Goal: Information Seeking & Learning: Stay updated

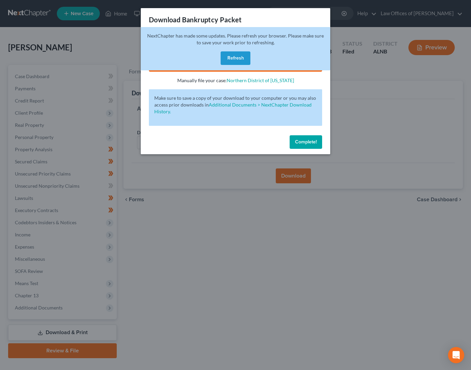
scroll to position [5, 0]
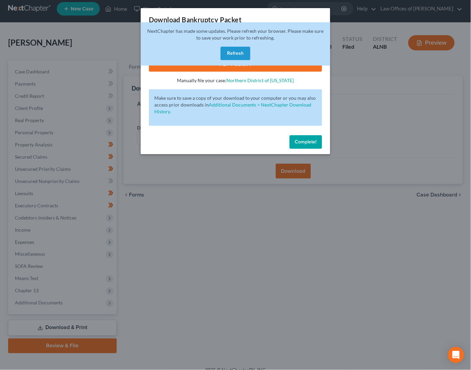
click at [303, 139] on span "Complete!" at bounding box center [306, 142] width 22 height 6
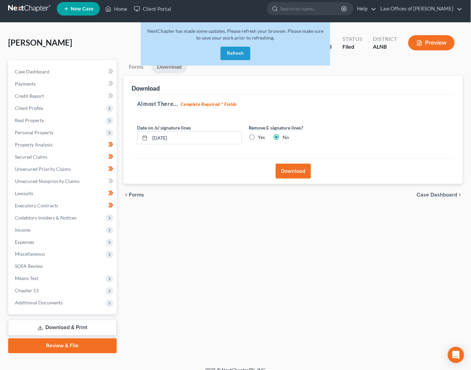
click at [227, 52] on button "Refresh" at bounding box center [236, 54] width 30 height 14
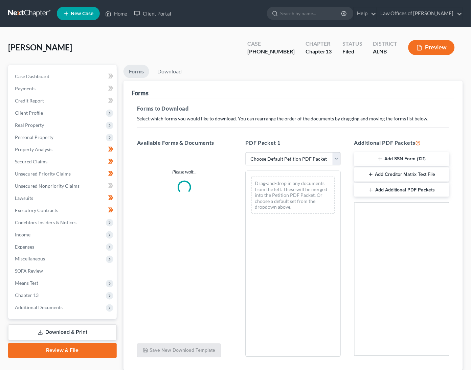
click at [35, 10] on link at bounding box center [29, 13] width 43 height 12
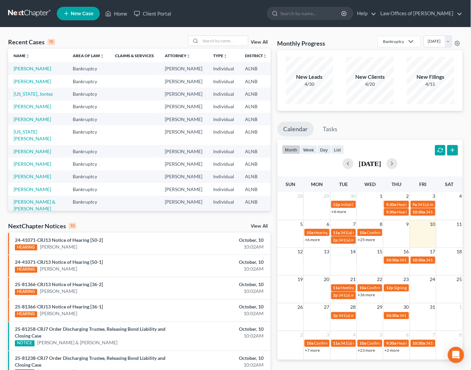
click at [260, 226] on link "View All" at bounding box center [259, 226] width 17 height 5
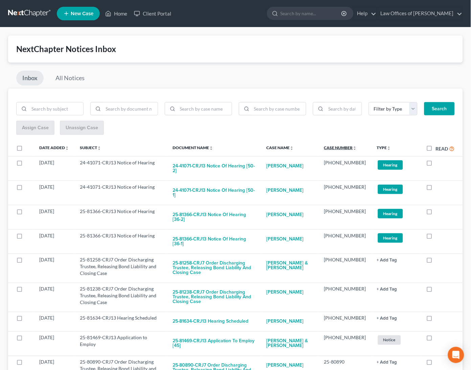
click at [354, 146] on link "Case Number unfold_more expand_more expand_less" at bounding box center [340, 147] width 33 height 5
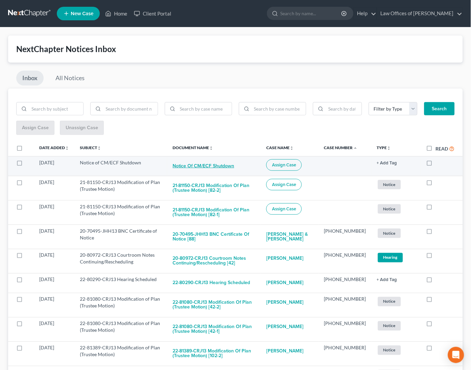
click at [179, 161] on button "Notice of CM/ECF Shutdown" at bounding box center [204, 166] width 62 height 14
checkbox input "true"
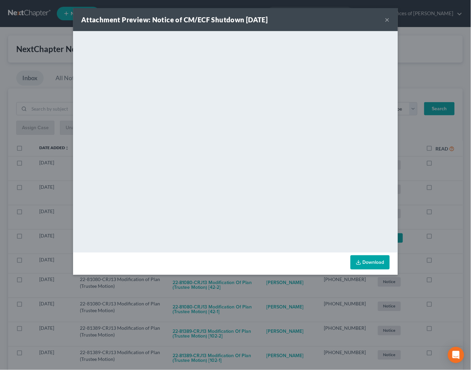
click at [389, 22] on button "×" at bounding box center [387, 20] width 5 height 8
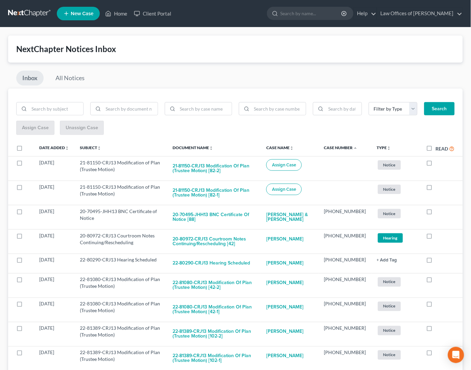
click at [389, 22] on ul "New Case Home Client Portal - No Result - See all results Or Press Enter... Hel…" at bounding box center [260, 14] width 406 height 18
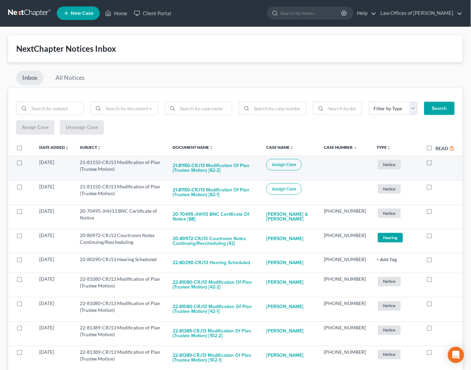
scroll to position [0, 0]
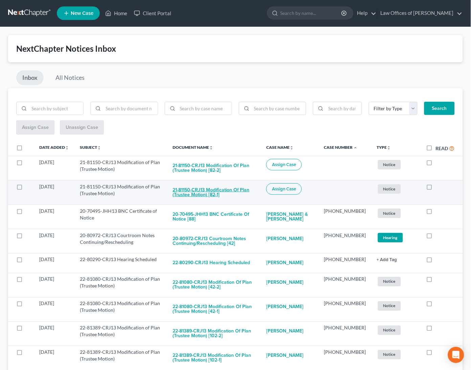
click at [203, 191] on button "21-81150-CRJ13 Modification of Plan (Trustee Motion) [82-1]" at bounding box center [214, 192] width 83 height 18
checkbox input "true"
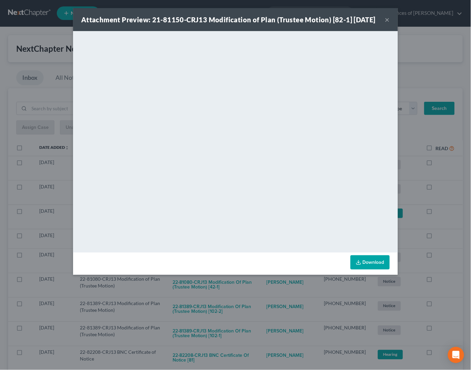
click at [414, 216] on div "Attachment Preview: 21-81150-CRJ13 Modification of Plan (Trustee Motion) [82-1]…" at bounding box center [235, 185] width 471 height 370
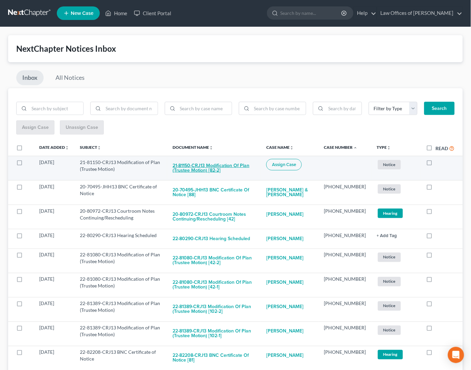
click at [215, 165] on button "21-81150-CRJ13 Modification of Plan (Trustee Motion) [82-2]" at bounding box center [214, 168] width 83 height 18
checkbox input "true"
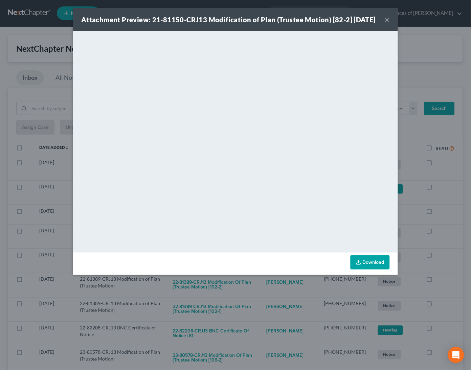
click at [432, 222] on div "Attachment Preview: 21-81150-CRJ13 Modification of Plan (Trustee Motion) [82-2]…" at bounding box center [235, 185] width 471 height 370
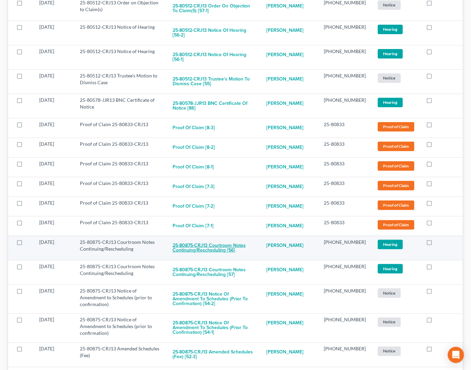
scroll to position [937, 0]
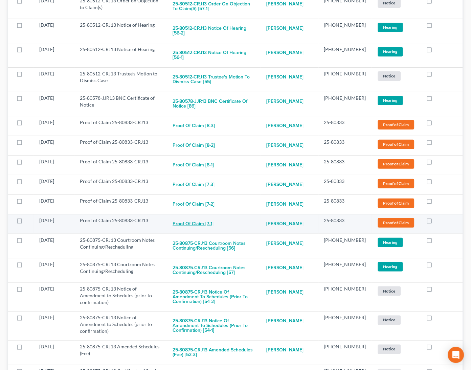
click at [206, 217] on button "Proof of Claim [7-1]" at bounding box center [193, 224] width 41 height 14
checkbox input "true"
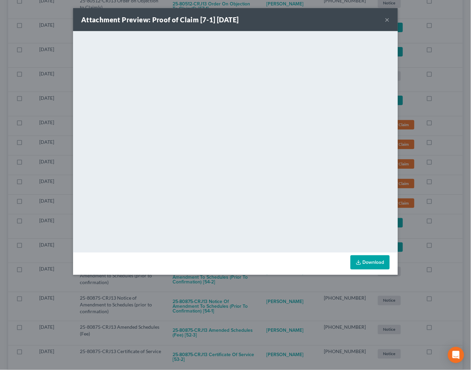
click at [419, 182] on div "Attachment Preview: Proof of Claim [7-1] 10/10/2025 × <object ng-attr-data='htt…" at bounding box center [235, 185] width 471 height 370
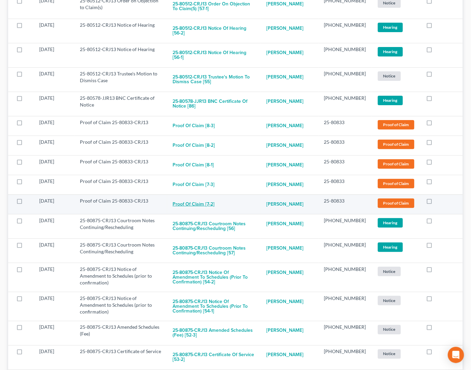
click at [211, 198] on button "Proof of Claim [7-2]" at bounding box center [194, 205] width 42 height 14
checkbox input "true"
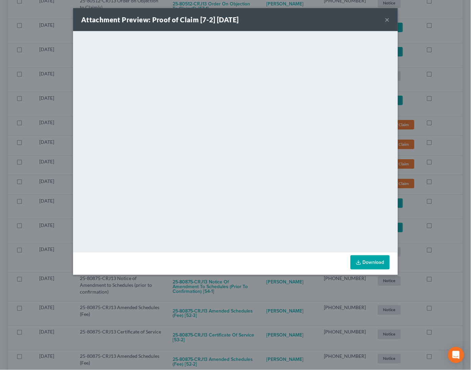
click at [427, 174] on div "Attachment Preview: Proof of Claim [7-2] 10/10/2025 × <object ng-attr-data='htt…" at bounding box center [235, 185] width 471 height 370
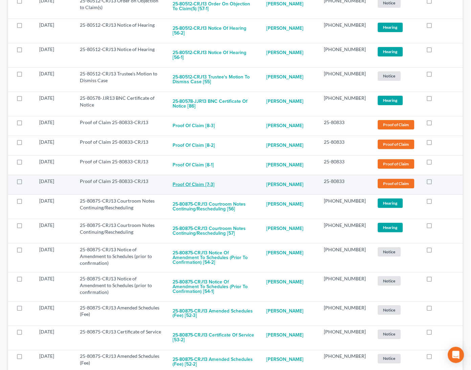
click at [214, 178] on button "Proof of Claim [7-3]" at bounding box center [194, 185] width 42 height 14
checkbox input "true"
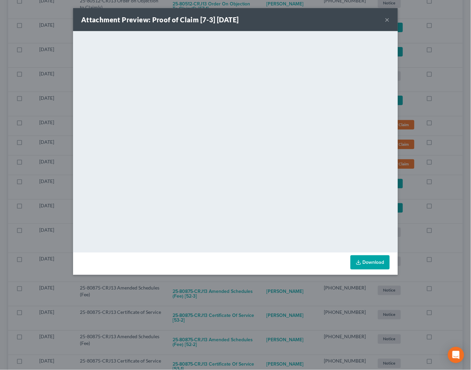
click at [444, 131] on div "Attachment Preview: Proof of Claim [7-3] 10/10/2025 × <object ng-attr-data='htt…" at bounding box center [235, 185] width 471 height 370
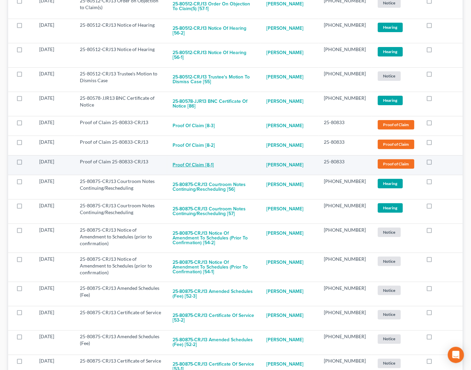
click at [198, 158] on button "Proof of Claim [8-1]" at bounding box center [193, 165] width 41 height 14
checkbox input "true"
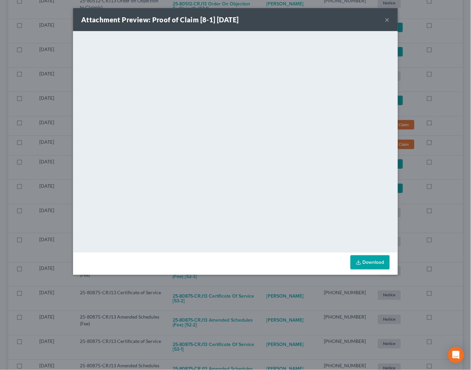
click at [446, 129] on div "Attachment Preview: Proof of Claim [8-1] 10/10/2025 × <object ng-attr-data='htt…" at bounding box center [235, 185] width 471 height 370
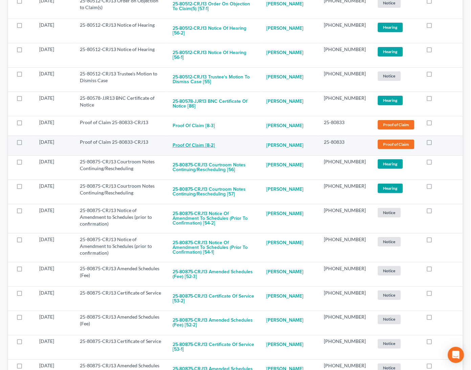
click at [215, 139] on button "Proof of Claim [8-2]" at bounding box center [194, 146] width 42 height 14
checkbox input "true"
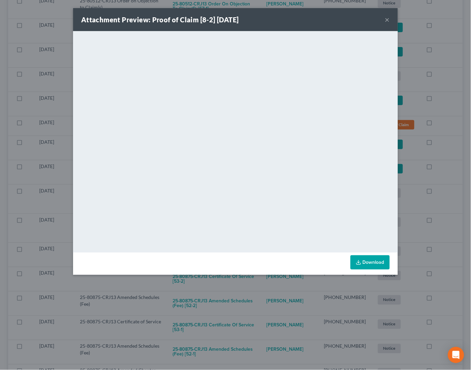
drag, startPoint x: 442, startPoint y: 109, endPoint x: 424, endPoint y: 102, distance: 19.7
click at [442, 108] on div "Attachment Preview: Proof of Claim [8-2] 10/10/2025 × <object ng-attr-data='htt…" at bounding box center [235, 185] width 471 height 370
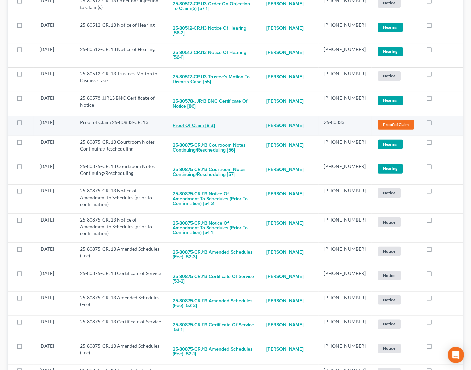
click at [199, 119] on button "Proof of Claim [8-3]" at bounding box center [194, 126] width 42 height 14
checkbox input "true"
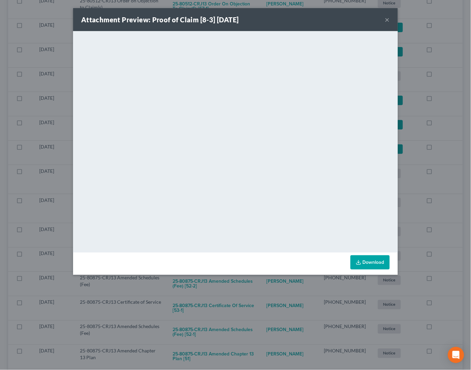
click at [385, 21] on button "×" at bounding box center [387, 20] width 5 height 8
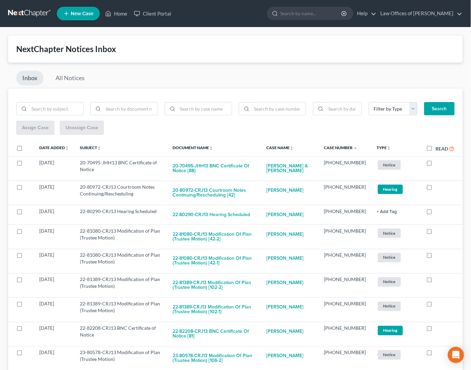
scroll to position [0, 0]
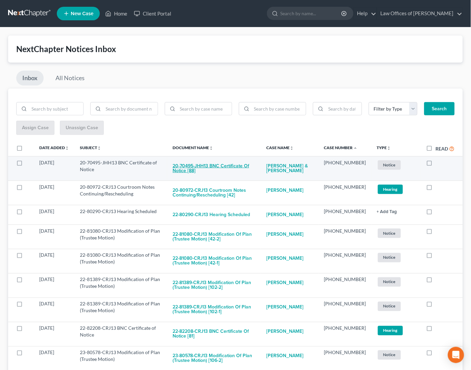
click at [213, 163] on button "20-70495-JHH13 BNC Certificate of Notice [88]" at bounding box center [214, 168] width 83 height 18
checkbox input "true"
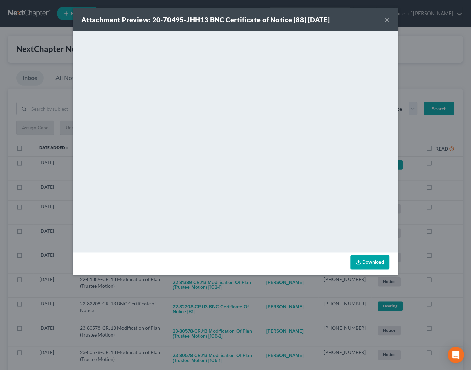
click at [446, 222] on div "Attachment Preview: 20-70495-JHH13 BNC Certificate of Notice [88] 10/09/2025 × …" at bounding box center [235, 185] width 471 height 370
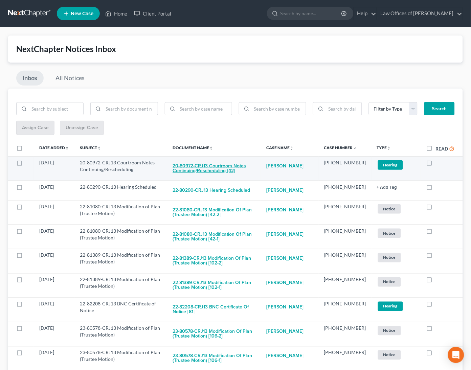
click at [211, 160] on button "20-80972-CRJ13 Courtroom Notes Continuing/Rescheduling [42]" at bounding box center [214, 168] width 83 height 18
checkbox input "true"
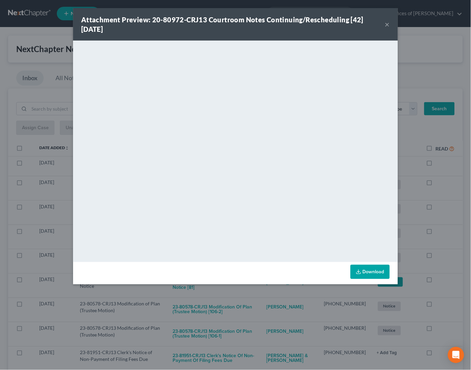
click at [453, 240] on div "Attachment Preview: 20-80972-CRJ13 Courtroom Notes Continuing/Rescheduling [42]…" at bounding box center [235, 185] width 471 height 370
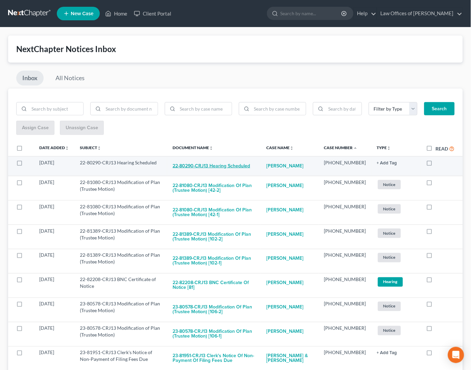
click at [213, 164] on button "22-80290-CRJ13 Hearing Scheduled" at bounding box center [211, 166] width 77 height 14
checkbox input "true"
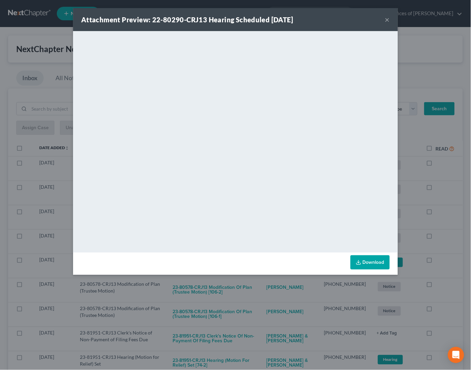
click at [439, 213] on div "Attachment Preview: 22-80290-CRJ13 Hearing Scheduled 10/07/2025 × <object ng-at…" at bounding box center [235, 185] width 471 height 370
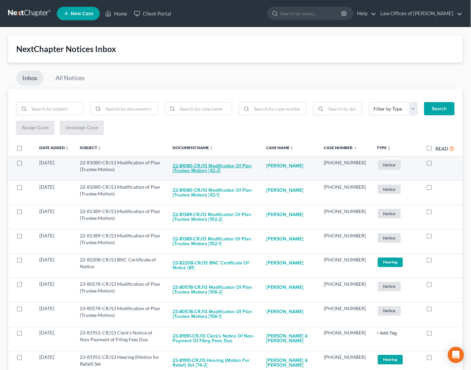
click at [244, 167] on button "22-81080-CRJ13 Modification of Plan (Trustee Motion) [42-2]" at bounding box center [214, 168] width 83 height 18
checkbox input "true"
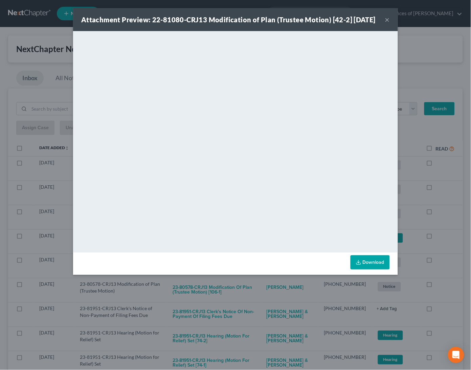
click at [452, 210] on div "Attachment Preview: 22-81080-CRJ13 Modification of Plan (Trustee Motion) [42-2]…" at bounding box center [235, 185] width 471 height 370
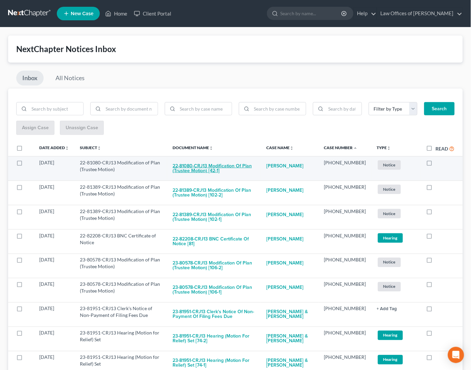
click at [238, 163] on button "22-81080-CRJ13 Modification of Plan (Trustee Motion) [42-1]" at bounding box center [214, 168] width 83 height 18
checkbox input "true"
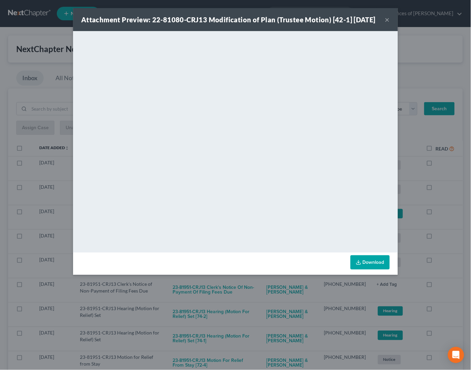
click at [448, 181] on div "Attachment Preview: 22-81080-CRJ13 Modification of Plan (Trustee Motion) [42-1]…" at bounding box center [235, 185] width 471 height 370
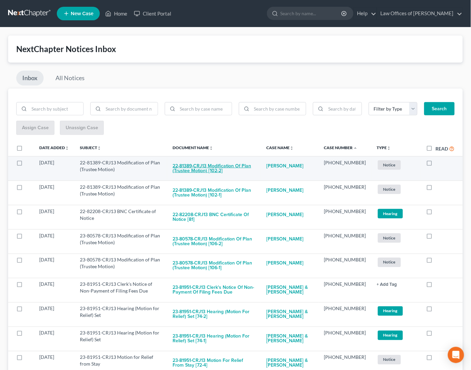
click at [224, 164] on button "22-81389-CRJ13 Modification of Plan (Trustee Motion) [102-2]" at bounding box center [214, 168] width 83 height 18
checkbox input "true"
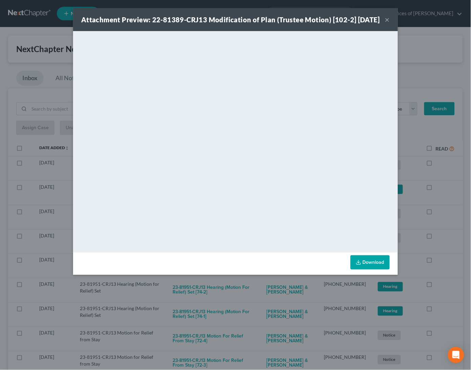
click at [451, 198] on div "Attachment Preview: 22-81389-CRJ13 Modification of Plan (Trustee Motion) [102-2…" at bounding box center [235, 185] width 471 height 370
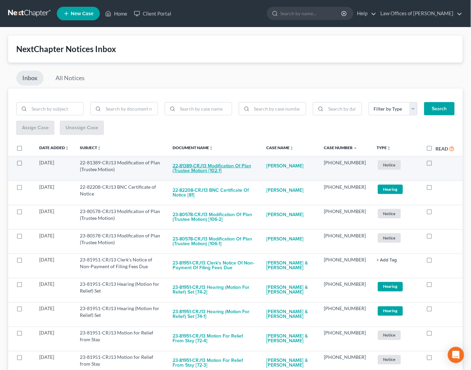
click at [239, 166] on button "22-81389-CRJ13 Modification of Plan (Trustee Motion) [102-1]" at bounding box center [214, 168] width 83 height 18
checkbox input "true"
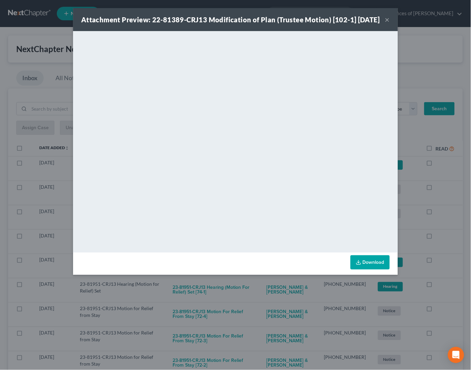
click at [452, 203] on div "Attachment Preview: 22-81389-CRJ13 Modification of Plan (Trustee Motion) [102-1…" at bounding box center [235, 185] width 471 height 370
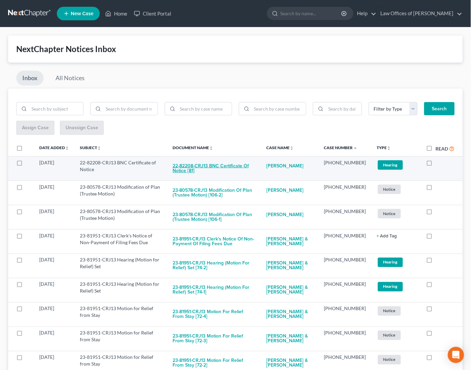
click at [200, 165] on button "22-82208-CRJ13 BNC Certificate of Notice [81]" at bounding box center [214, 168] width 83 height 18
checkbox input "true"
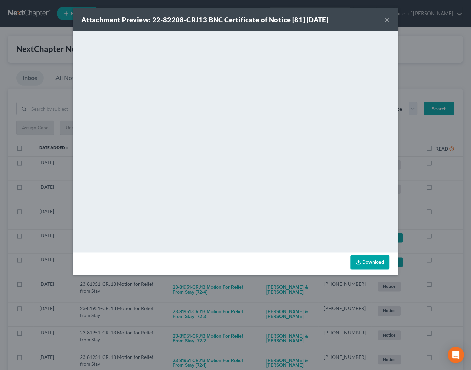
click at [447, 223] on div "Attachment Preview: 22-82208-CRJ13 BNC Certificate of Notice [81] 10/09/2025 × …" at bounding box center [235, 185] width 471 height 370
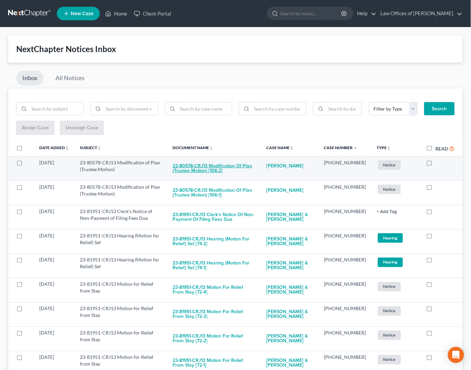
click at [233, 168] on button "23-80578-CRJ13 Modification of Plan (Trustee Motion) [106-2]" at bounding box center [214, 168] width 83 height 18
checkbox input "true"
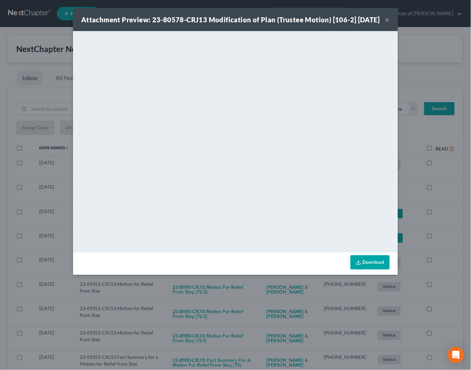
click at [450, 221] on div "Attachment Preview: 23-80578-CRJ13 Modification of Plan (Trustee Motion) [106-2…" at bounding box center [235, 185] width 471 height 370
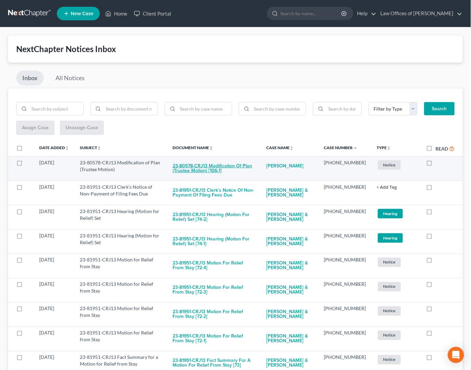
click at [227, 165] on button "23-80578-CRJ13 Modification of Plan (Trustee Motion) [106-1]" at bounding box center [214, 168] width 83 height 18
checkbox input "true"
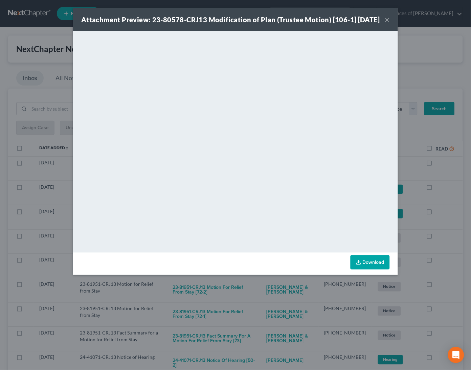
click at [448, 208] on div "Attachment Preview: 23-80578-CRJ13 Modification of Plan (Trustee Motion) [106-1…" at bounding box center [235, 185] width 471 height 370
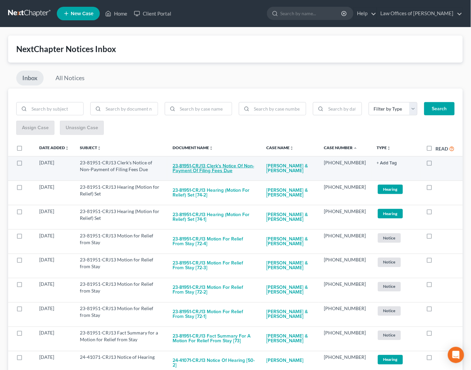
click at [210, 164] on button "23-81951-CRJ13 Clerk's Notice of Non-Payment of Filing Fees Due" at bounding box center [214, 168] width 83 height 18
checkbox input "true"
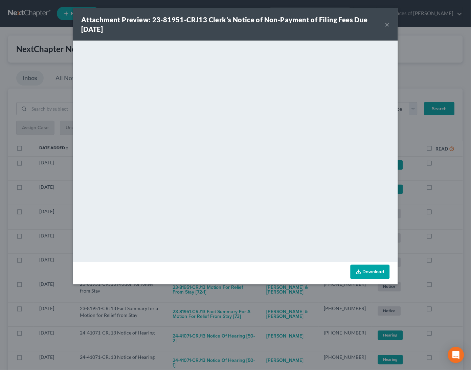
click at [449, 222] on div "Attachment Preview: 23-81951-CRJ13 Clerk's Notice of Non-Payment of Filing Fees…" at bounding box center [235, 185] width 471 height 370
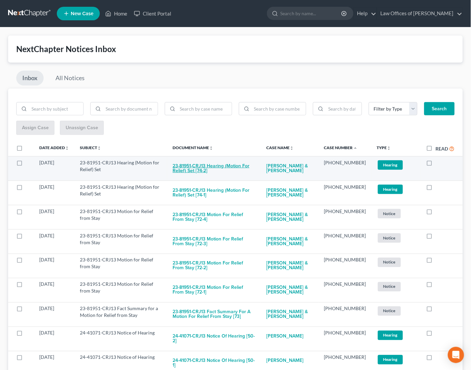
click at [224, 164] on button "23-81951-CRJ13 Hearing (Motion for Relief) Set [74-2]" at bounding box center [214, 168] width 83 height 18
checkbox input "true"
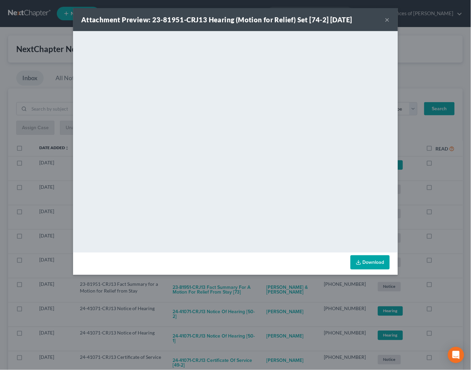
click at [441, 222] on div "Attachment Preview: 23-81951-CRJ13 Hearing (Motion for Relief) Set [74-2] 10/08…" at bounding box center [235, 185] width 471 height 370
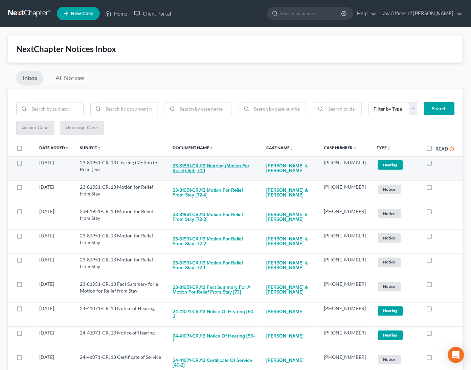
click at [245, 164] on button "23-81951-CRJ13 Hearing (Motion for Relief) Set [74-1]" at bounding box center [214, 168] width 83 height 18
checkbox input "true"
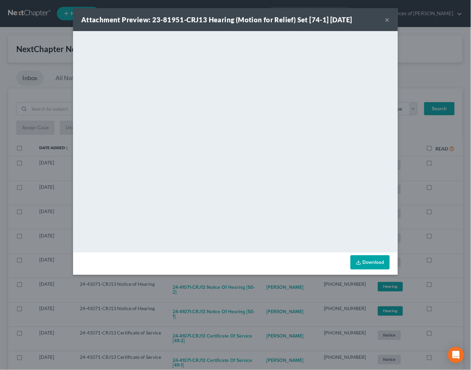
click at [438, 210] on div "Attachment Preview: 23-81951-CRJ13 Hearing (Motion for Relief) Set [74-1] 10/08…" at bounding box center [235, 185] width 471 height 370
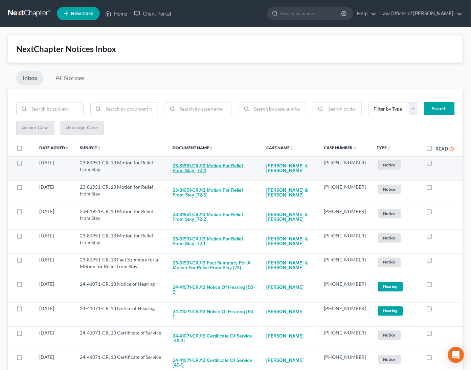
click at [243, 161] on button "23-81951-CRJ13 Motion for Relief from Stay [72-4]" at bounding box center [214, 168] width 83 height 18
checkbox input "true"
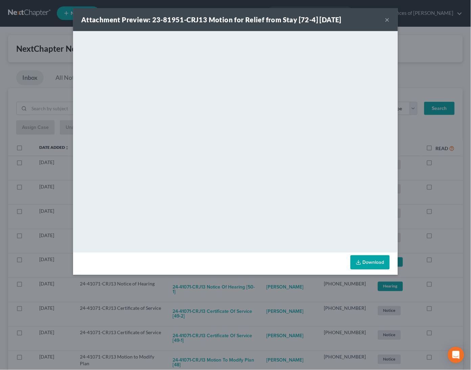
drag, startPoint x: 452, startPoint y: 215, endPoint x: 398, endPoint y: 198, distance: 56.3
click at [451, 215] on div "Attachment Preview: 23-81951-CRJ13 Motion for Relief from Stay [72-4] 10/08/202…" at bounding box center [235, 185] width 471 height 370
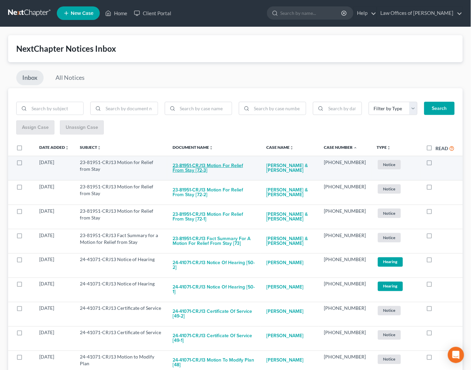
click at [213, 163] on button "23-81951-CRJ13 Motion for Relief from Stay [72-3]" at bounding box center [214, 168] width 83 height 18
checkbox input "true"
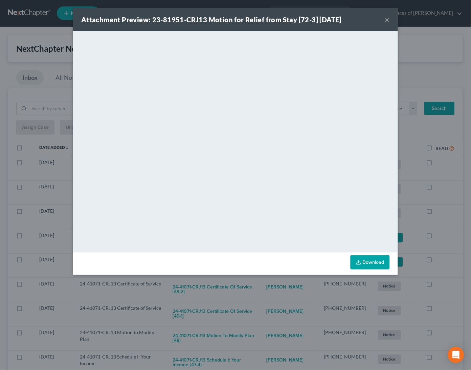
click at [450, 189] on div "Attachment Preview: 23-81951-CRJ13 Motion for Relief from Stay [72-3] 10/08/202…" at bounding box center [235, 185] width 471 height 370
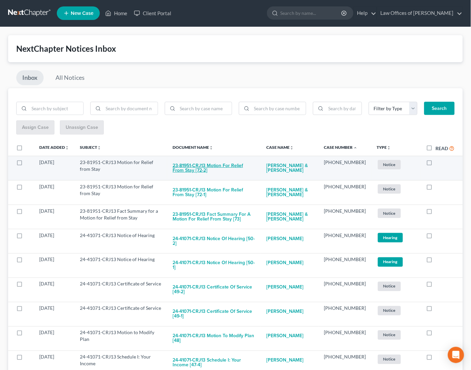
click at [188, 166] on button "23-81951-CRJ13 Motion for Relief from Stay [72-2]" at bounding box center [214, 168] width 83 height 18
checkbox input "true"
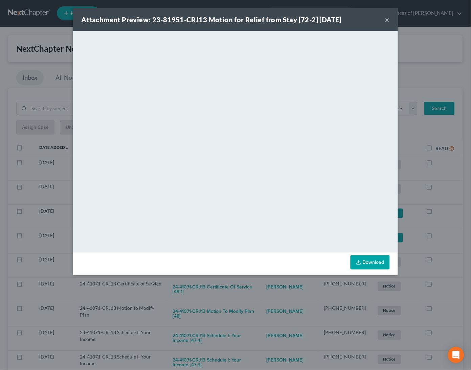
drag, startPoint x: 449, startPoint y: 203, endPoint x: 419, endPoint y: 200, distance: 30.3
click at [449, 203] on div "Attachment Preview: 23-81951-CRJ13 Motion for Relief from Stay [72-2] 10/08/202…" at bounding box center [235, 185] width 471 height 370
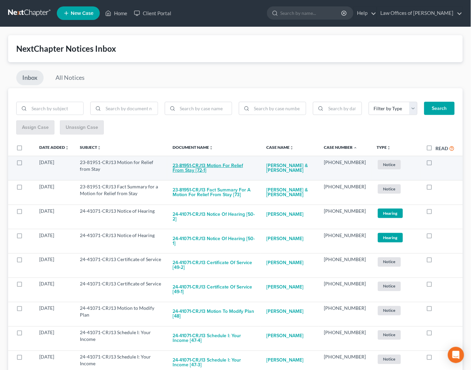
click at [223, 171] on button "23-81951-CRJ13 Motion for Relief from Stay [72-1]" at bounding box center [214, 168] width 83 height 18
checkbox input "true"
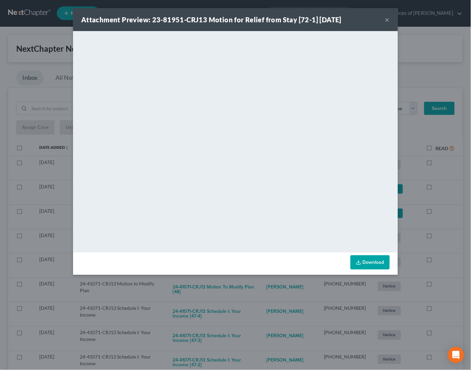
click at [450, 199] on div "Attachment Preview: 23-81951-CRJ13 Motion for Relief from Stay [72-1] 10/08/202…" at bounding box center [235, 185] width 471 height 370
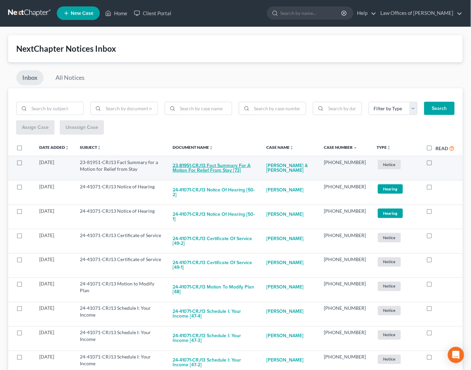
click at [205, 170] on button "23-81951-CRJ13 Fact Summary for a Motion for Relief from Stay [73]" at bounding box center [214, 168] width 83 height 18
checkbox input "true"
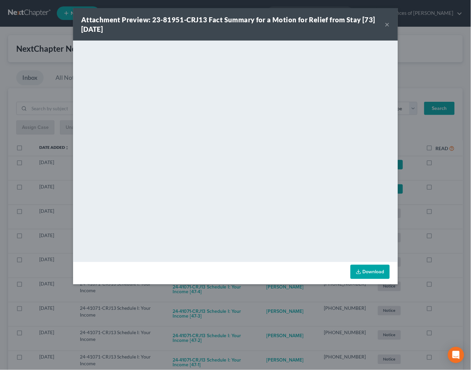
click at [445, 196] on div "Attachment Preview: 23-81951-CRJ13 Fact Summary for a Motion for Relief from St…" at bounding box center [235, 185] width 471 height 370
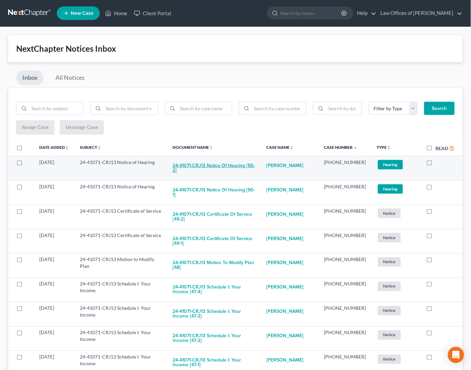
click at [208, 166] on button "24-41071-CRJ13 Notice of Hearing [50-2]" at bounding box center [214, 168] width 83 height 18
checkbox input "true"
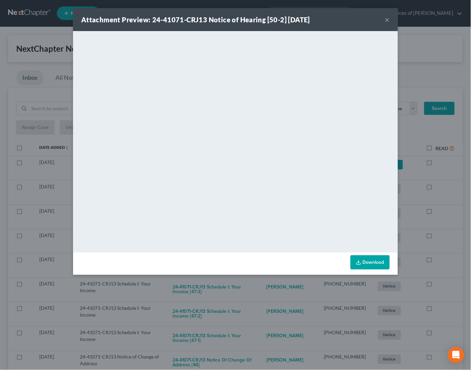
click at [451, 198] on div "Attachment Preview: 24-41071-CRJ13 Notice of Hearing [50-2] 10/10/2025 × <objec…" at bounding box center [235, 185] width 471 height 370
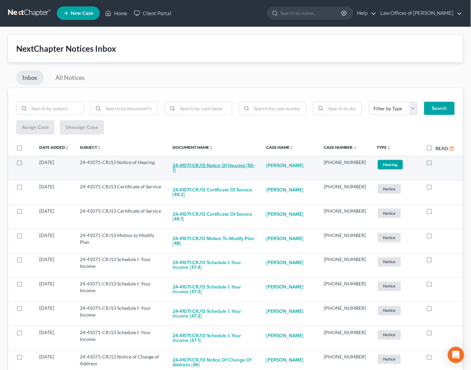
scroll to position [0, 0]
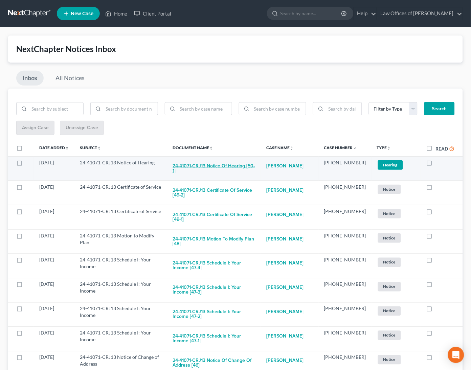
click at [239, 163] on button "24-41071-CRJ13 Notice of Hearing [50-1]" at bounding box center [214, 168] width 83 height 18
checkbox input "true"
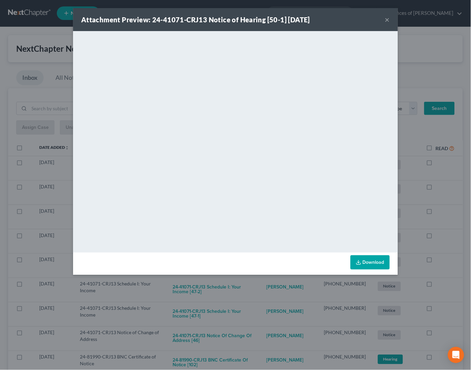
click at [462, 205] on div "Attachment Preview: 24-41071-CRJ13 Notice of Hearing [50-1] 10/10/2025 × <objec…" at bounding box center [235, 185] width 471 height 370
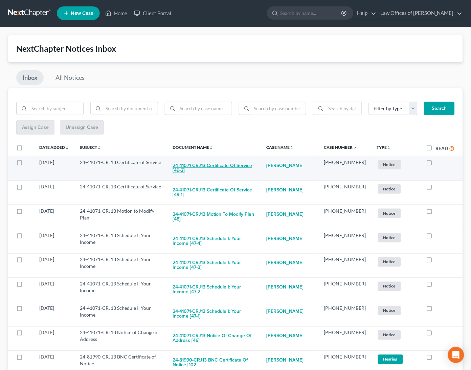
click at [238, 166] on button "24-41071-CRJ13 Certificate of Service [49-2]" at bounding box center [214, 168] width 83 height 18
checkbox input "true"
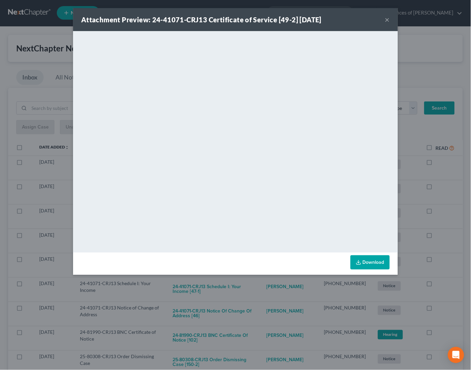
click at [458, 197] on div "Attachment Preview: 24-41071-CRJ13 Certificate of Service [49-2] 10/09/2025 × <…" at bounding box center [235, 185] width 471 height 370
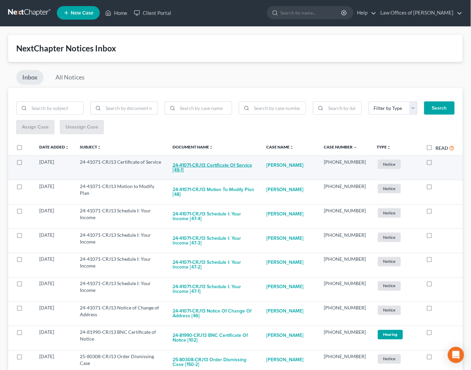
click at [235, 165] on button "24-41071-CRJ13 Certificate of Service [49-1]" at bounding box center [214, 168] width 83 height 18
checkbox input "true"
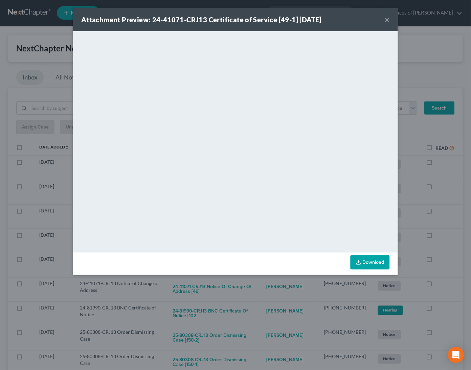
click at [447, 211] on div "Attachment Preview: 24-41071-CRJ13 Certificate of Service [49-1] 10/09/2025 × <…" at bounding box center [235, 185] width 471 height 370
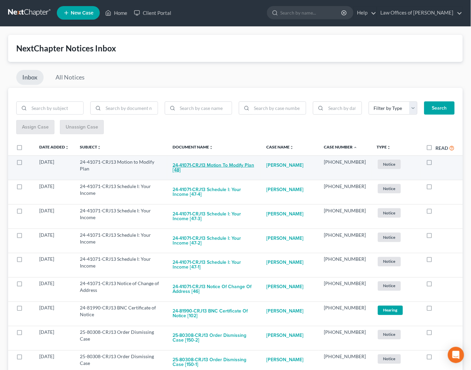
click at [242, 163] on button "24-41071-CRJ13 Motion to Modify Plan [48]" at bounding box center [214, 168] width 83 height 18
checkbox input "true"
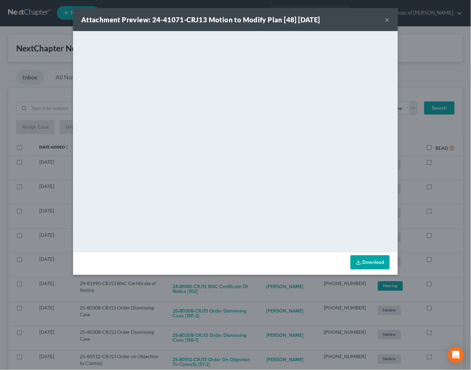
click at [441, 191] on div "Attachment Preview: 24-41071-CRJ13 Motion to Modify Plan [48] 10/09/2025 × <obj…" at bounding box center [235, 185] width 471 height 370
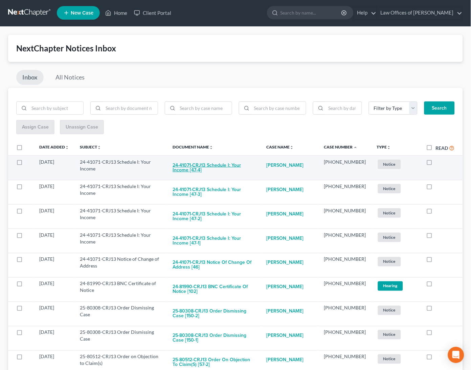
click at [227, 164] on button "24-41071-CRJ13 Schedule I: Your Income [47-4]" at bounding box center [214, 168] width 83 height 18
checkbox input "true"
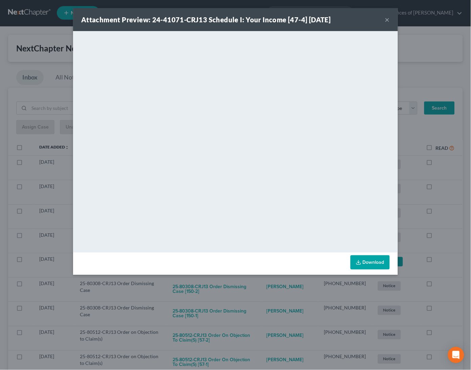
drag, startPoint x: 454, startPoint y: 226, endPoint x: 402, endPoint y: 221, distance: 51.7
click at [454, 226] on div "Attachment Preview: 24-41071-CRJ13 Schedule I: Your Income [47-4] 10/09/2025 × …" at bounding box center [235, 185] width 471 height 370
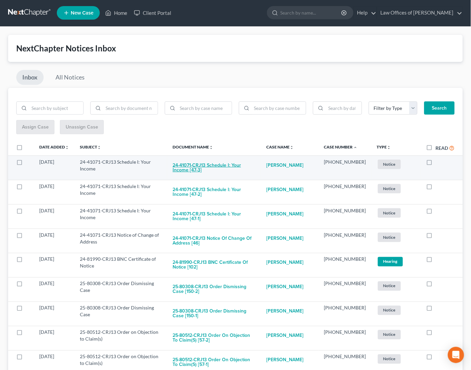
click at [208, 165] on button "24-41071-CRJ13 Schedule I: Your Income [47-3]" at bounding box center [214, 168] width 83 height 18
checkbox input "true"
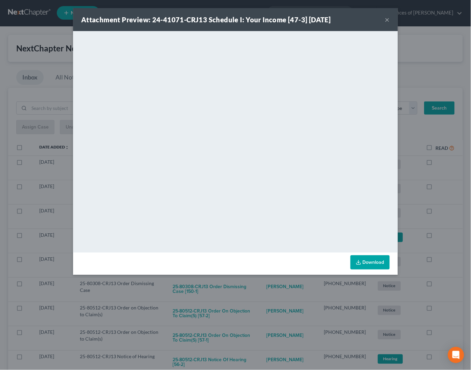
click at [450, 209] on div "Attachment Preview: 24-41071-CRJ13 Schedule I: Your Income [47-3] 10/09/2025 × …" at bounding box center [235, 185] width 471 height 370
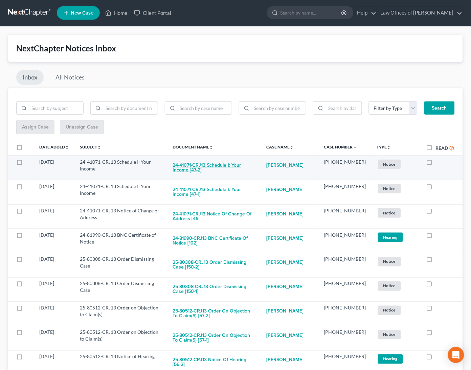
click at [242, 166] on button "24-41071-CRJ13 Schedule I: Your Income [47-2]" at bounding box center [214, 168] width 83 height 18
checkbox input "true"
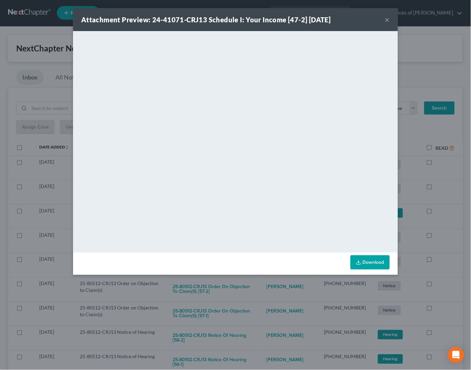
click at [452, 205] on div "Attachment Preview: 24-41071-CRJ13 Schedule I: Your Income [47-2] 10/09/2025 × …" at bounding box center [235, 185] width 471 height 370
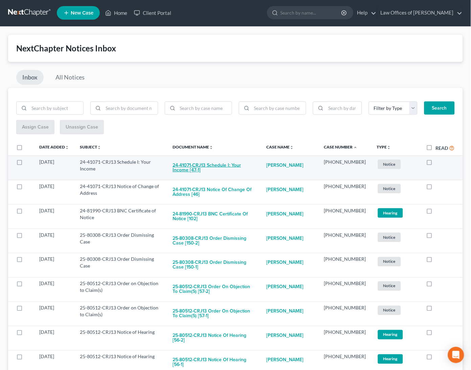
scroll to position [0, 0]
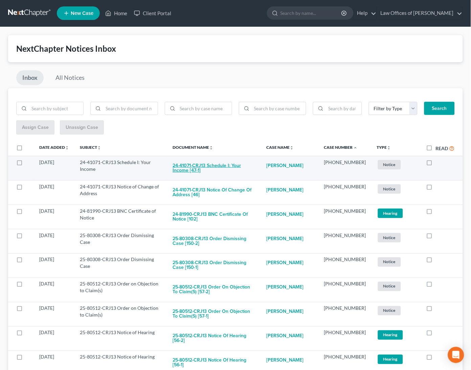
click at [230, 163] on button "24-41071-CRJ13 Schedule I: Your Income [47-1]" at bounding box center [214, 168] width 83 height 18
checkbox input "true"
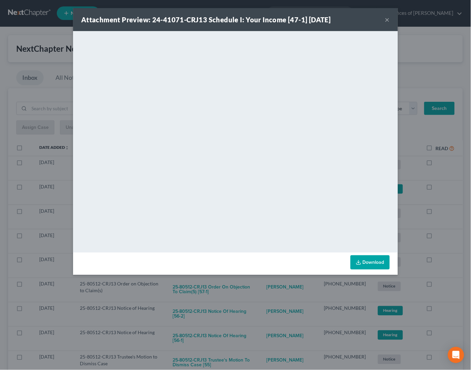
click at [453, 206] on div "Attachment Preview: 24-41071-CRJ13 Schedule I: Your Income [47-1] 10/09/2025 × …" at bounding box center [235, 185] width 471 height 370
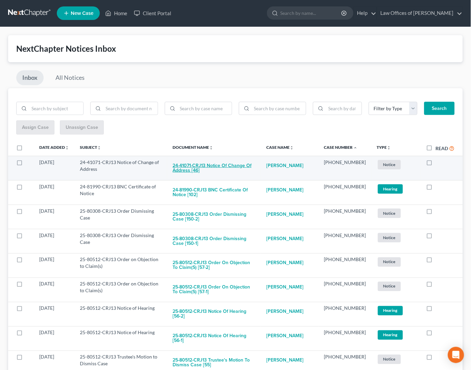
click at [219, 162] on button "24-41071-CRJ13 Notice of Change of Address [46]" at bounding box center [214, 168] width 83 height 18
checkbox input "true"
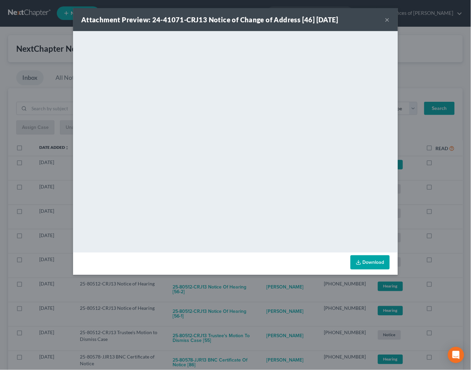
drag, startPoint x: 439, startPoint y: 213, endPoint x: 409, endPoint y: 206, distance: 31.7
click at [439, 213] on div "Attachment Preview: 24-41071-CRJ13 Notice of Change of Address [46] 10/09/2025 …" at bounding box center [235, 185] width 471 height 370
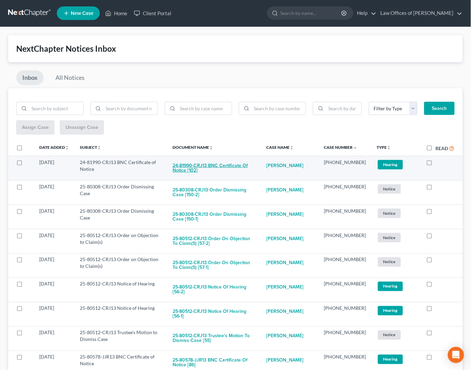
click at [210, 164] on button "24-81990-CRJ13 BNC Certificate of Notice [102]" at bounding box center [214, 168] width 83 height 18
checkbox input "true"
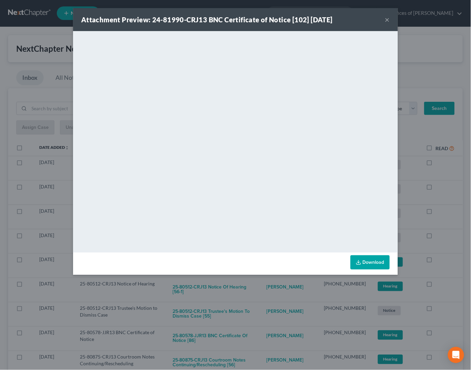
drag, startPoint x: 444, startPoint y: 215, endPoint x: 403, endPoint y: 209, distance: 41.2
click at [436, 214] on div "Attachment Preview: 24-81990-CRJ13 BNC Certificate of Notice [102] 10/09/2025 ×…" at bounding box center [235, 185] width 471 height 370
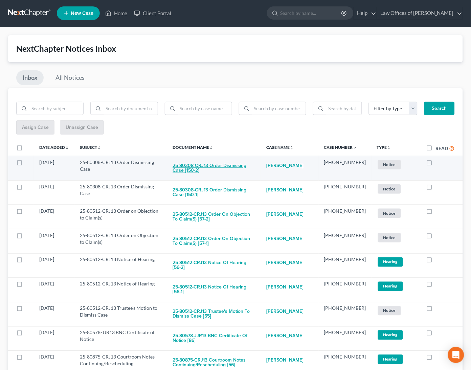
click at [231, 161] on button "25-80308-CRJ13 Order Dismissing Case [150-2]" at bounding box center [214, 168] width 83 height 18
checkbox input "true"
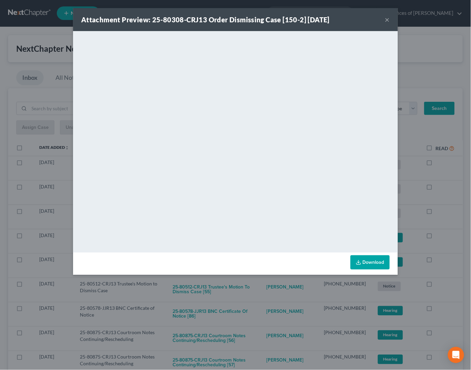
click at [461, 217] on div "Attachment Preview: 25-80308-CRJ13 Order Dismissing Case [150-2] 10/08/2025 × <…" at bounding box center [235, 185] width 471 height 370
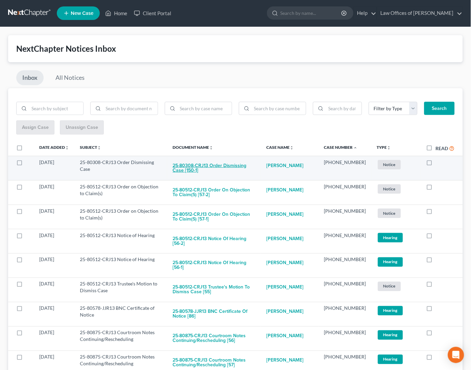
click at [247, 166] on button "25-80308-CRJ13 Order Dismissing Case [150-1]" at bounding box center [214, 168] width 83 height 18
checkbox input "true"
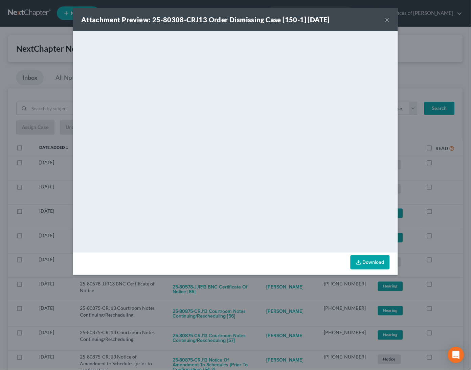
click at [446, 213] on div "Attachment Preview: 25-80308-CRJ13 Order Dismissing Case [150-1] 10/08/2025 × <…" at bounding box center [235, 185] width 471 height 370
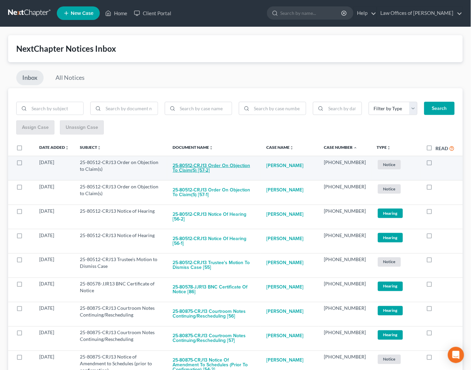
click at [233, 168] on button "25-80512-CRJ13 Order on Objection to Claim(s) [57-2]" at bounding box center [214, 168] width 83 height 18
checkbox input "true"
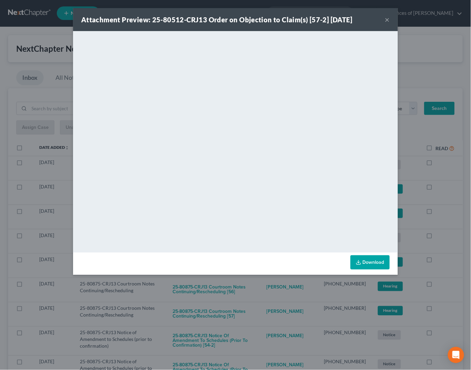
drag, startPoint x: 447, startPoint y: 202, endPoint x: 398, endPoint y: 190, distance: 50.6
click at [440, 201] on div "Attachment Preview: 25-80512-CRJ13 Order on Objection to Claim(s) [57-2] 10/09/…" at bounding box center [235, 185] width 471 height 370
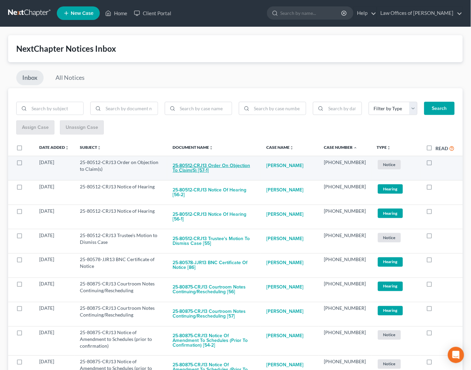
click at [229, 160] on button "25-80512-CRJ13 Order on Objection to Claim(s) [57-1]" at bounding box center [214, 168] width 83 height 18
checkbox input "true"
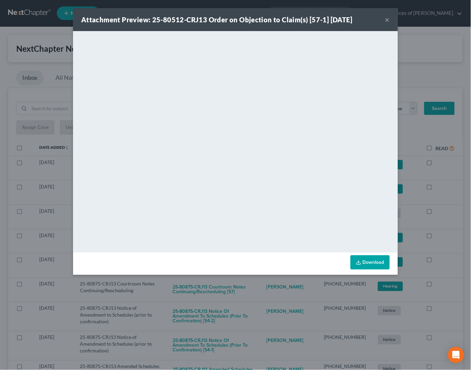
click at [439, 208] on div "Attachment Preview: 25-80512-CRJ13 Order on Objection to Claim(s) [57-1] 10/09/…" at bounding box center [235, 185] width 471 height 370
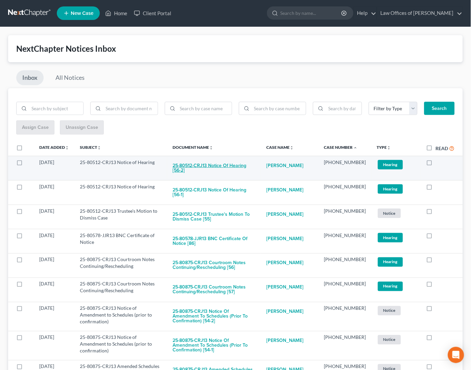
click at [226, 167] on button "25-80512-CRJ13 Notice of Hearing [56-2]" at bounding box center [214, 168] width 83 height 18
checkbox input "true"
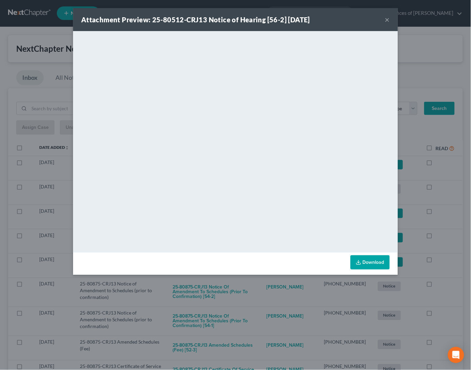
click at [442, 211] on div "Attachment Preview: 25-80512-CRJ13 Notice of Hearing [56-2] 10/09/2025 × <objec…" at bounding box center [235, 185] width 471 height 370
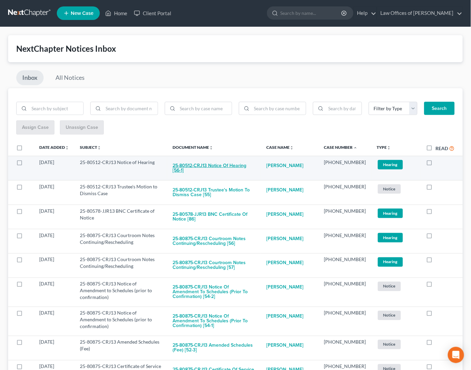
click at [236, 165] on button "25-80512-CRJ13 Notice of Hearing [56-1]" at bounding box center [214, 168] width 83 height 18
checkbox input "true"
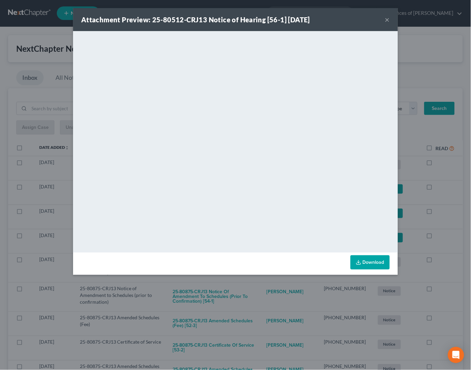
click at [444, 212] on div "Attachment Preview: 25-80512-CRJ13 Notice of Hearing [56-1] 10/09/2025 × <objec…" at bounding box center [235, 185] width 471 height 370
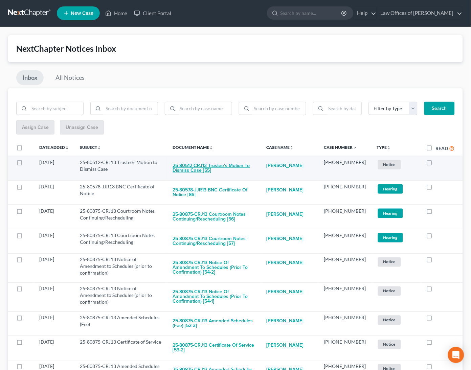
click at [240, 170] on button "25-80512-CRJ13 Trustee's Motion to Dismiss Case [55]" at bounding box center [214, 168] width 83 height 18
checkbox input "true"
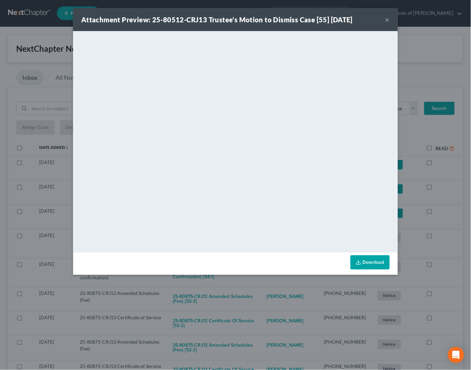
click at [447, 209] on div "Attachment Preview: 25-80512-CRJ13 Trustee's Motion to Dismiss Case [55] 10/08/…" at bounding box center [235, 185] width 471 height 370
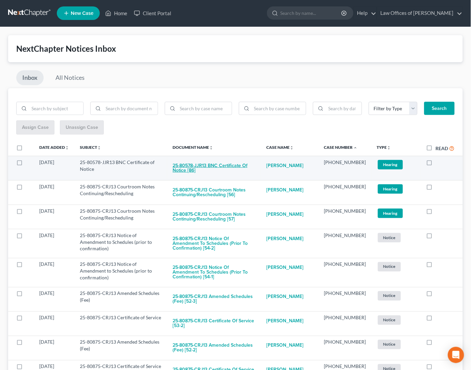
click at [206, 170] on button "25-80578-JJR13 BNC Certificate of Notice [86]" at bounding box center [214, 168] width 83 height 18
checkbox input "true"
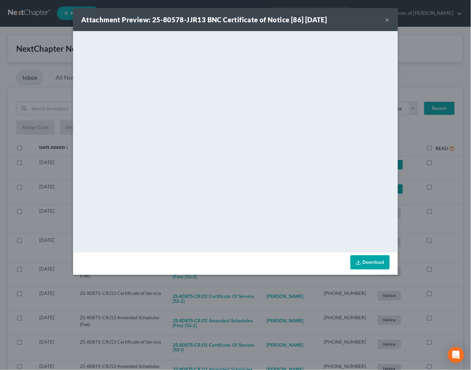
drag, startPoint x: 444, startPoint y: 212, endPoint x: 399, endPoint y: 198, distance: 47.5
click at [444, 212] on div "Attachment Preview: 25-80578-JJR13 BNC Certificate of Notice [86] 10/09/2025 × …" at bounding box center [235, 185] width 471 height 370
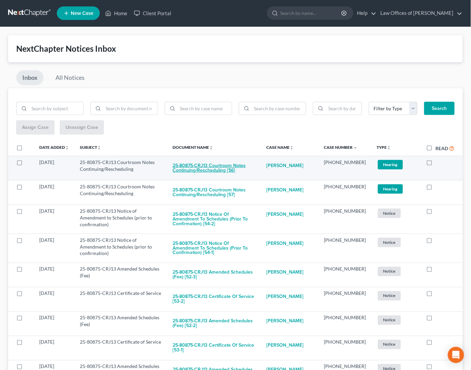
click at [206, 166] on button "25-80875-CRJ13 Courtroom Notes Continuing/Rescheduling [56]" at bounding box center [214, 168] width 83 height 18
checkbox input "true"
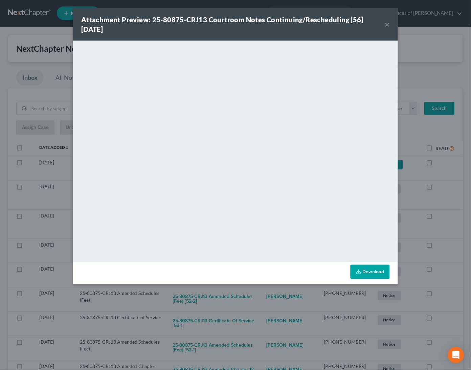
click at [438, 205] on div "Attachment Preview: 25-80875-CRJ13 Courtroom Notes Continuing/Rescheduling [56]…" at bounding box center [235, 185] width 471 height 370
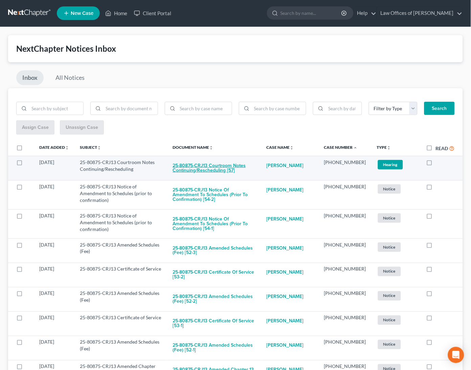
click at [235, 168] on button "25-80875-CRJ13 Courtroom Notes Continuing/Rescheduling [57]" at bounding box center [214, 168] width 83 height 18
checkbox input "true"
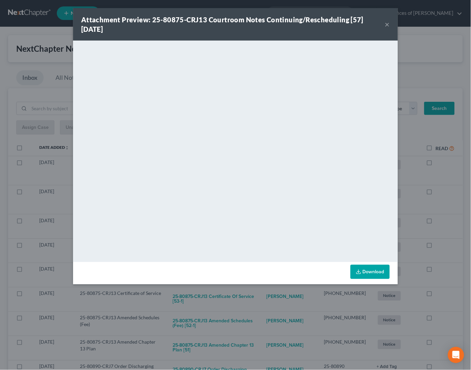
click at [452, 187] on div "Attachment Preview: 25-80875-CRJ13 Courtroom Notes Continuing/Rescheduling [57]…" at bounding box center [235, 185] width 471 height 370
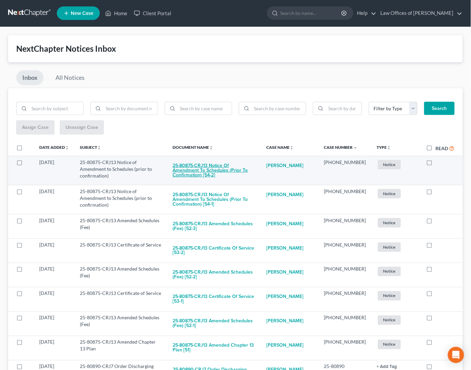
click at [208, 165] on button "25-80875-CRJ13 Notice of Amendment to Schedules (prior to confirmation) [54-2]" at bounding box center [214, 170] width 83 height 23
checkbox input "true"
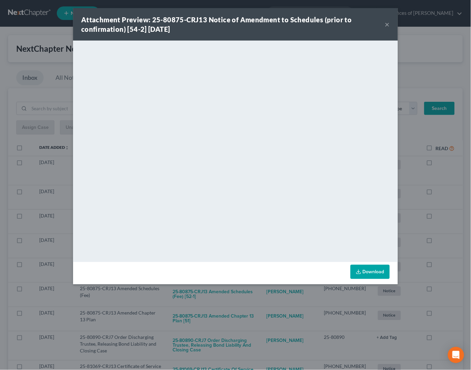
click at [441, 192] on div "Attachment Preview: 25-80875-CRJ13 Notice of Amendment to Schedules (prior to c…" at bounding box center [235, 185] width 471 height 370
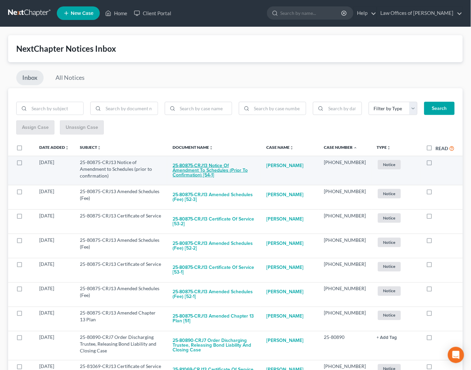
click at [239, 166] on button "25-80875-CRJ13 Notice of Amendment to Schedules (prior to confirmation) [54-1]" at bounding box center [214, 170] width 83 height 23
checkbox input "true"
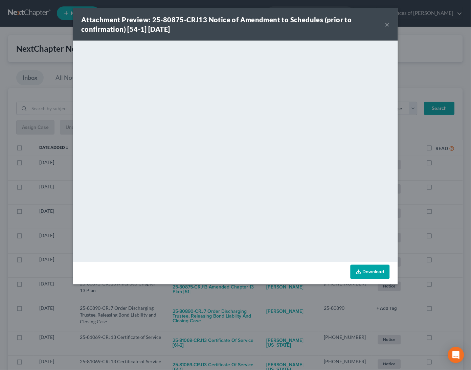
click at [468, 165] on div "Attachment Preview: 25-80875-CRJ13 Notice of Amendment to Schedules (prior to c…" at bounding box center [235, 185] width 471 height 370
click at [455, 167] on div "Attachment Preview: 25-80875-CRJ13 Notice of Amendment to Schedules (prior to c…" at bounding box center [235, 185] width 471 height 370
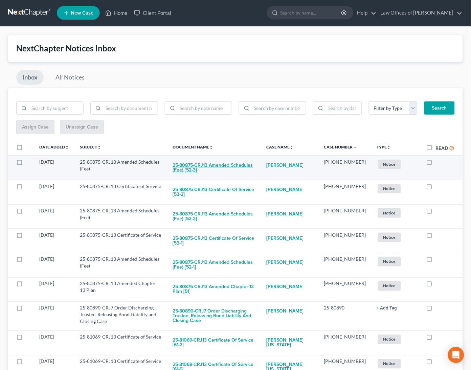
click at [204, 160] on button "25-80875-CRJ13 Amended Schedules (Fee) [52-3]" at bounding box center [214, 168] width 83 height 18
checkbox input "true"
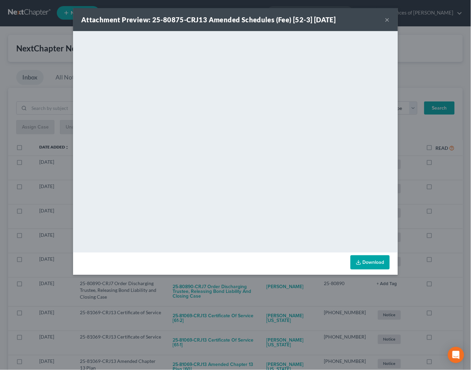
click at [434, 197] on div "Attachment Preview: 25-80875-CRJ13 Amended Schedules (Fee) [52-3] 10/07/2025 × …" at bounding box center [235, 185] width 471 height 370
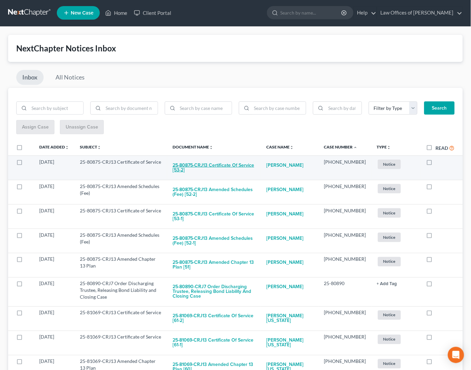
click at [224, 168] on button "25-80875-CRJ13 Certificate of Service [53-2]" at bounding box center [214, 168] width 83 height 18
checkbox input "true"
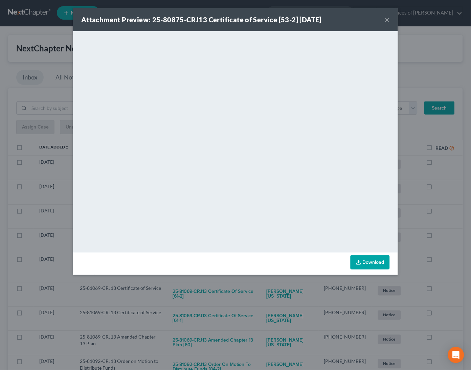
click at [460, 213] on div "Attachment Preview: 25-80875-CRJ13 Certificate of Service [53-2] 10/07/2025 × <…" at bounding box center [235, 185] width 471 height 370
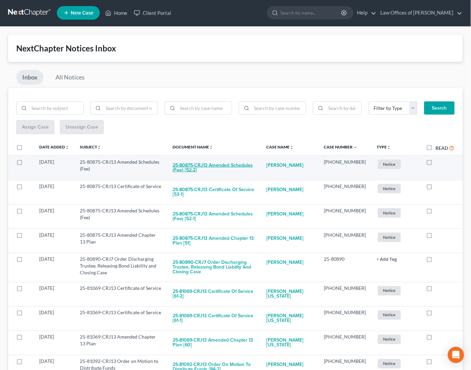
click at [182, 163] on button "25-80875-CRJ13 Amended Schedules (Fee) [52-2]" at bounding box center [214, 168] width 83 height 18
checkbox input "true"
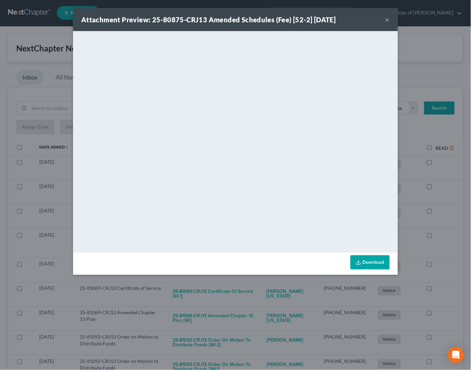
click at [460, 238] on div "Attachment Preview: 25-80875-CRJ13 Amended Schedules (Fee) [52-2] 10/07/2025 × …" at bounding box center [235, 185] width 471 height 370
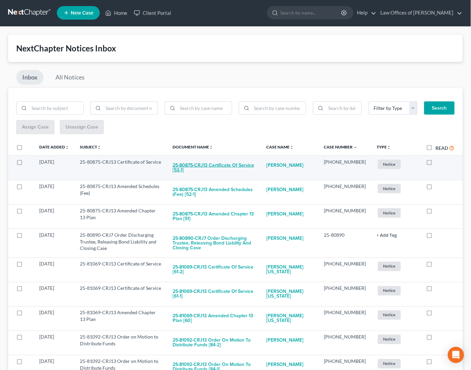
click at [215, 165] on button "25-80875-CRJ13 Certificate of Service [53-1]" at bounding box center [214, 168] width 83 height 18
checkbox input "true"
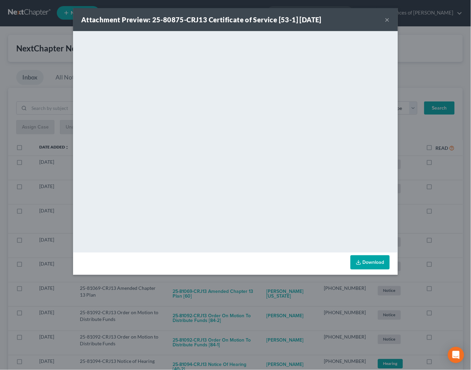
click at [454, 259] on div "Attachment Preview: 25-80875-CRJ13 Certificate of Service [53-1] 10/07/2025 × <…" at bounding box center [235, 185] width 471 height 370
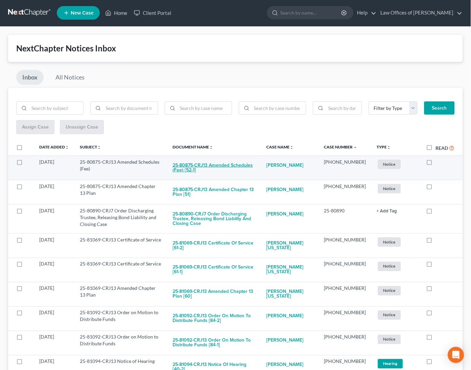
click at [243, 165] on button "25-80875-CRJ13 Amended Schedules (Fee) [52-1]" at bounding box center [214, 168] width 83 height 18
checkbox input "true"
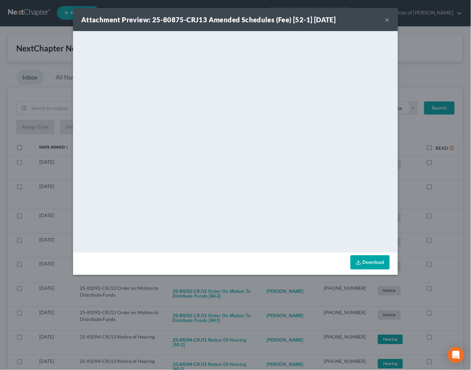
click at [447, 214] on div "Attachment Preview: 25-80875-CRJ13 Amended Schedules (Fee) [52-1] 10/07/2025 × …" at bounding box center [235, 185] width 471 height 370
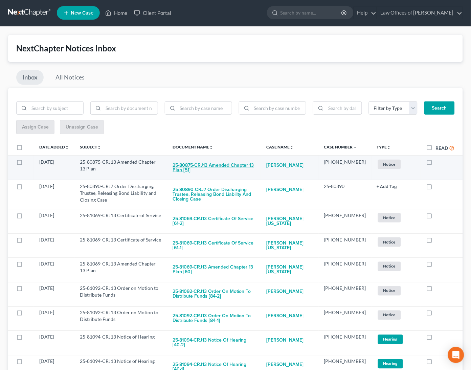
click at [233, 163] on button "25-80875-CRJ13 Amended Chapter 13 Plan [51]" at bounding box center [214, 168] width 83 height 18
checkbox input "true"
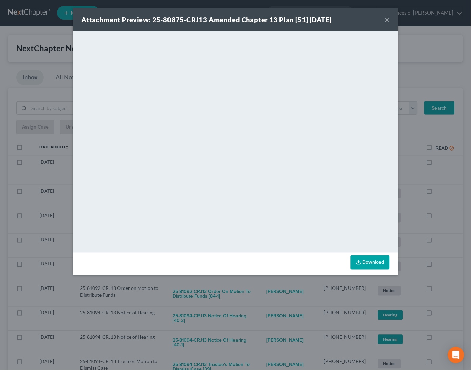
click at [456, 215] on div "Attachment Preview: 25-80875-CRJ13 Amended Chapter 13 Plan [51] 10/07/2025 × <o…" at bounding box center [235, 185] width 471 height 370
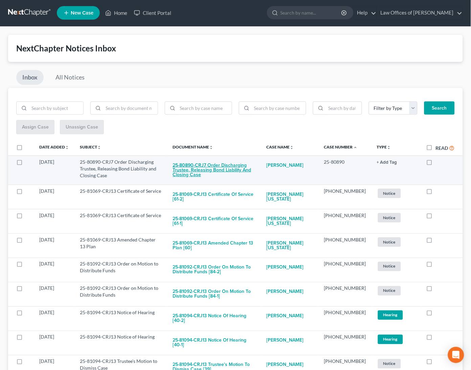
click at [241, 169] on button "25-80890-CRJ7 Order Discharging Trustee, Releasing Bond Liability and Closing C…" at bounding box center [214, 170] width 83 height 23
checkbox input "true"
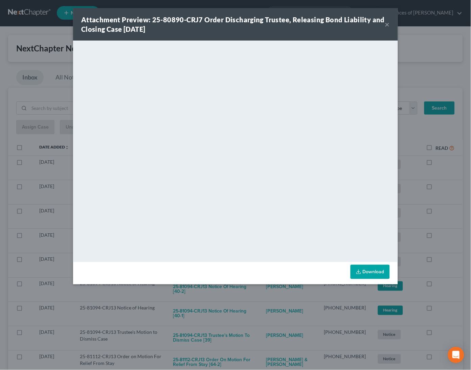
click at [445, 227] on div "Attachment Preview: 25-80890-CRJ7 Order Discharging Trustee, Releasing Bond Lia…" at bounding box center [235, 185] width 471 height 370
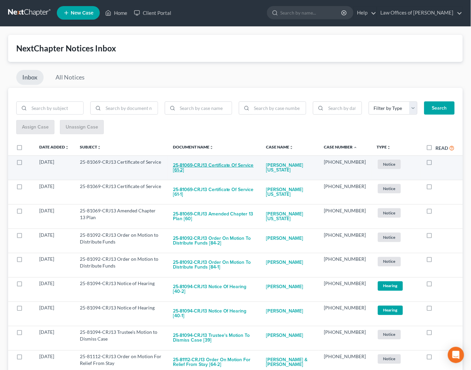
click at [216, 164] on button "25-81069-CRJ13 Certificate of Service [61-2]" at bounding box center [214, 168] width 83 height 18
checkbox input "true"
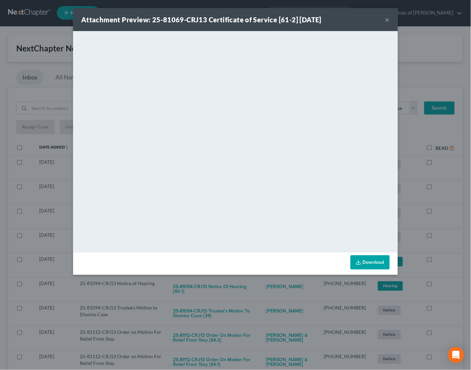
click at [454, 210] on div "Attachment Preview: 25-81069-CRJ13 Certificate of Service [61-2] 10/09/2025 × <…" at bounding box center [235, 185] width 471 height 370
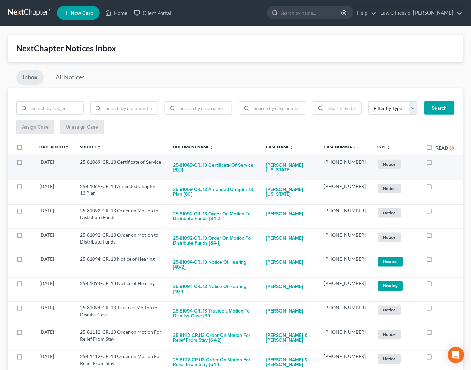
click at [203, 164] on button "25-81069-CRJ13 Certificate of Service [61-1]" at bounding box center [214, 168] width 83 height 18
checkbox input "true"
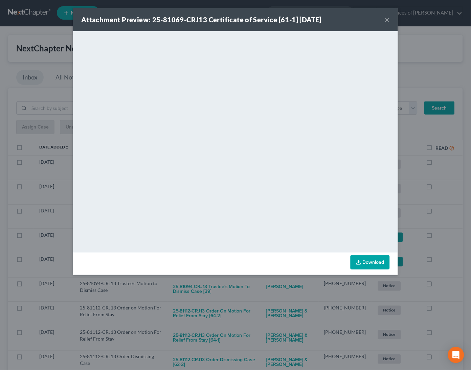
click at [441, 229] on div "Attachment Preview: 25-81069-CRJ13 Certificate of Service [61-1] 10/09/2025 × <…" at bounding box center [235, 185] width 471 height 370
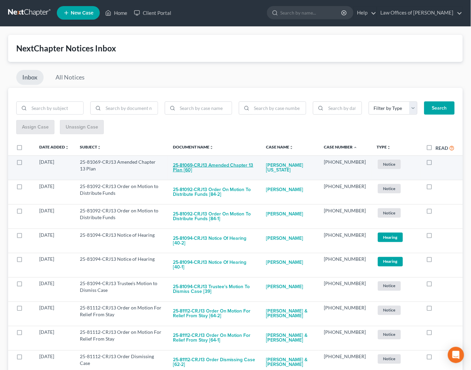
click at [221, 159] on button "25-81069-CRJ13 Amended Chapter 13 Plan [60]" at bounding box center [214, 168] width 83 height 18
checkbox input "true"
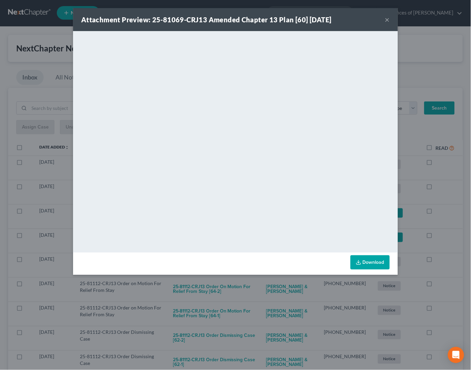
click at [450, 229] on div "Attachment Preview: 25-81069-CRJ13 Amended Chapter 13 Plan [60] 10/09/2025 × <o…" at bounding box center [235, 185] width 471 height 370
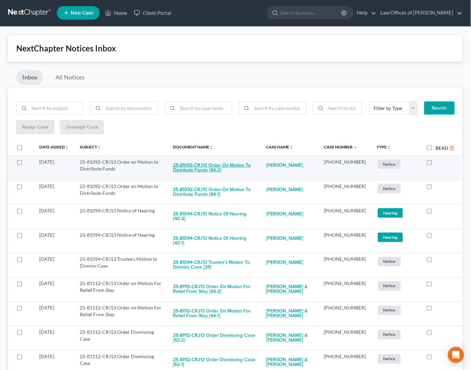
click at [216, 163] on button "25-81092-CRJ13 Order on Motion to Distribute Funds [84-2]" at bounding box center [214, 168] width 83 height 18
checkbox input "true"
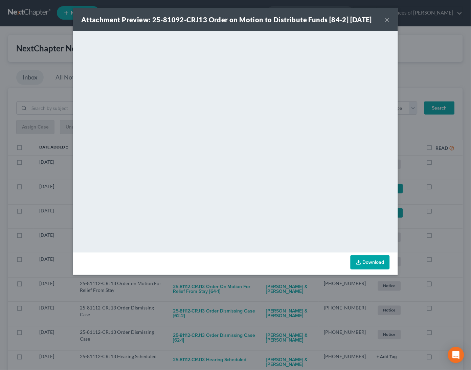
click at [446, 214] on div "Attachment Preview: 25-81092-CRJ13 Order on Motion to Distribute Funds [84-2] 1…" at bounding box center [235, 185] width 471 height 370
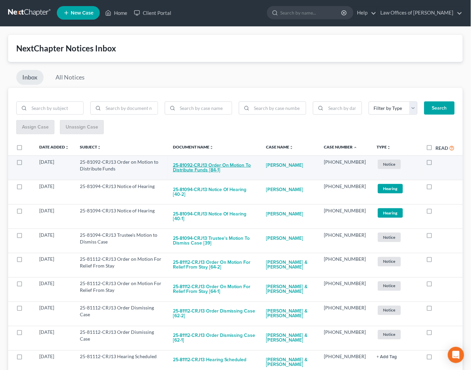
click at [227, 165] on button "25-81092-CRJ13 Order on Motion to Distribute Funds [84-1]" at bounding box center [214, 168] width 83 height 18
checkbox input "true"
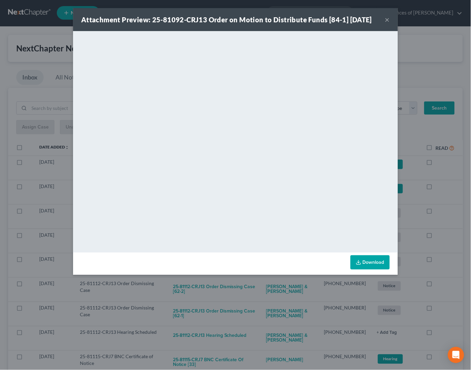
click at [450, 236] on div "Attachment Preview: 25-81092-CRJ13 Order on Motion to Distribute Funds [84-1] 1…" at bounding box center [235, 185] width 471 height 370
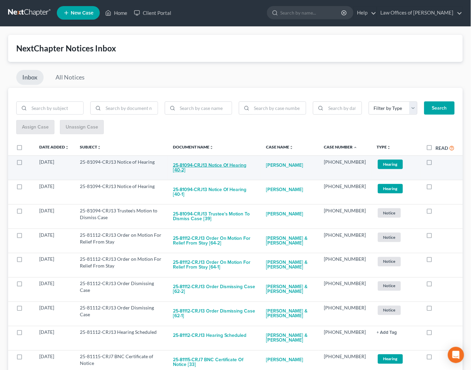
click at [240, 165] on button "25-81094-CRJ13 Notice of Hearing [40-2]" at bounding box center [214, 168] width 83 height 18
checkbox input "true"
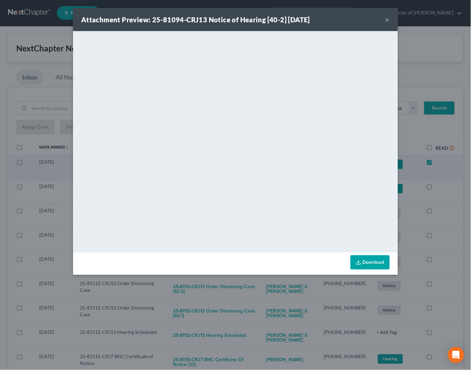
scroll to position [1, 0]
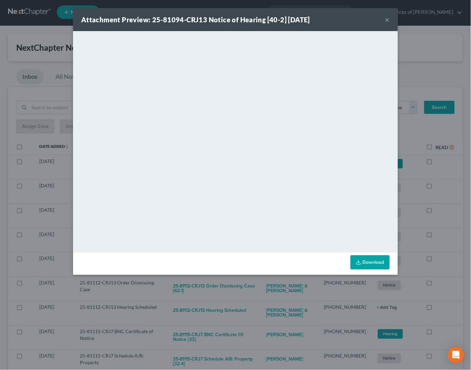
drag, startPoint x: 447, startPoint y: 214, endPoint x: 405, endPoint y: 208, distance: 42.8
click at [447, 214] on div "Attachment Preview: 25-81094-CRJ13 Notice of Hearing [40-2] 10/08/2025 × <objec…" at bounding box center [235, 185] width 471 height 370
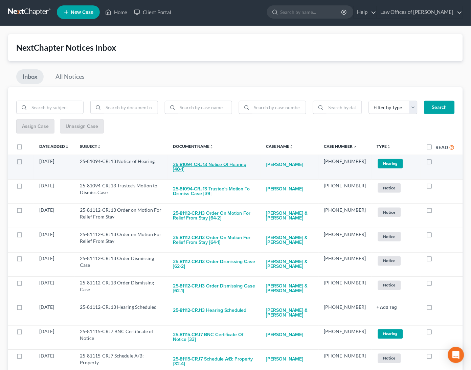
click at [223, 159] on button "25-81094-CRJ13 Notice of Hearing [40-1]" at bounding box center [214, 167] width 83 height 18
checkbox input "true"
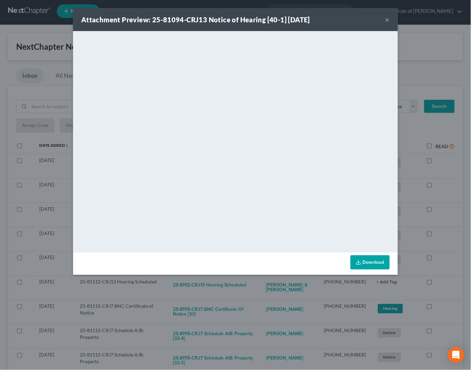
click at [448, 223] on div "Attachment Preview: 25-81094-CRJ13 Notice of Hearing [40-1] 10/08/2025 × <objec…" at bounding box center [235, 185] width 471 height 370
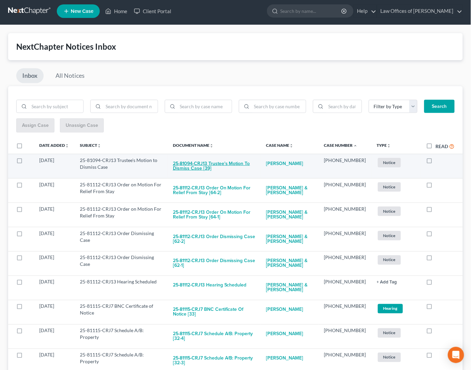
click at [227, 163] on button "25-81094-CRJ13 Trustee's Motion to Dismiss Case [39]" at bounding box center [214, 166] width 83 height 18
checkbox input "true"
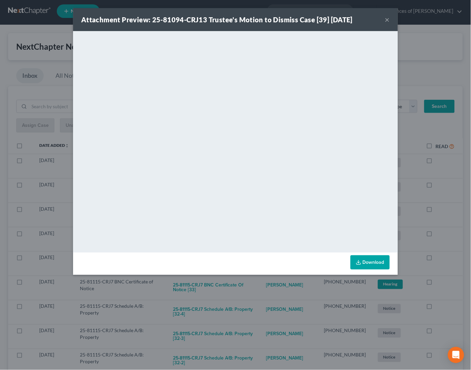
click at [433, 220] on div "Attachment Preview: 25-81094-CRJ13 Trustee's Motion to Dismiss Case [39] 10/08/…" at bounding box center [235, 185] width 471 height 370
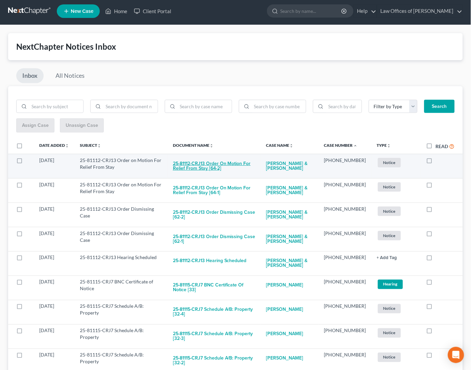
click at [222, 161] on button "25-81112-CRJ13 Order on Motion For Relief From Stay [64-2]" at bounding box center [214, 166] width 83 height 18
checkbox input "true"
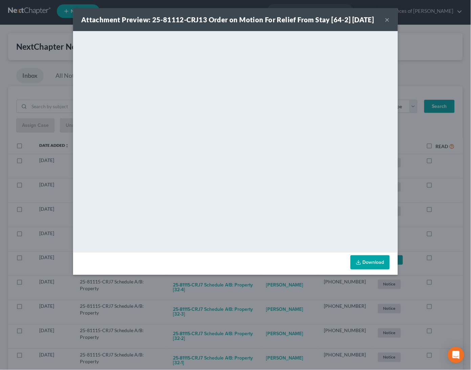
click at [442, 215] on div "Attachment Preview: 25-81112-CRJ13 Order on Motion For Relief From Stay [64-2] …" at bounding box center [235, 185] width 471 height 370
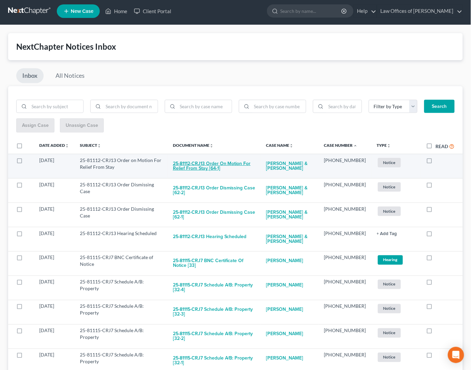
click at [242, 163] on button "25-81112-CRJ13 Order on Motion For Relief From Stay [64-1]" at bounding box center [214, 166] width 83 height 18
checkbox input "true"
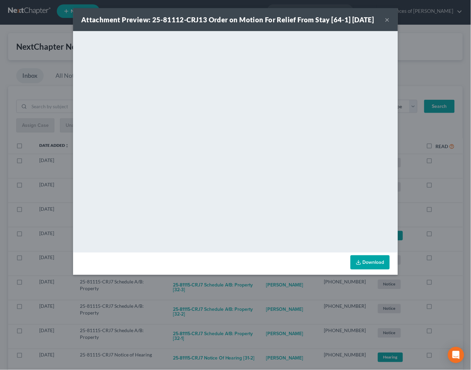
drag, startPoint x: 458, startPoint y: 220, endPoint x: 411, endPoint y: 207, distance: 49.4
click at [455, 219] on div "Attachment Preview: 25-81112-CRJ13 Order on Motion For Relief From Stay [64-1] …" at bounding box center [235, 185] width 471 height 370
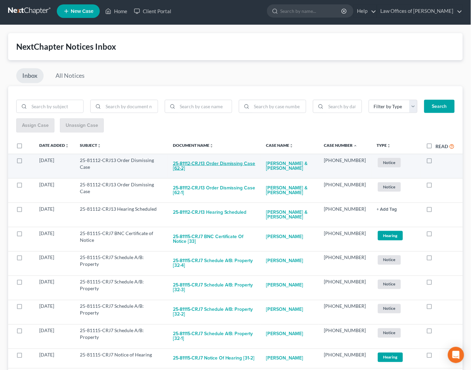
click at [223, 162] on button "25-81112-CRJ13 Order Dismissing Case [62-2]" at bounding box center [214, 166] width 83 height 18
checkbox input "true"
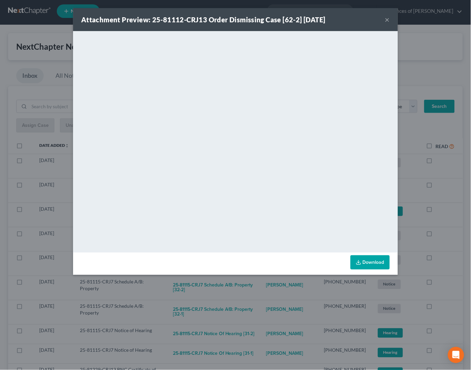
drag, startPoint x: 441, startPoint y: 199, endPoint x: 405, endPoint y: 195, distance: 36.7
click at [438, 199] on div "Attachment Preview: 25-81112-CRJ13 Order Dismissing Case [62-2] 10/08/2025 × <o…" at bounding box center [235, 185] width 471 height 370
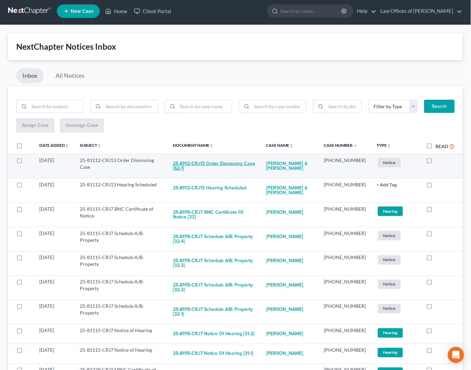
click at [234, 164] on button "25-81112-CRJ13 Order Dismissing Case [62-1]" at bounding box center [214, 166] width 83 height 18
checkbox input "true"
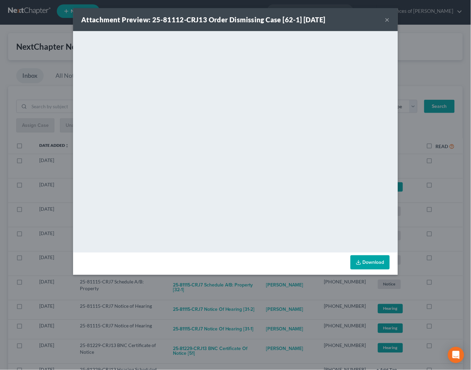
drag, startPoint x: 445, startPoint y: 229, endPoint x: 409, endPoint y: 220, distance: 37.4
click at [440, 228] on div "Attachment Preview: 25-81112-CRJ13 Order Dismissing Case [62-1] 10/08/2025 × <o…" at bounding box center [235, 185] width 471 height 370
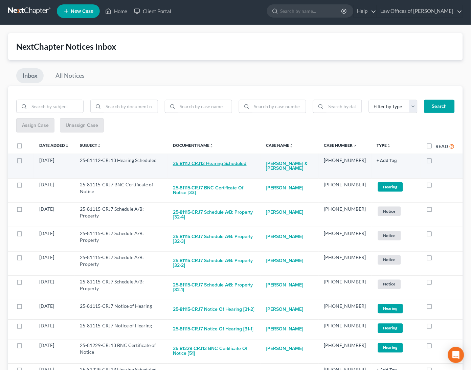
click at [227, 162] on button "25-81112-CRJ13 Hearing Scheduled" at bounding box center [210, 164] width 74 height 14
checkbox input "true"
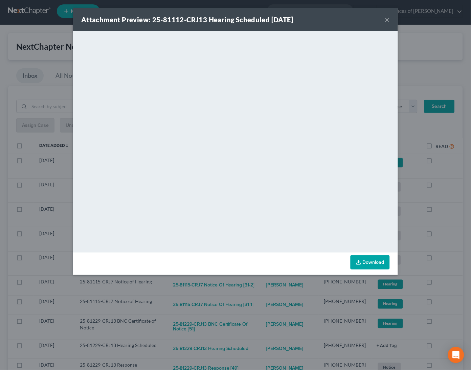
drag, startPoint x: 443, startPoint y: 188, endPoint x: 431, endPoint y: 184, distance: 12.8
click at [443, 188] on div "Attachment Preview: 25-81112-CRJ13 Hearing Scheduled 10/08/2025 × <object ng-at…" at bounding box center [235, 185] width 471 height 370
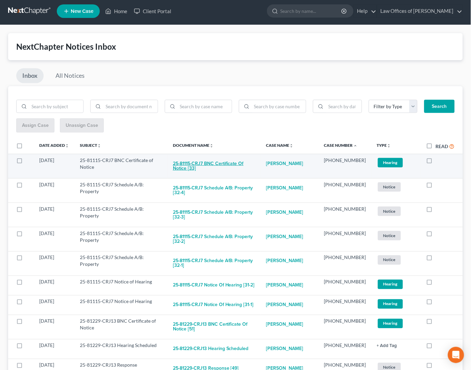
click at [224, 163] on button "25-81115-CRJ7 BNC Certificate of Notice [33]" at bounding box center [214, 166] width 83 height 18
checkbox input "true"
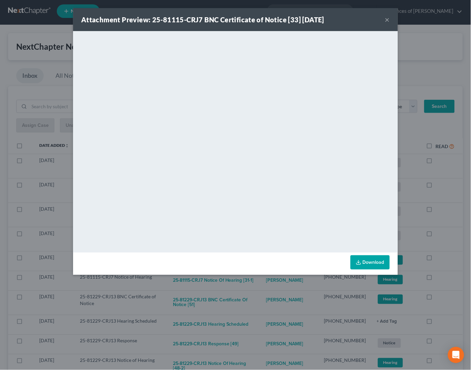
drag, startPoint x: 444, startPoint y: 188, endPoint x: 415, endPoint y: 181, distance: 29.6
click at [443, 188] on div "Attachment Preview: 25-81115-CRJ7 BNC Certificate of Notice [33] 10/10/2025 × <…" at bounding box center [235, 185] width 471 height 370
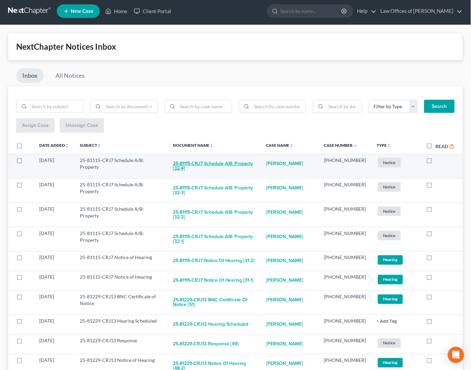
click at [225, 161] on button "25-81115-CRJ7 Schedule A/B: Property [32-4]" at bounding box center [214, 166] width 83 height 18
checkbox input "true"
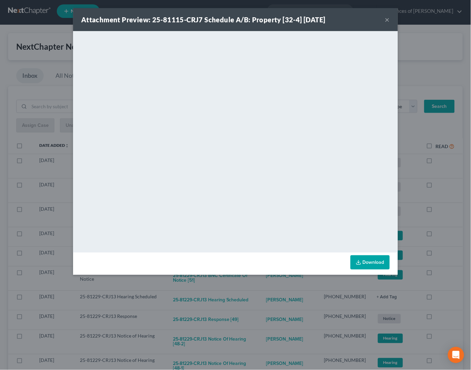
click at [453, 182] on div "Attachment Preview: 25-81115-CRJ7 Schedule A/B: Property [32-4] 10/07/2025 × <o…" at bounding box center [235, 185] width 471 height 370
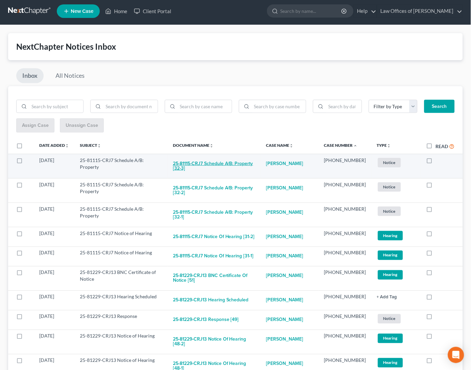
click at [236, 161] on button "25-81115-CRJ7 Schedule A/B: Property [32-3]" at bounding box center [214, 166] width 83 height 18
checkbox input "true"
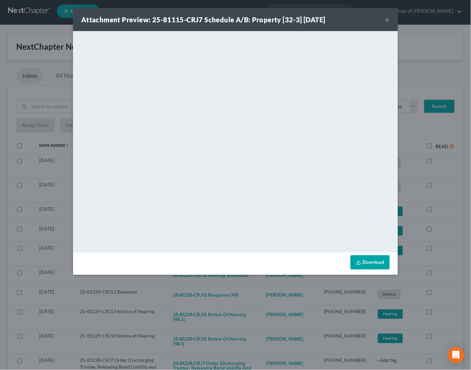
drag, startPoint x: 441, startPoint y: 198, endPoint x: 398, endPoint y: 190, distance: 44.1
click at [440, 198] on div "Attachment Preview: 25-81115-CRJ7 Schedule A/B: Property [32-3] 10/07/2025 × <o…" at bounding box center [235, 185] width 471 height 370
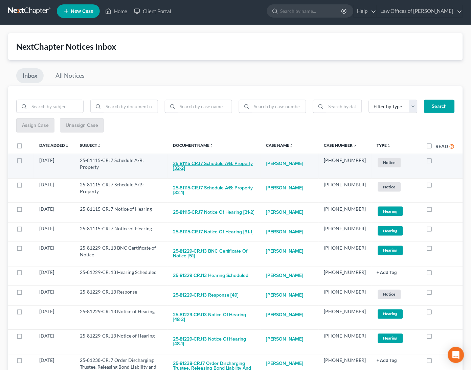
click at [220, 164] on button "25-81115-CRJ7 Schedule A/B: Property [32-2]" at bounding box center [214, 166] width 83 height 18
checkbox input "true"
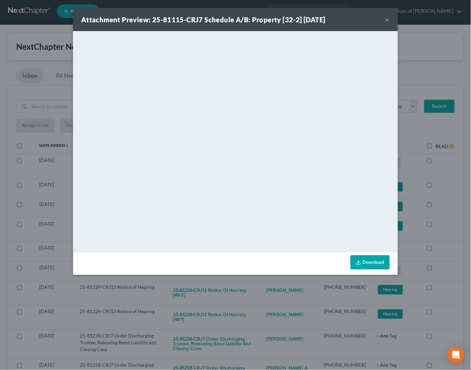
drag, startPoint x: 455, startPoint y: 223, endPoint x: 401, endPoint y: 212, distance: 55.1
click at [453, 223] on div "Attachment Preview: 25-81115-CRJ7 Schedule A/B: Property [32-2] 10/07/2025 × <o…" at bounding box center [235, 185] width 471 height 370
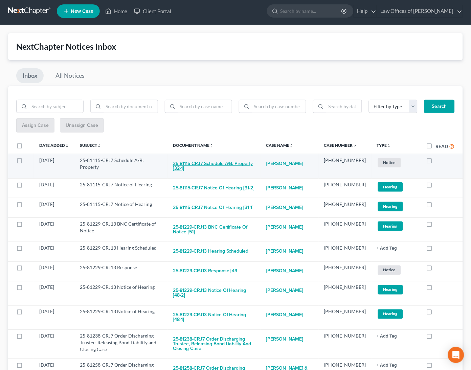
click at [233, 162] on button "25-81115-CRJ7 Schedule A/B: Property [32-1]" at bounding box center [214, 166] width 83 height 18
checkbox input "true"
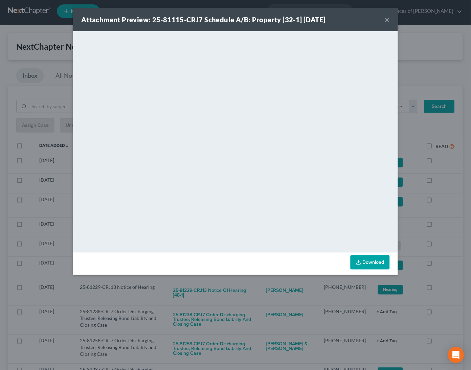
drag, startPoint x: 452, startPoint y: 206, endPoint x: 405, endPoint y: 197, distance: 47.8
click at [448, 205] on div "Attachment Preview: 25-81115-CRJ7 Schedule A/B: Property [32-1] 10/07/2025 × <o…" at bounding box center [235, 185] width 471 height 370
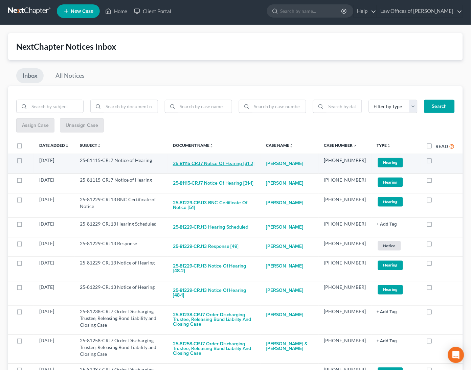
click at [233, 165] on button "25-81115-CRJ7 Notice of Hearing [31-2]" at bounding box center [214, 164] width 82 height 14
checkbox input "true"
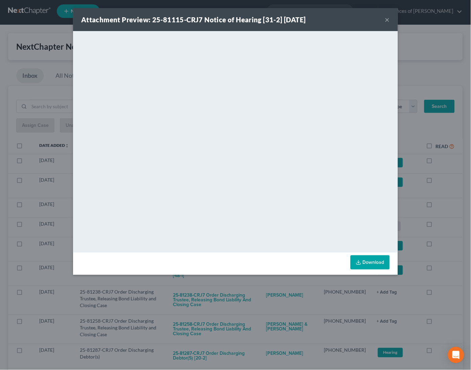
click at [441, 214] on div "Attachment Preview: 25-81115-CRJ7 Notice of Hearing [31-2] 10/07/2025 × <object…" at bounding box center [235, 185] width 471 height 370
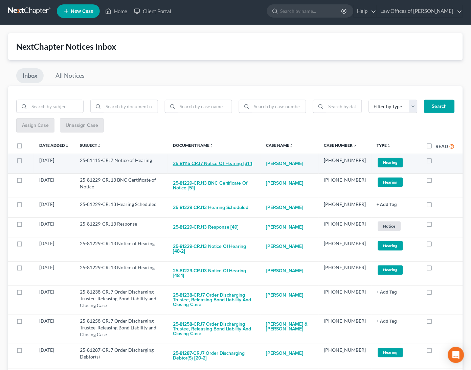
click at [210, 162] on button "25-81115-CRJ7 Notice of Hearing [31-1]" at bounding box center [213, 164] width 81 height 14
checkbox input "true"
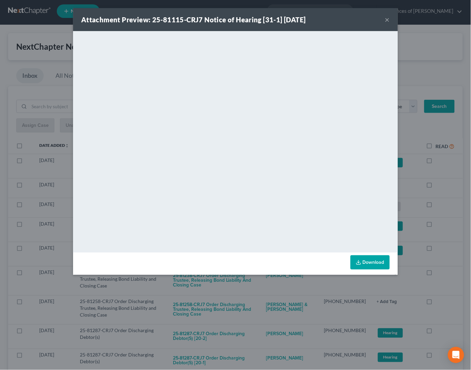
click at [445, 204] on div "Attachment Preview: 25-81115-CRJ7 Notice of Hearing [31-1] 10/07/2025 × <object…" at bounding box center [235, 185] width 471 height 370
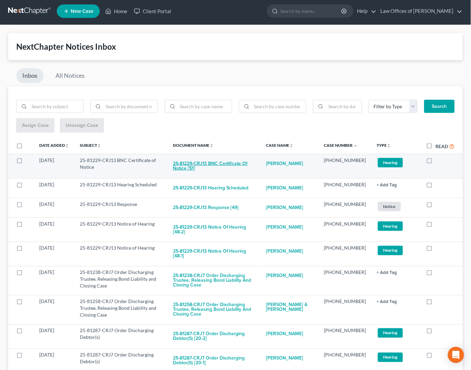
click at [243, 159] on button "25-81229-CRJ13 BNC Certificate of Notice [51]" at bounding box center [214, 166] width 83 height 18
checkbox input "true"
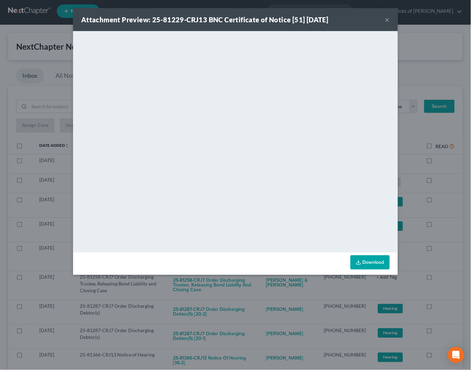
click at [446, 190] on div "Attachment Preview: 25-81229-CRJ13 BNC Certificate of Notice [51] 10/10/2025 × …" at bounding box center [235, 185] width 471 height 370
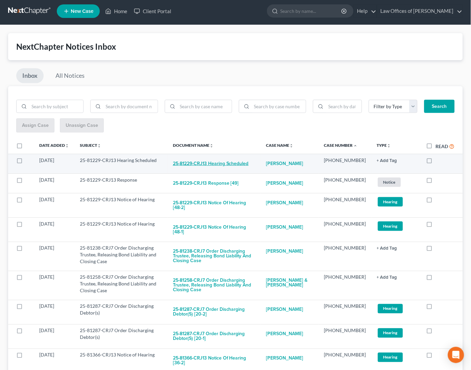
click at [229, 162] on button "25-81229-CRJ13 Hearing Scheduled" at bounding box center [211, 164] width 76 height 14
checkbox input "true"
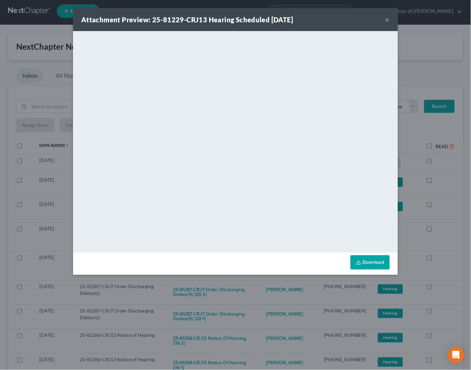
drag, startPoint x: 446, startPoint y: 213, endPoint x: 402, endPoint y: 204, distance: 45.2
click at [445, 213] on div "Attachment Preview: 25-81229-CRJ13 Hearing Scheduled 10/09/2025 × <object ng-at…" at bounding box center [235, 185] width 471 height 370
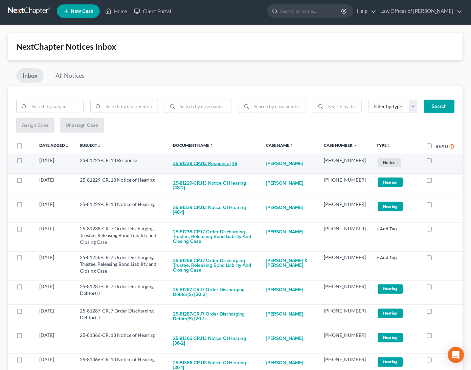
click at [220, 161] on button "25-81229-CRJ13 Response [49]" at bounding box center [206, 164] width 66 height 14
checkbox input "true"
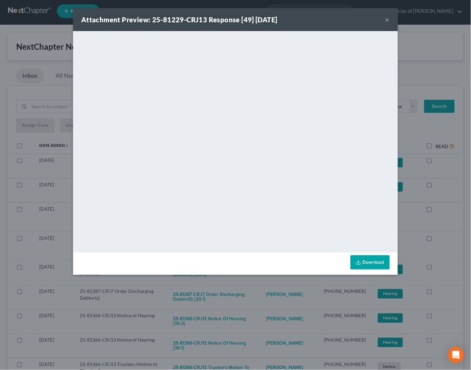
click at [451, 210] on div "Attachment Preview: 25-81229-CRJ13 Response [49] 10/08/2025 × <object ng-attr-d…" at bounding box center [235, 185] width 471 height 370
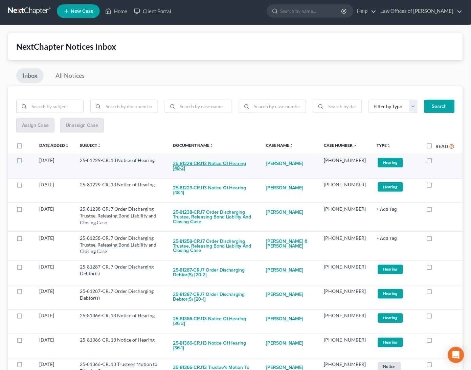
click at [235, 162] on button "25-81229-CRJ13 Notice of Hearing [48-2]" at bounding box center [214, 166] width 83 height 18
checkbox input "true"
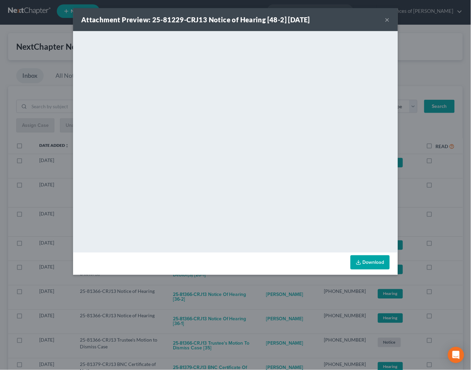
click at [452, 252] on div "Attachment Preview: 25-81229-CRJ13 Notice of Hearing [48-2] 10/07/2025 × <objec…" at bounding box center [235, 185] width 471 height 370
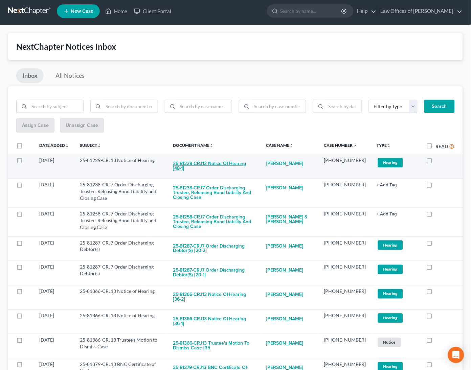
click at [217, 157] on button "25-81229-CRJ13 Notice of Hearing [48-1]" at bounding box center [214, 166] width 83 height 18
checkbox input "true"
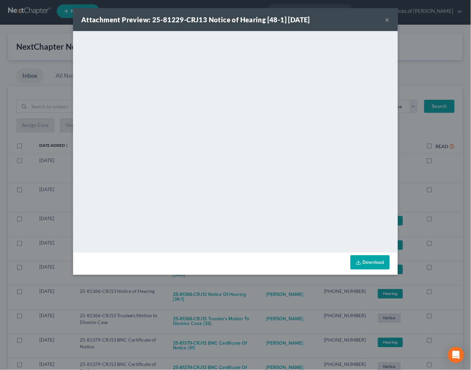
click at [439, 248] on div "Attachment Preview: 25-81229-CRJ13 Notice of Hearing [48-1] 10/07/2025 × <objec…" at bounding box center [235, 185] width 471 height 370
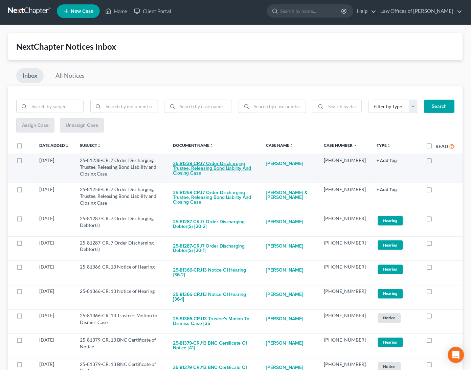
click at [236, 162] on button "25-81238-CRJ7 Order Discharging Trustee, Releasing Bond Liability and Closing C…" at bounding box center [214, 168] width 83 height 23
checkbox input "true"
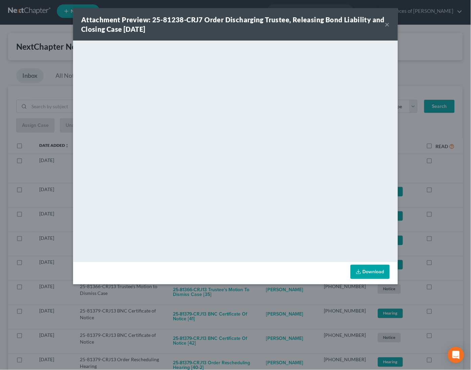
click at [451, 218] on div "Attachment Preview: 25-81238-CRJ7 Order Discharging Trustee, Releasing Bond Lia…" at bounding box center [235, 185] width 471 height 370
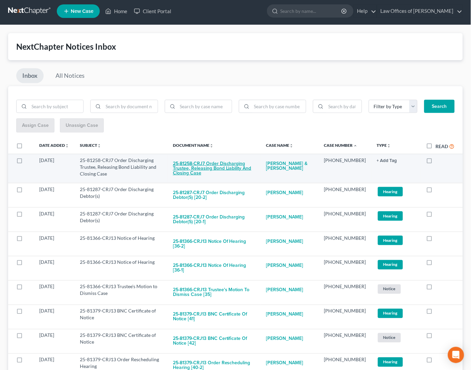
click at [234, 163] on button "25-81258-CRJ7 Order Discharging Trustee, Releasing Bond Liability and Closing C…" at bounding box center [214, 168] width 83 height 23
checkbox input "true"
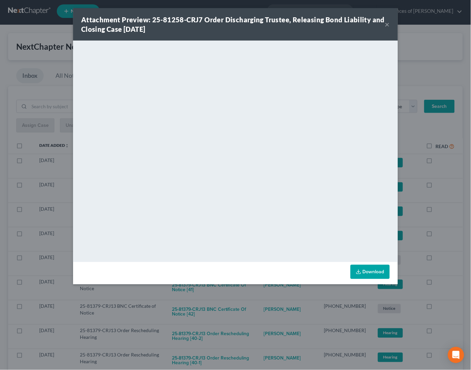
click at [459, 218] on div "Attachment Preview: 25-81258-CRJ7 Order Discharging Trustee, Releasing Bond Lia…" at bounding box center [235, 185] width 471 height 370
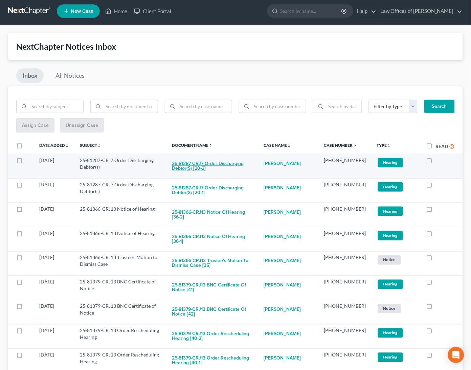
click at [211, 163] on button "25-81287-CRJ7 Order Discharging Debtor(s) [20-2]" at bounding box center [212, 166] width 81 height 18
checkbox input "true"
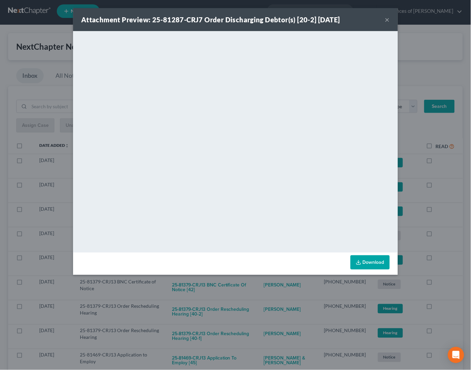
click at [438, 215] on div "Attachment Preview: 25-81287-CRJ7 Order Discharging Debtor(s) [20-2] 10/09/2025…" at bounding box center [235, 185] width 471 height 370
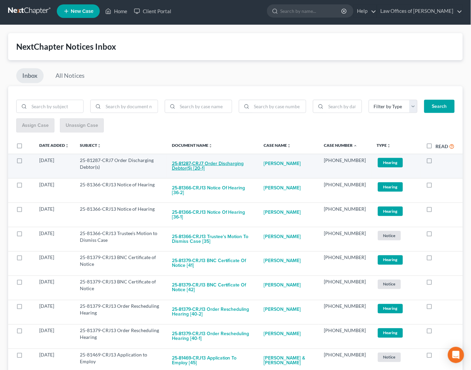
click at [215, 166] on button "25-81287-CRJ7 Order Discharging Debtor(s) [20-1]" at bounding box center [212, 166] width 81 height 18
checkbox input "true"
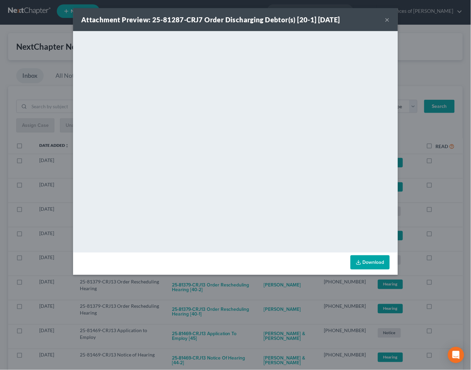
drag, startPoint x: 444, startPoint y: 231, endPoint x: 402, endPoint y: 215, distance: 44.5
click at [444, 230] on div "Attachment Preview: 25-81287-CRJ7 Order Discharging Debtor(s) [20-1] 10/09/2025…" at bounding box center [235, 185] width 471 height 370
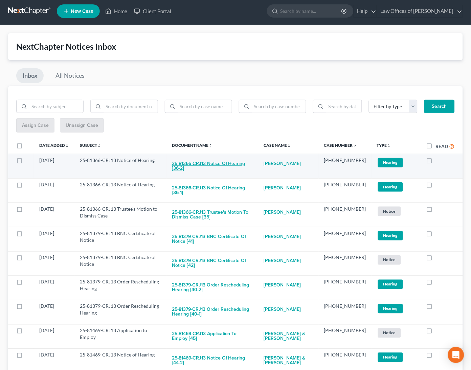
click at [238, 163] on button "25-81366-CRJ13 Notice of Hearing [36-2]" at bounding box center [212, 166] width 81 height 18
checkbox input "true"
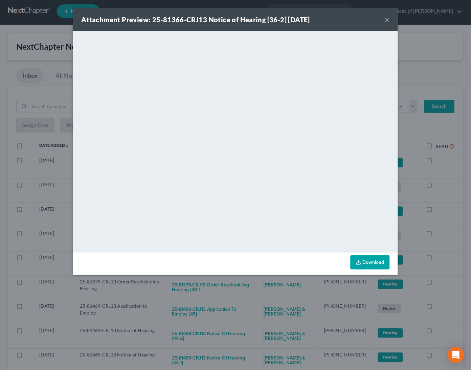
click at [445, 209] on div "Attachment Preview: 25-81366-CRJ13 Notice of Hearing [36-2] 10/10/2025 × <objec…" at bounding box center [235, 185] width 471 height 370
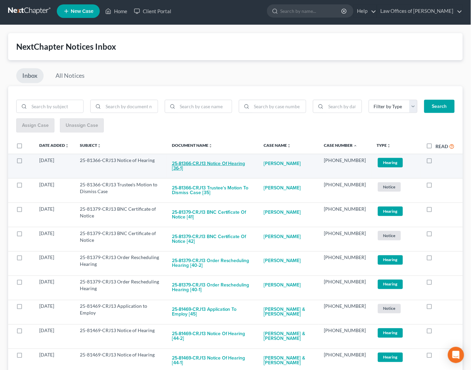
click at [205, 164] on button "25-81366-CRJ13 Notice of Hearing [36-1]" at bounding box center [212, 166] width 81 height 18
checkbox input "true"
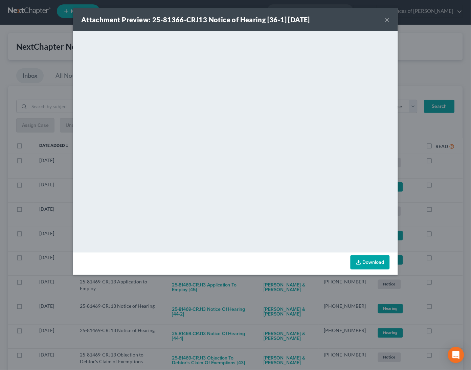
click at [454, 211] on div "Attachment Preview: 25-81366-CRJ13 Notice of Hearing [36-1] 10/10/2025 × <objec…" at bounding box center [235, 185] width 471 height 370
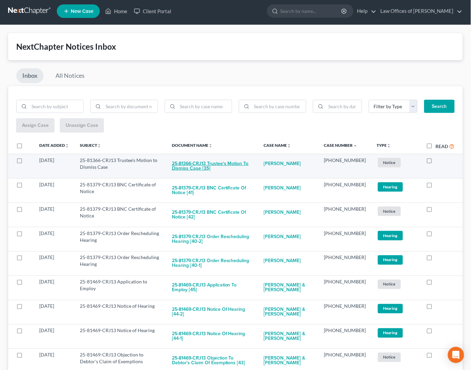
click at [233, 161] on button "25-81366-CRJ13 Trustee's Motion to Dismiss Case [35]" at bounding box center [212, 166] width 81 height 18
checkbox input "true"
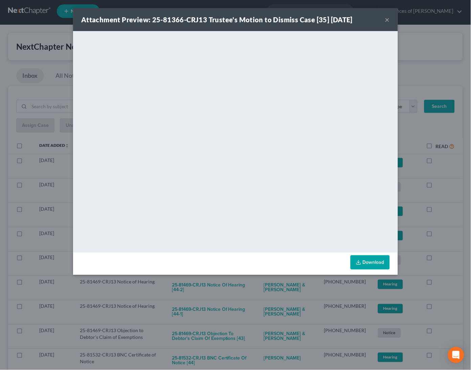
click at [452, 194] on div "Attachment Preview: 25-81366-CRJ13 Trustee's Motion to Dismiss Case [35] 10/09/…" at bounding box center [235, 185] width 471 height 370
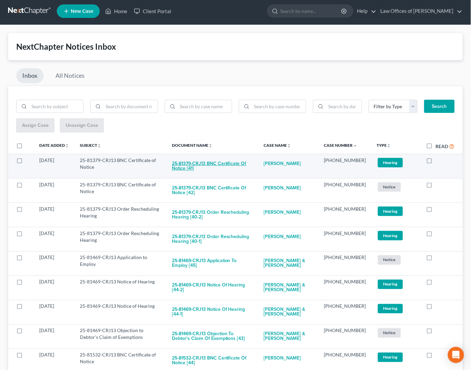
click at [218, 163] on button "25-81379-CRJ13 BNC Certificate of Notice [41]" at bounding box center [212, 166] width 81 height 18
checkbox input "true"
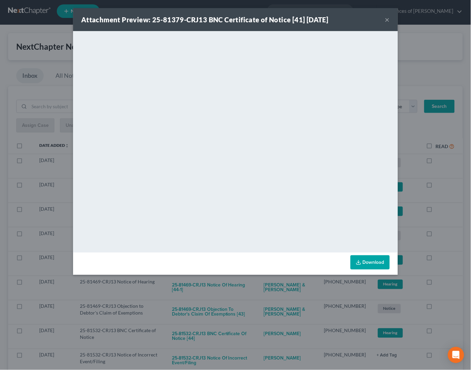
click at [443, 209] on div "Attachment Preview: 25-81379-CRJ13 BNC Certificate of Notice [41] 10/10/2025 × …" at bounding box center [235, 185] width 471 height 370
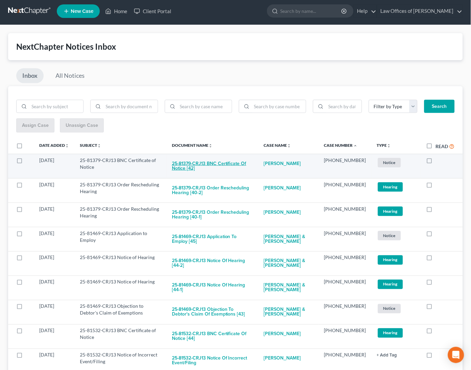
click at [226, 162] on button "25-81379-CRJ13 BNC Certificate of Notice [42]" at bounding box center [212, 166] width 81 height 18
checkbox input "true"
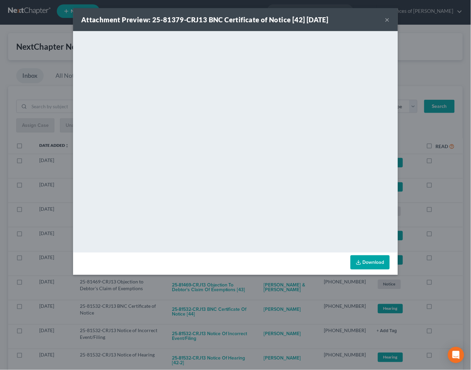
click at [451, 224] on div "Attachment Preview: 25-81379-CRJ13 BNC Certificate of Notice [42] 10/10/2025 × …" at bounding box center [235, 185] width 471 height 370
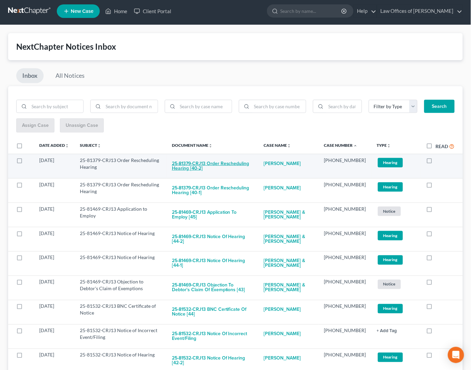
click at [220, 159] on button "25-81379-CRJ13 Order Rescheduling Hearing [40-2]" at bounding box center [212, 166] width 81 height 18
checkbox input "true"
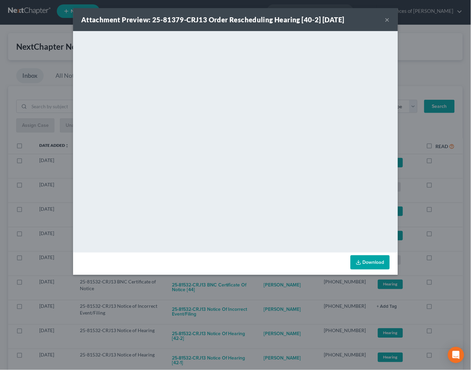
click at [445, 195] on div "Attachment Preview: 25-81379-CRJ13 Order Rescheduling Hearing [40-2] 10/08/2025…" at bounding box center [235, 185] width 471 height 370
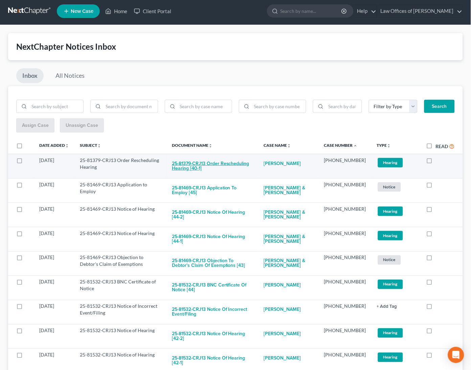
click at [229, 166] on button "25-81379-CRJ13 Order Rescheduling Hearing [40-1]" at bounding box center [212, 166] width 81 height 18
checkbox input "true"
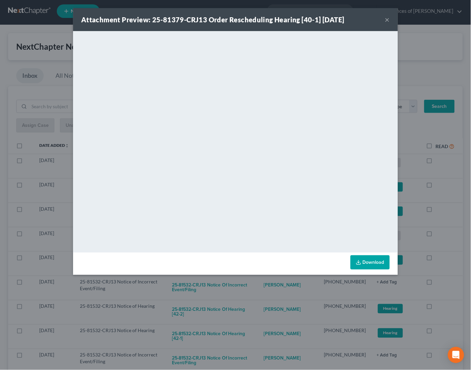
click at [447, 202] on div "Attachment Preview: 25-81379-CRJ13 Order Rescheduling Hearing [40-1] 10/08/2025…" at bounding box center [235, 185] width 471 height 370
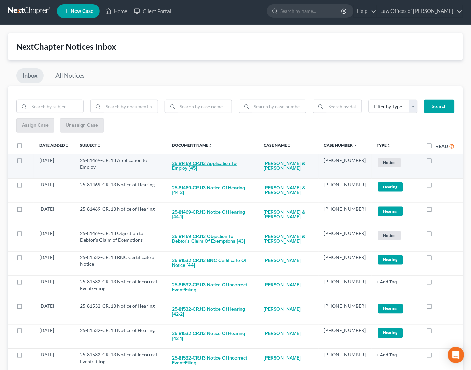
click at [253, 164] on button "25-81469-CRJ13 Application to Employ [45]" at bounding box center [212, 166] width 81 height 18
checkbox input "true"
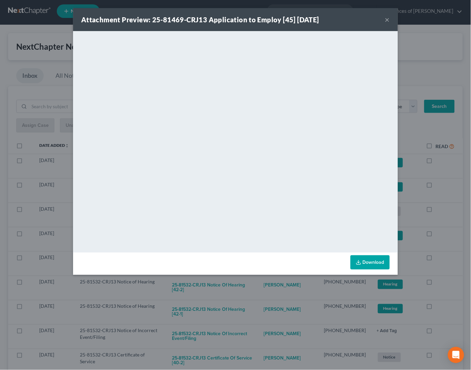
click at [446, 200] on div "Attachment Preview: 25-81469-CRJ13 Application to Employ [45] 10/10/2025 × <obj…" at bounding box center [235, 185] width 471 height 370
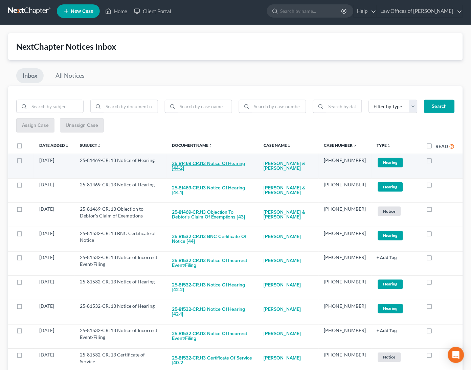
click at [242, 163] on button "25-81469-CRJ13 Notice of Hearing [44-2]" at bounding box center [212, 166] width 81 height 18
checkbox input "true"
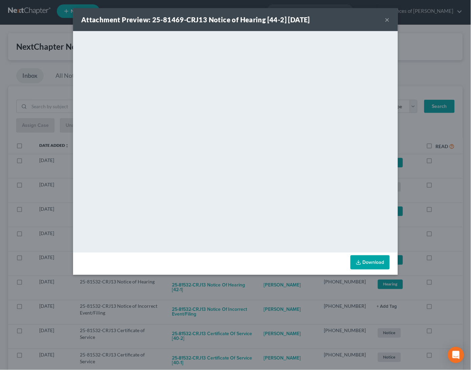
click at [450, 182] on div "Attachment Preview: 25-81469-CRJ13 Notice of Hearing [44-2] 10/08/2025 × <objec…" at bounding box center [235, 185] width 471 height 370
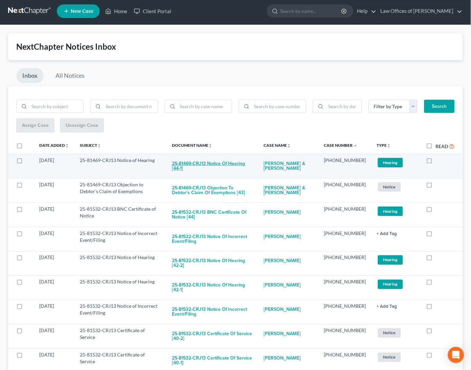
click at [198, 160] on button "25-81469-CRJ13 Notice of Hearing [44-1]" at bounding box center [212, 166] width 81 height 18
checkbox input "true"
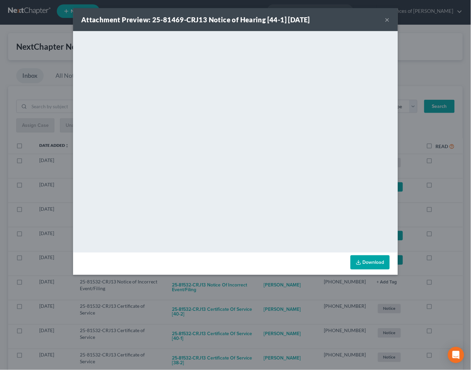
click at [452, 206] on div "Attachment Preview: 25-81469-CRJ13 Notice of Hearing [44-1] 10/08/2025 × <objec…" at bounding box center [235, 185] width 471 height 370
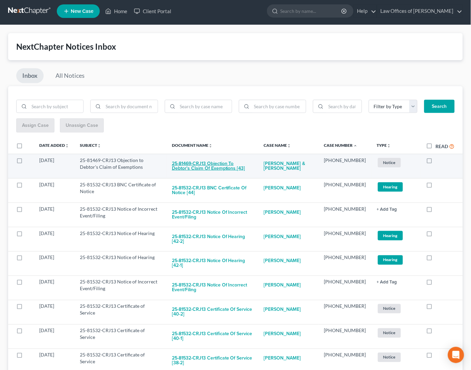
click at [244, 164] on button "25-81469-CRJ13 Objection to Debtor's Claim of Exemptions [43]" at bounding box center [212, 166] width 81 height 18
checkbox input "true"
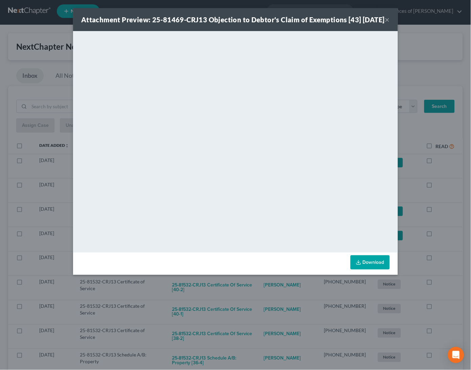
click at [442, 180] on div "Attachment Preview: 25-81469-CRJ13 Objection to Debtor's Claim of Exemptions [4…" at bounding box center [235, 185] width 471 height 370
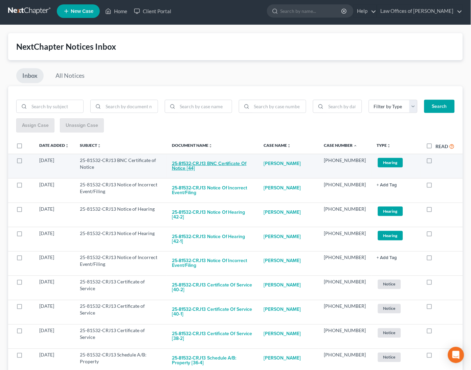
click at [221, 162] on button "25-81532-CRJ13 BNC Certificate of Notice [44]" at bounding box center [212, 166] width 81 height 18
checkbox input "true"
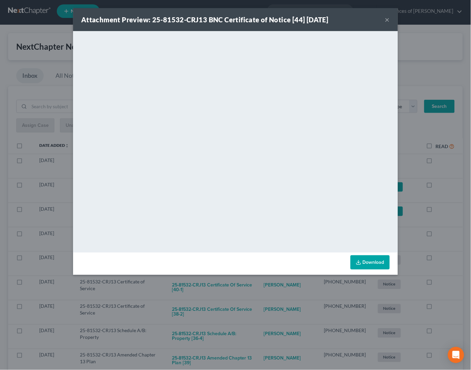
click at [459, 200] on div "Attachment Preview: 25-81532-CRJ13 BNC Certificate of Notice [44] 10/10/2025 × …" at bounding box center [235, 185] width 471 height 370
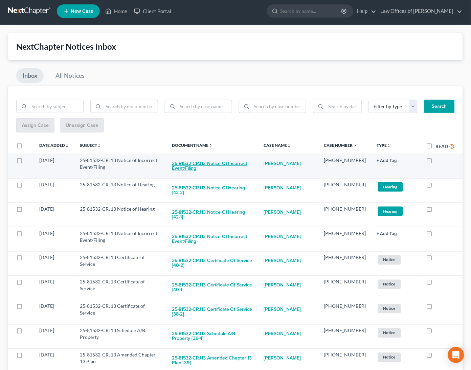
click at [220, 161] on button "25-81532-CRJ13 Notice of Incorrect Event/Filing" at bounding box center [212, 166] width 81 height 18
checkbox input "true"
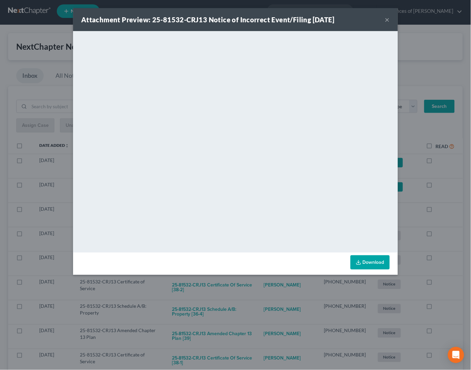
click at [447, 203] on div "Attachment Preview: 25-81532-CRJ13 Notice of Incorrect Event/Filing 10/09/2025 …" at bounding box center [235, 185] width 471 height 370
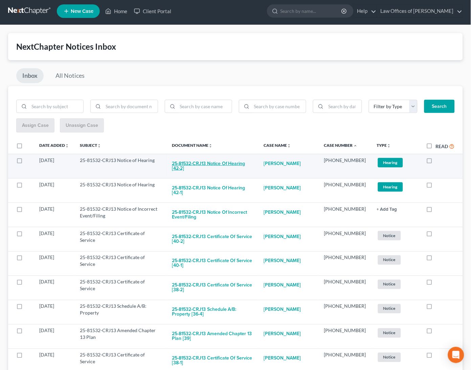
click at [252, 164] on button "25-81532-CRJ13 Notice of Hearing [42-2]" at bounding box center [212, 166] width 81 height 18
checkbox input "true"
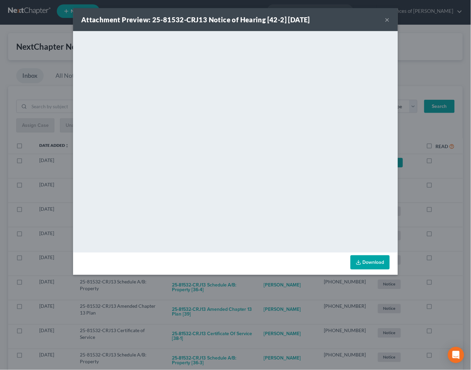
click at [445, 195] on div "Attachment Preview: 25-81532-CRJ13 Notice of Hearing [42-2] 10/09/2025 × <objec…" at bounding box center [235, 185] width 471 height 370
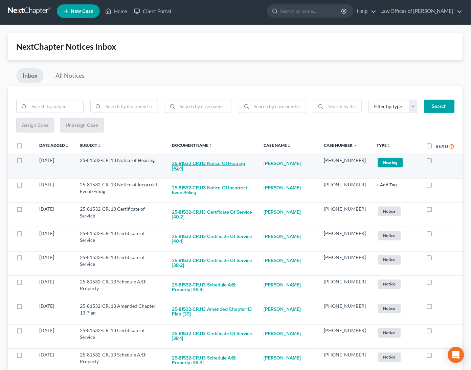
click at [235, 164] on button "25-81532-CRJ13 Notice of Hearing [42-1]" at bounding box center [212, 166] width 81 height 18
checkbox input "true"
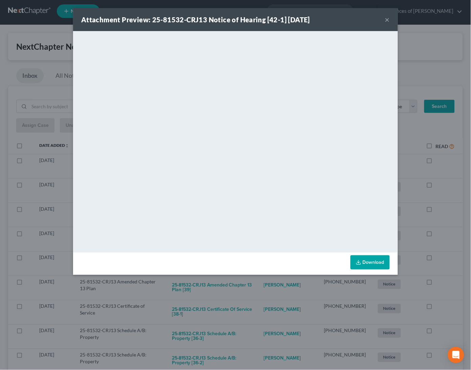
click at [441, 205] on div "Attachment Preview: 25-81532-CRJ13 Notice of Hearing [42-1] 10/09/2025 × <objec…" at bounding box center [235, 185] width 471 height 370
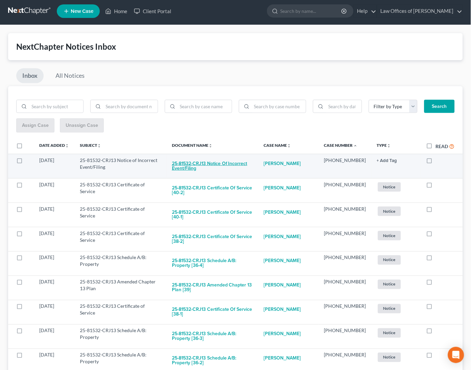
click at [223, 162] on button "25-81532-CRJ13 Notice of Incorrect Event/Filing" at bounding box center [212, 166] width 81 height 18
checkbox input "true"
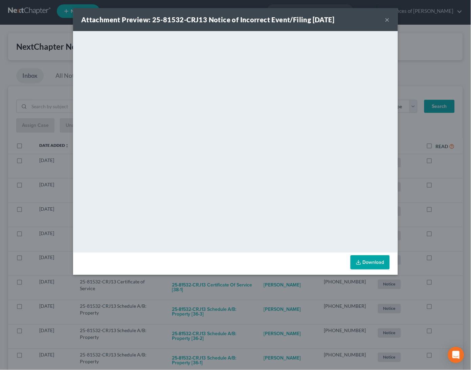
drag, startPoint x: 460, startPoint y: 199, endPoint x: 412, endPoint y: 187, distance: 48.8
click at [460, 199] on div "Attachment Preview: 25-81532-CRJ13 Notice of Incorrect Event/Filing 10/09/2025 …" at bounding box center [235, 185] width 471 height 370
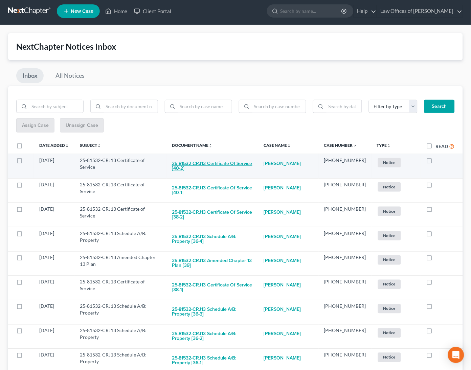
click at [204, 159] on button "25-81532-CRJ13 Certificate of Service [40-2]" at bounding box center [212, 166] width 81 height 18
checkbox input "true"
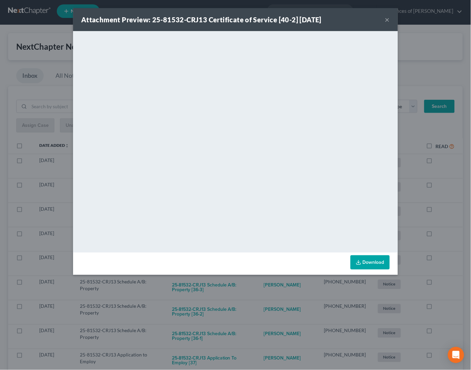
click at [452, 201] on div "Attachment Preview: 25-81532-CRJ13 Certificate of Service [40-2] 10/08/2025 × <…" at bounding box center [235, 185] width 471 height 370
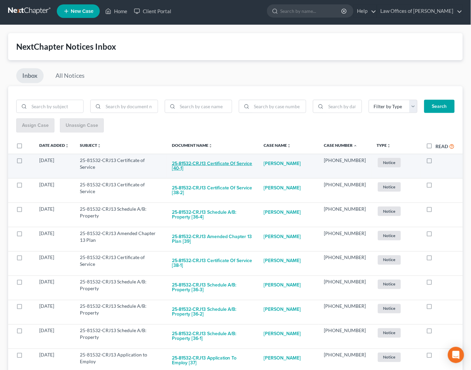
click at [210, 166] on button "25-81532-CRJ13 Certificate of Service [40-1]" at bounding box center [212, 166] width 81 height 18
checkbox input "true"
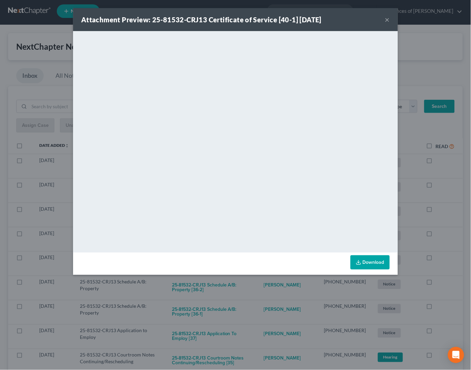
click at [454, 223] on div "Attachment Preview: 25-81532-CRJ13 Certificate of Service [40-1] 10/08/2025 × <…" at bounding box center [235, 185] width 471 height 370
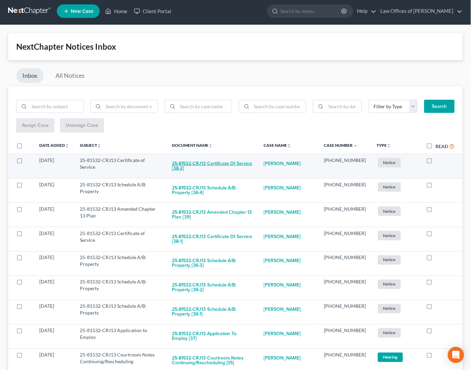
click at [203, 164] on button "25-81532-CRJ13 Certificate of Service [38-2]" at bounding box center [212, 166] width 81 height 18
checkbox input "true"
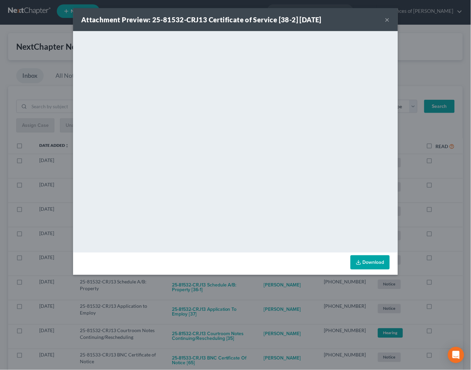
click at [440, 234] on div "Attachment Preview: 25-81532-CRJ13 Certificate of Service [38-2] 10/08/2025 × <…" at bounding box center [235, 185] width 471 height 370
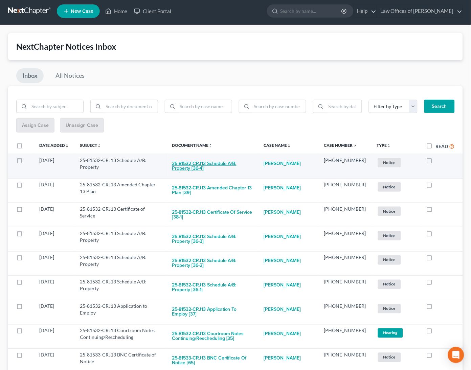
click at [235, 165] on button "25-81532-CRJ13 Schedule A/B: Property [36-4]" at bounding box center [212, 166] width 81 height 18
checkbox input "true"
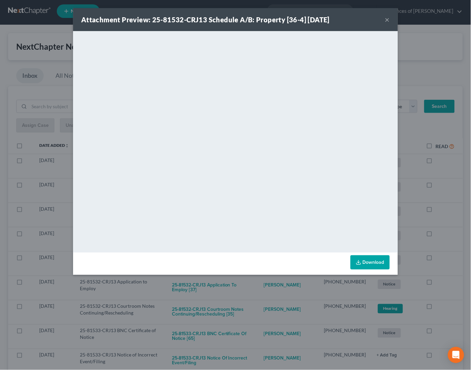
click at [454, 235] on div "Attachment Preview: 25-81532-CRJ13 Schedule A/B: Property [36-4] 10/08/2025 × <…" at bounding box center [235, 185] width 471 height 370
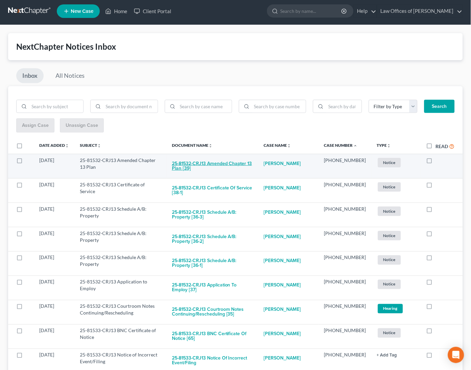
click at [244, 161] on button "25-81532-CRJ13 Amended Chapter 13 Plan [39]" at bounding box center [212, 166] width 81 height 18
checkbox input "true"
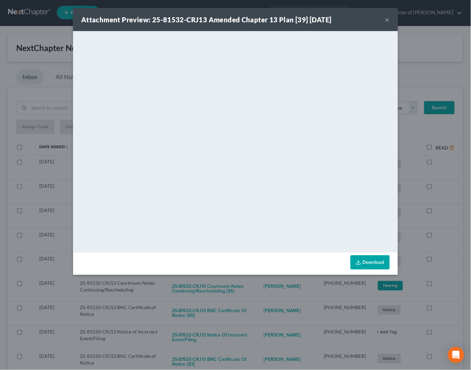
click at [455, 208] on div "Attachment Preview: 25-81532-CRJ13 Amended Chapter 13 Plan [39] 10/08/2025 × <o…" at bounding box center [235, 185] width 471 height 370
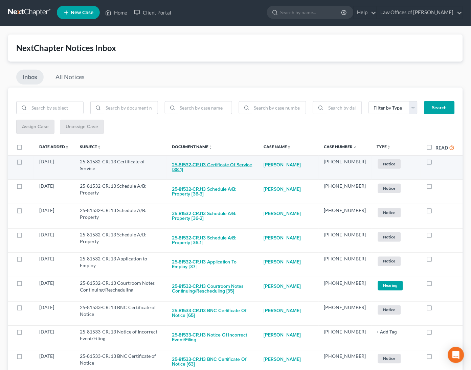
click at [252, 162] on button "25-81532-CRJ13 Certificate of Service [38-1]" at bounding box center [212, 167] width 81 height 18
checkbox input "true"
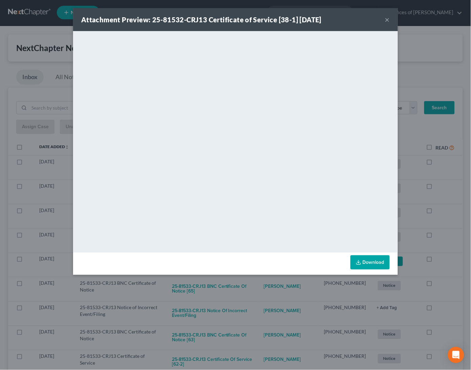
click at [445, 214] on div "Attachment Preview: 25-81532-CRJ13 Certificate of Service [38-1] 10/08/2025 × <…" at bounding box center [235, 185] width 471 height 370
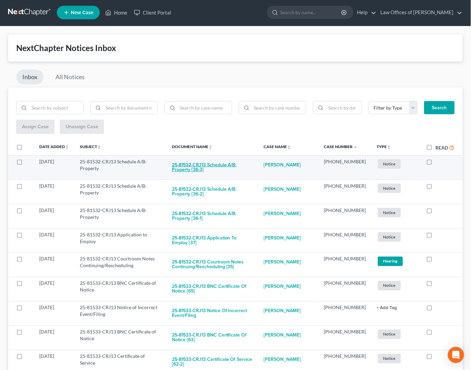
click at [219, 167] on button "25-81532-CRJ13 Schedule A/B: Property [36-3]" at bounding box center [212, 167] width 81 height 18
checkbox input "true"
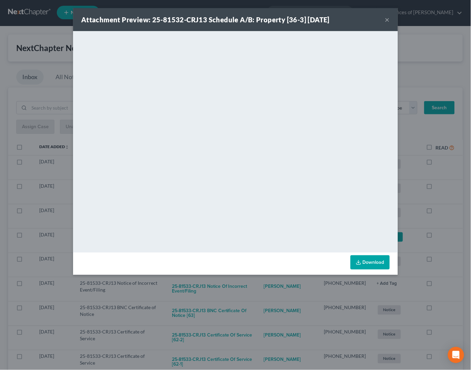
click at [456, 189] on div "Attachment Preview: 25-81532-CRJ13 Schedule A/B: Property [36-3] 10/08/2025 × <…" at bounding box center [235, 185] width 471 height 370
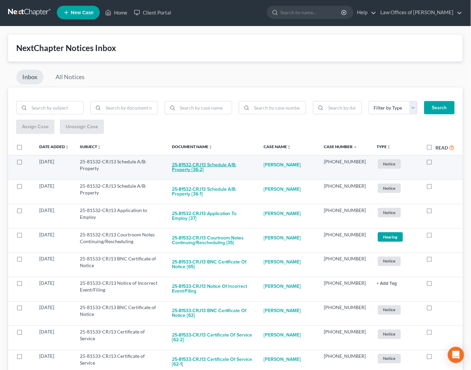
click at [219, 165] on button "25-81532-CRJ13 Schedule A/B: Property [36-2]" at bounding box center [212, 167] width 81 height 18
checkbox input "true"
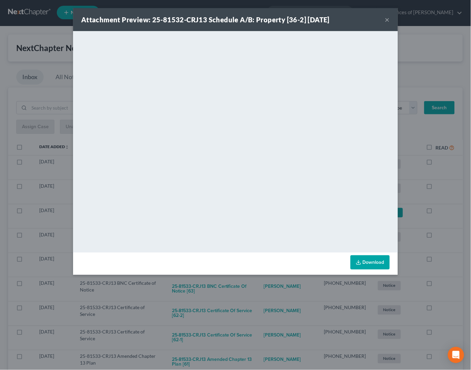
click at [454, 197] on div "Attachment Preview: 25-81532-CRJ13 Schedule A/B: Property [36-2] 10/08/2025 × <…" at bounding box center [235, 185] width 471 height 370
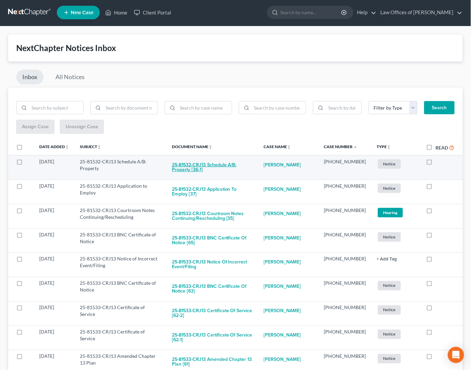
click at [230, 167] on button "25-81532-CRJ13 Schedule A/B: Property [36-1]" at bounding box center [212, 167] width 81 height 18
checkbox input "true"
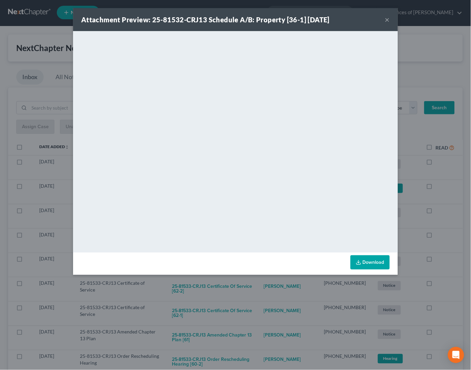
click at [445, 204] on div "Attachment Preview: 25-81532-CRJ13 Schedule A/B: Property [36-1] 10/08/2025 × <…" at bounding box center [235, 185] width 471 height 370
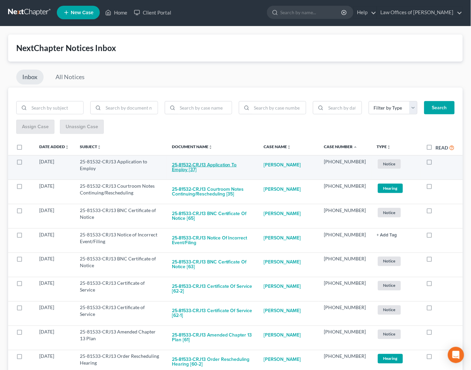
click at [228, 161] on button "25-81532-CRJ13 Application to Employ [37]" at bounding box center [212, 167] width 81 height 18
checkbox input "true"
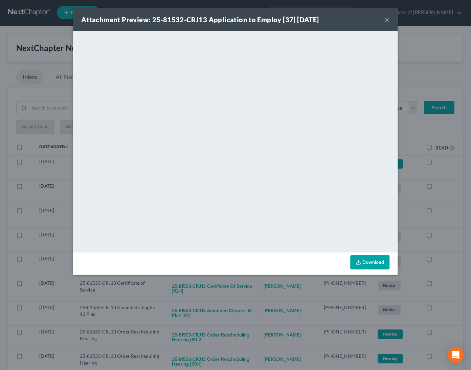
drag, startPoint x: 446, startPoint y: 189, endPoint x: 405, endPoint y: 184, distance: 41.2
click at [446, 189] on div "Attachment Preview: 25-81532-CRJ13 Application to Employ [37] 10/08/2025 × <obj…" at bounding box center [235, 185] width 471 height 370
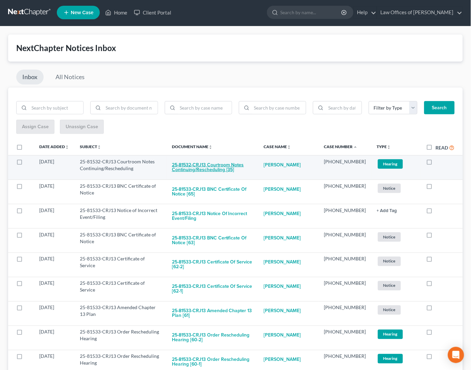
click at [211, 165] on button "25-81532-CRJ13 Courtroom Notes Continuing/Rescheduling [35]" at bounding box center [212, 167] width 81 height 18
checkbox input "true"
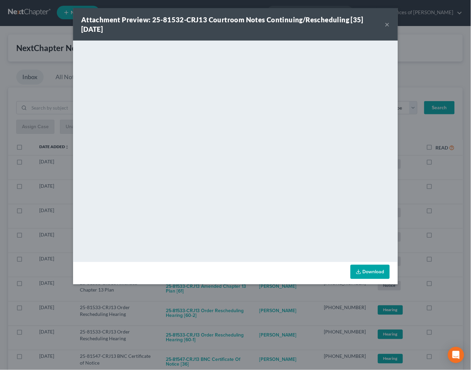
click at [441, 202] on div "Attachment Preview: 25-81532-CRJ13 Courtroom Notes Continuing/Rescheduling [35]…" at bounding box center [235, 185] width 471 height 370
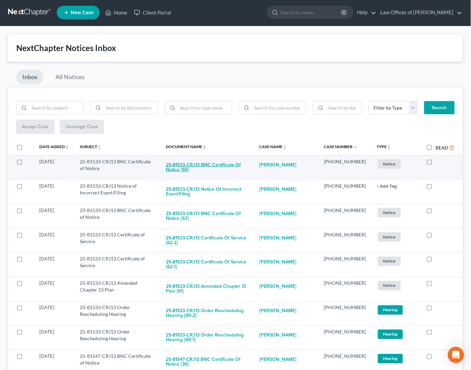
click at [223, 162] on button "25-81533-CRJ13 BNC Certificate of Notice [65]" at bounding box center [207, 167] width 83 height 18
checkbox input "true"
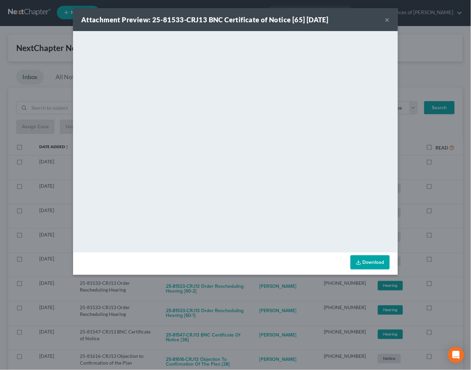
click at [443, 202] on div "Attachment Preview: 25-81533-CRJ13 BNC Certificate of Notice [65] 10/10/2025 × …" at bounding box center [235, 185] width 471 height 370
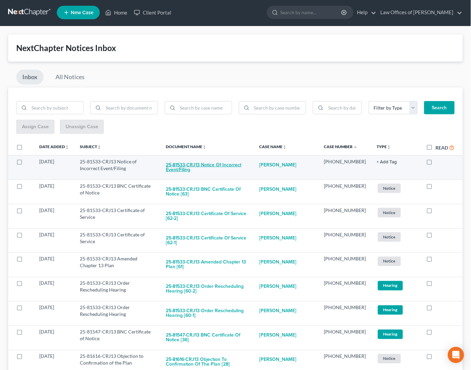
click at [218, 164] on button "25-81533-CRJ13 Notice of Incorrect Event/Filing" at bounding box center [207, 167] width 83 height 18
checkbox input "true"
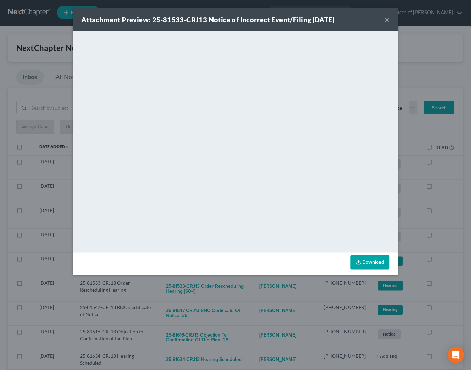
click at [448, 241] on div "Attachment Preview: 25-81533-CRJ13 Notice of Incorrect Event/Filing 10/09/2025 …" at bounding box center [235, 185] width 471 height 370
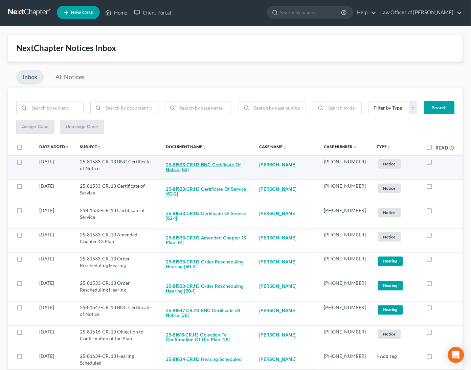
click at [227, 166] on button "25-81533-CRJ13 BNC Certificate of Notice [63]" at bounding box center [207, 167] width 83 height 18
checkbox input "true"
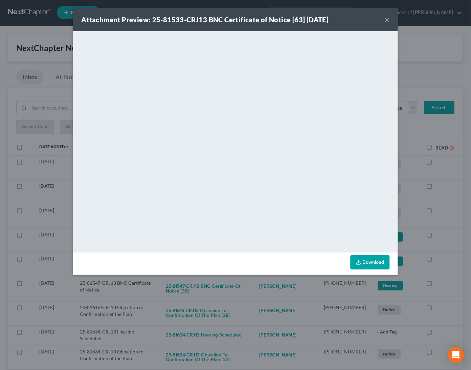
click at [455, 211] on div "Attachment Preview: 25-81533-CRJ13 BNC Certificate of Notice [63] 10/09/2025 × …" at bounding box center [235, 185] width 471 height 370
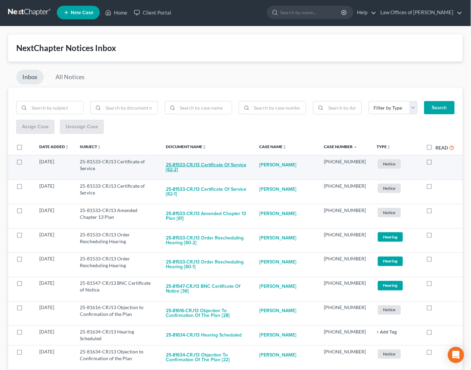
click at [224, 165] on button "25-81533-CRJ13 Certificate of Service [62-2]" at bounding box center [207, 167] width 83 height 18
checkbox input "true"
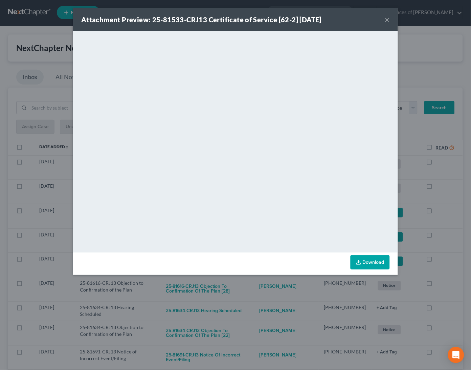
click at [446, 211] on div "Attachment Preview: 25-81533-CRJ13 Certificate of Service [62-2] 10/08/2025 × <…" at bounding box center [235, 185] width 471 height 370
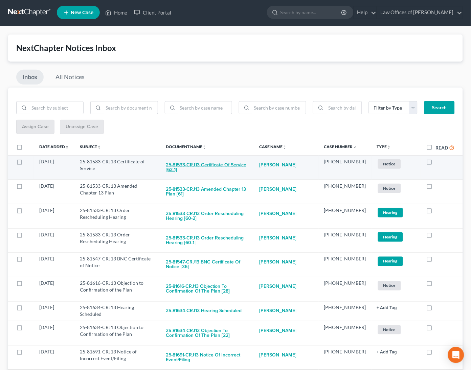
click at [229, 164] on button "25-81533-CRJ13 Certificate of Service [62-1]" at bounding box center [207, 167] width 83 height 18
checkbox input "true"
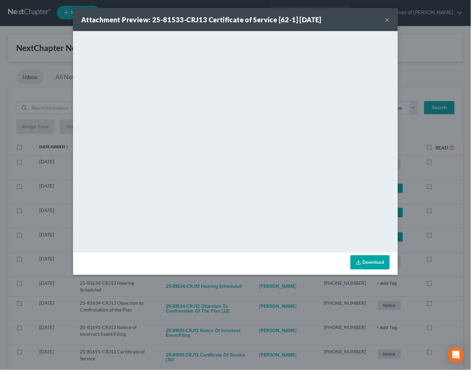
click at [449, 224] on div "Attachment Preview: 25-81533-CRJ13 Certificate of Service [62-1] 10/08/2025 × <…" at bounding box center [235, 185] width 471 height 370
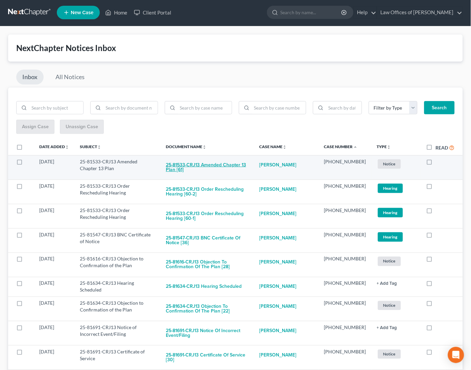
click at [248, 163] on button "25-81533-CRJ13 Amended Chapter 13 Plan [61]" at bounding box center [207, 167] width 83 height 18
checkbox input "true"
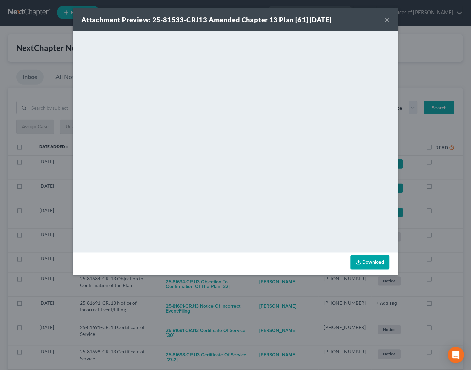
click at [444, 193] on div "Attachment Preview: 25-81533-CRJ13 Amended Chapter 13 Plan [61] 10/08/2025 × <o…" at bounding box center [235, 185] width 471 height 370
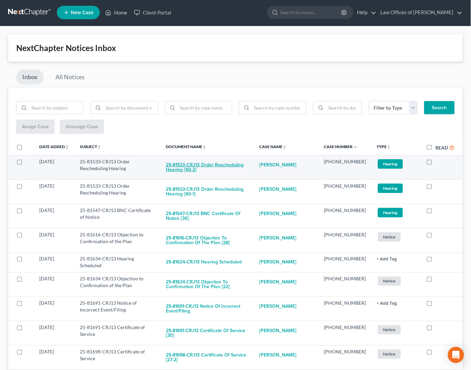
click at [226, 161] on button "25-81533-CRJ13 Order Rescheduling Hearing [60-2]" at bounding box center [207, 167] width 83 height 18
checkbox input "true"
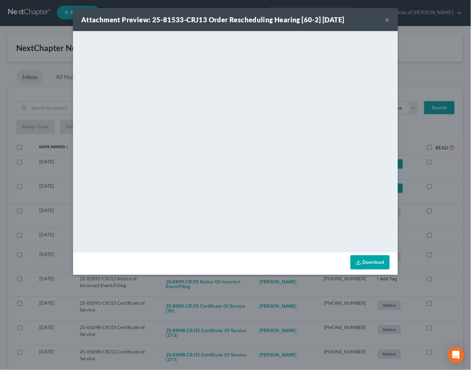
click at [440, 186] on div "Attachment Preview: 25-81533-CRJ13 Order Rescheduling Hearing [60-2] 10/08/2025…" at bounding box center [235, 185] width 471 height 370
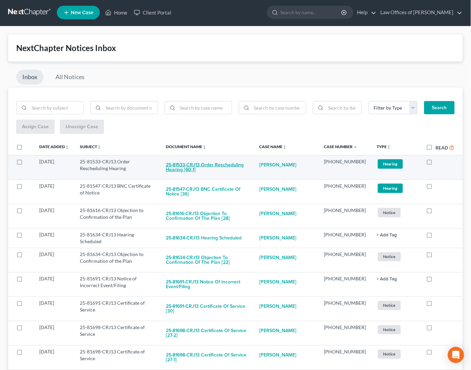
click at [235, 163] on button "25-81533-CRJ13 Order Rescheduling Hearing [60-1]" at bounding box center [207, 167] width 83 height 18
checkbox input "true"
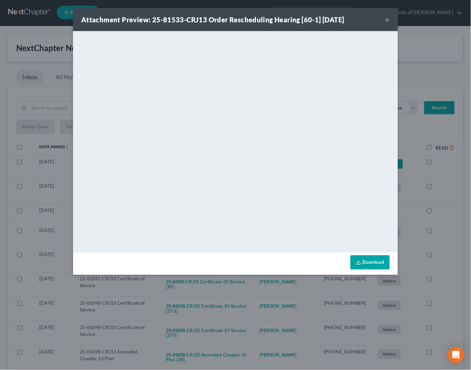
click at [450, 184] on div "Attachment Preview: 25-81533-CRJ13 Order Rescheduling Hearing [60-1] 10/08/2025…" at bounding box center [235, 185] width 471 height 370
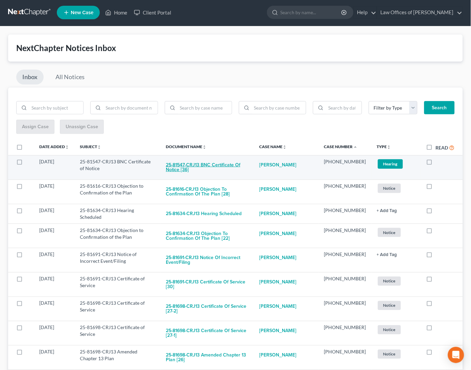
click at [216, 165] on button "25-81547-CRJ13 BNC Certificate of Notice [36]" at bounding box center [207, 167] width 83 height 18
checkbox input "true"
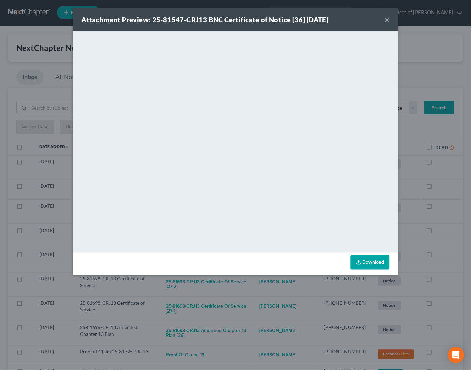
click at [443, 204] on div "Attachment Preview: 25-81547-CRJ13 BNC Certificate of Notice [36] 10/09/2025 × …" at bounding box center [235, 185] width 471 height 370
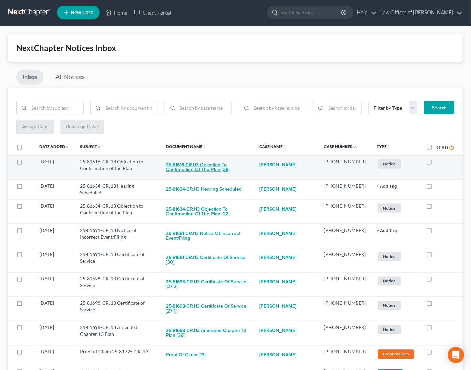
click at [223, 164] on button "25-81616-CRJ13 Objection to Confirmation of the Plan [28]" at bounding box center [207, 167] width 83 height 18
checkbox input "true"
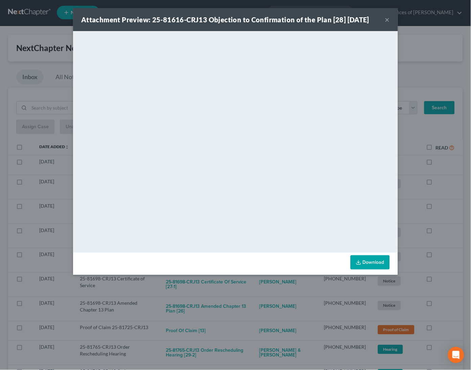
click at [437, 217] on div "Attachment Preview: 25-81616-CRJ13 Objection to Confirmation of the Plan [28] 1…" at bounding box center [235, 185] width 471 height 370
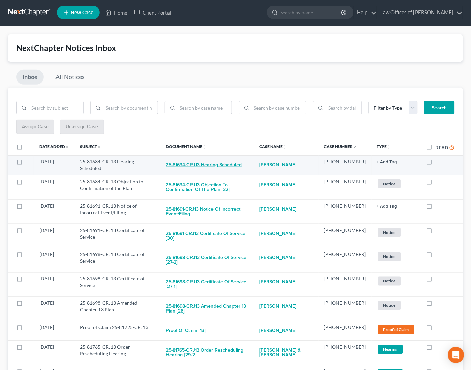
click at [209, 165] on button "25-81634-CRJ13 Hearing Scheduled" at bounding box center [204, 165] width 76 height 14
checkbox input "true"
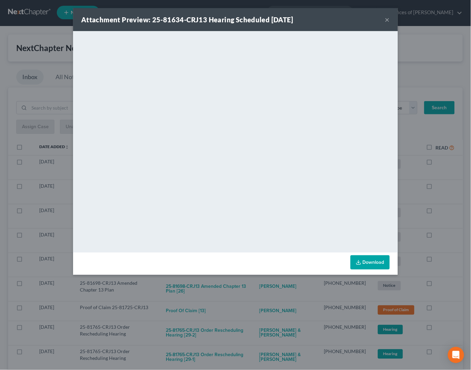
click at [450, 213] on div "Attachment Preview: 25-81634-CRJ13 Hearing Scheduled 10/10/2025 × <object ng-at…" at bounding box center [235, 185] width 471 height 370
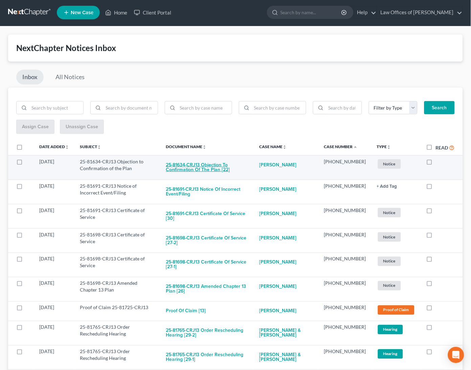
click at [240, 163] on button "25-81634-CRJ13 Objection to Confirmation of the Plan [22]" at bounding box center [207, 167] width 83 height 18
checkbox input "true"
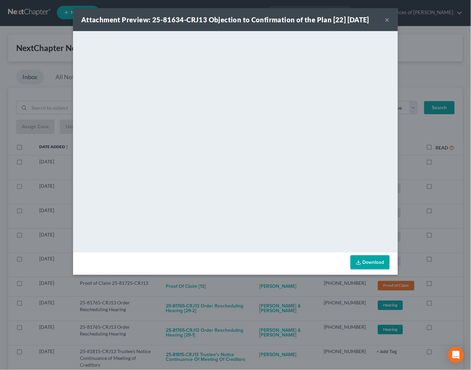
drag, startPoint x: 444, startPoint y: 184, endPoint x: 436, endPoint y: 184, distance: 8.1
click at [444, 184] on div "Attachment Preview: 25-81634-CRJ13 Objection to Confirmation of the Plan [22] 1…" at bounding box center [235, 185] width 471 height 370
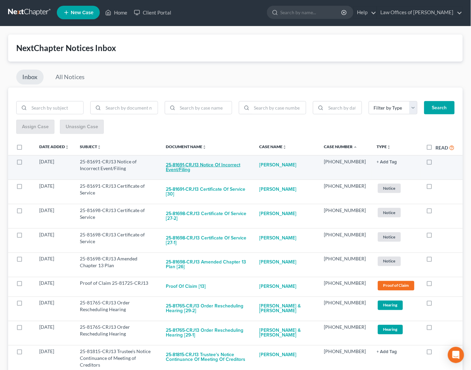
click at [218, 161] on button "25-81691-CRJ13 Notice of Incorrect Event/Filing" at bounding box center [207, 167] width 83 height 18
checkbox input "true"
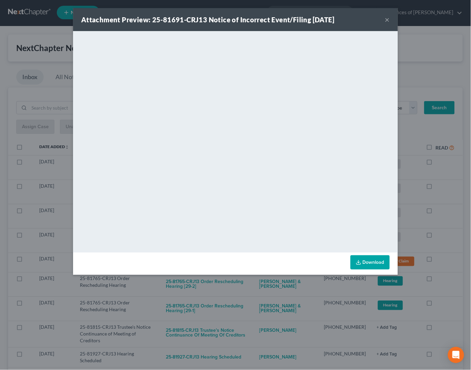
click at [449, 180] on div "Attachment Preview: 25-81691-CRJ13 Notice of Incorrect Event/Filing 10/07/2025 …" at bounding box center [235, 185] width 471 height 370
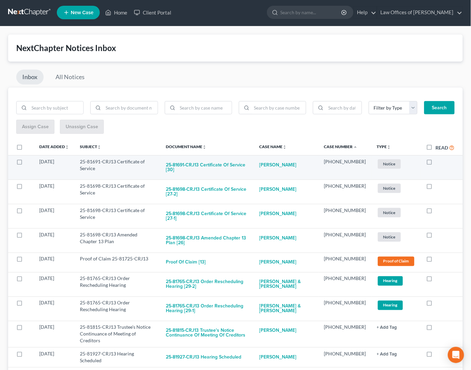
scroll to position [1, 0]
click at [224, 166] on button "25-81691-CRJ13 Certificate of Service [30]" at bounding box center [207, 167] width 83 height 18
checkbox input "true"
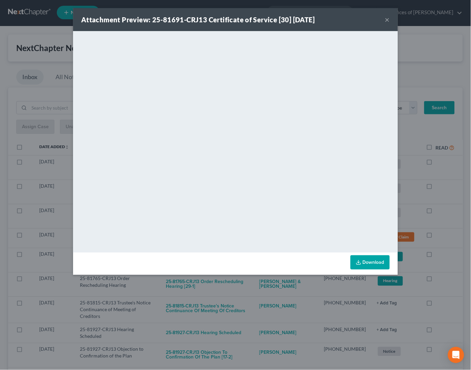
click at [434, 181] on div "Attachment Preview: 25-81691-CRJ13 Certificate of Service [30] 10/07/2025 × <ob…" at bounding box center [235, 185] width 471 height 370
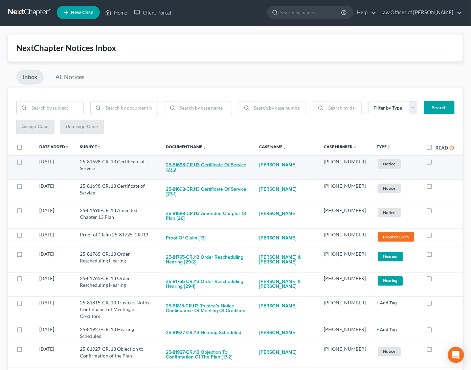
click at [230, 166] on button "25-81698-CRJ13 Certificate of Service [27-2]" at bounding box center [207, 167] width 83 height 18
checkbox input "true"
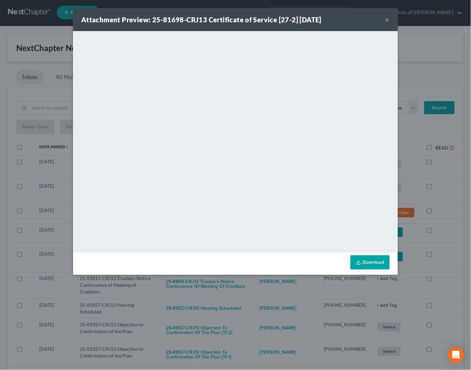
click at [453, 185] on div "Attachment Preview: 25-81698-CRJ13 Certificate of Service [27-2] 10/07/2025 × <…" at bounding box center [235, 185] width 471 height 370
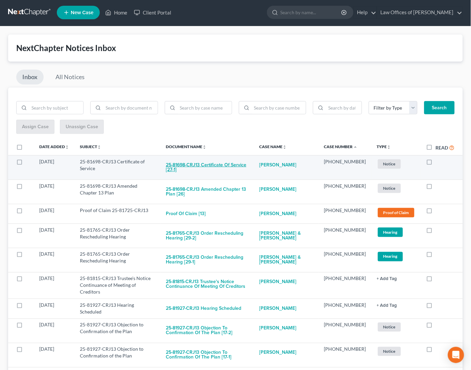
click at [248, 164] on button "25-81698-CRJ13 Certificate of Service [27-1]" at bounding box center [207, 167] width 83 height 18
checkbox input "true"
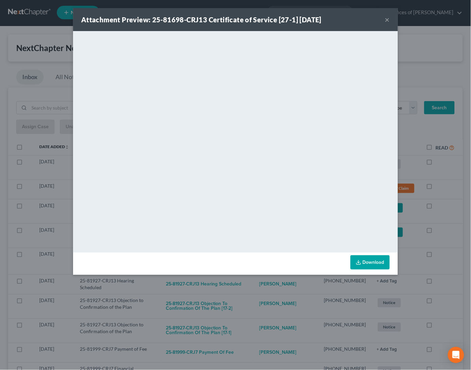
click at [445, 187] on div "Attachment Preview: 25-81698-CRJ13 Certificate of Service [27-1] 10/07/2025 × <…" at bounding box center [235, 185] width 471 height 370
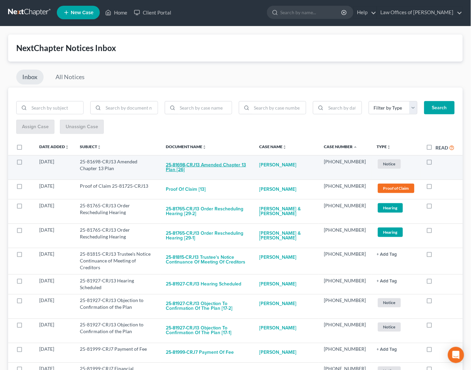
click at [208, 160] on button "25-81698-CRJ13 Amended Chapter 13 Plan [26]" at bounding box center [207, 167] width 83 height 18
checkbox input "true"
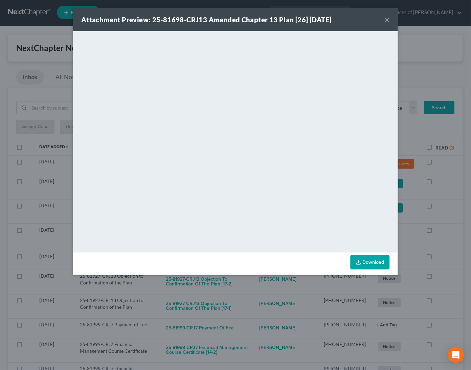
click at [459, 176] on div "Attachment Preview: 25-81698-CRJ13 Amended Chapter 13 Plan [26] 10/07/2025 × <o…" at bounding box center [235, 185] width 471 height 370
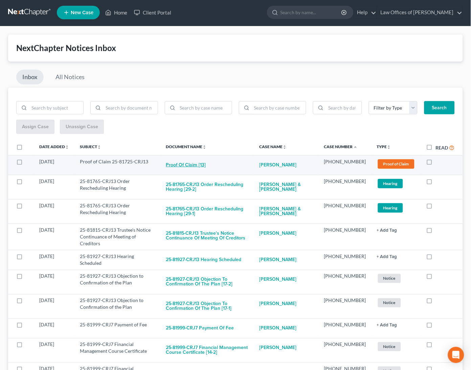
click at [200, 161] on button "Proof of Claim [13]" at bounding box center [186, 165] width 40 height 14
checkbox input "true"
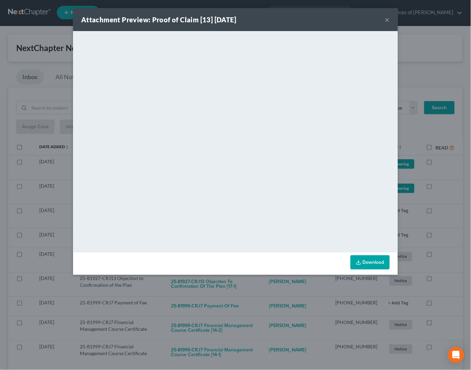
click at [453, 202] on div "Attachment Preview: Proof of Claim [13] 10/10/2025 × <object ng-attr-data='http…" at bounding box center [235, 185] width 471 height 370
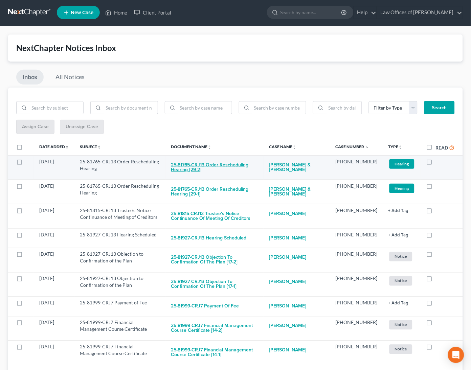
click at [211, 160] on button "25-81765-CRJ13 Order Rescheduling Hearing [29-2]" at bounding box center [214, 167] width 87 height 18
checkbox input "true"
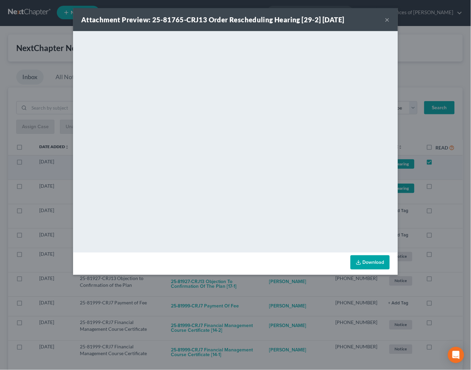
scroll to position [0, 0]
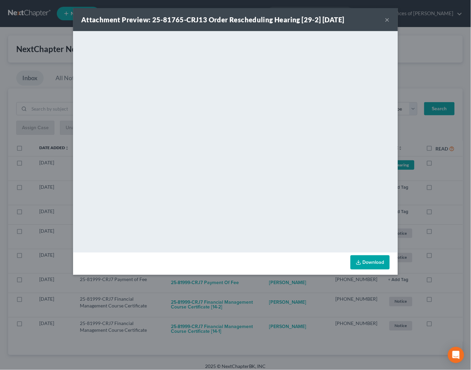
click at [450, 187] on div "Attachment Preview: 25-81765-CRJ13 Order Rescheduling Hearing [29-2] 10/08/2025…" at bounding box center [235, 185] width 471 height 370
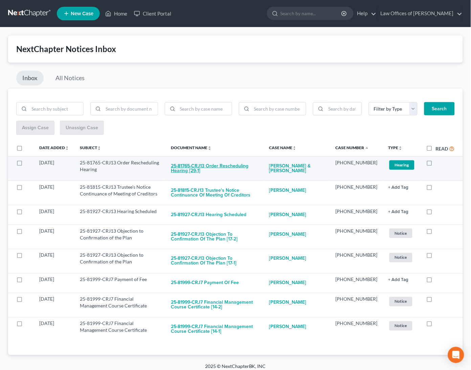
click at [216, 167] on button "25-81765-CRJ13 Order Rescheduling Hearing [29-1]" at bounding box center [214, 168] width 87 height 18
checkbox input "true"
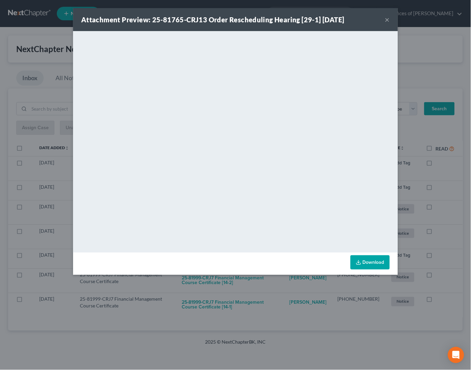
click at [448, 215] on div "Attachment Preview: 25-81765-CRJ13 Order Rescheduling Hearing [29-1] 10/08/2025…" at bounding box center [235, 185] width 471 height 370
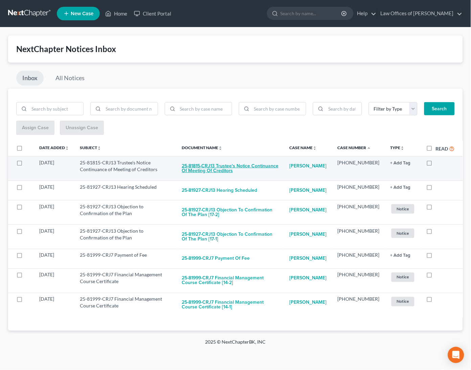
click at [220, 170] on button "25-81815-CRJ13 Trustee's Notice Continuance of Meeting of Creditors" at bounding box center [230, 168] width 97 height 18
checkbox input "true"
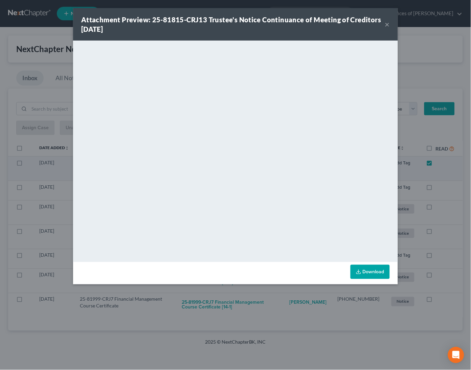
scroll to position [0, 0]
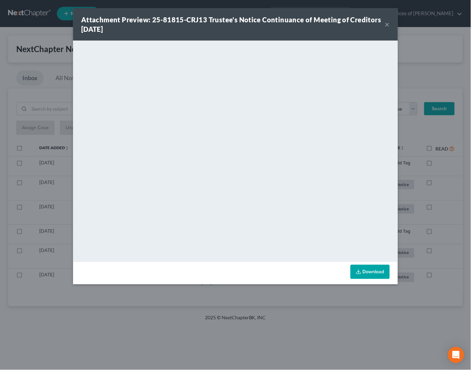
click at [264, 299] on div "Attachment Preview: 25-81815-CRJ13 Trustee's Notice Continuance of Meeting of C…" at bounding box center [235, 185] width 471 height 370
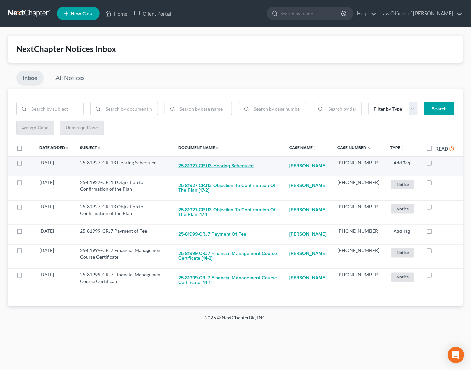
scroll to position [0, 0]
click at [235, 163] on button "25-81927-CRJ13 Hearing Scheduled" at bounding box center [215, 166] width 75 height 14
checkbox input "true"
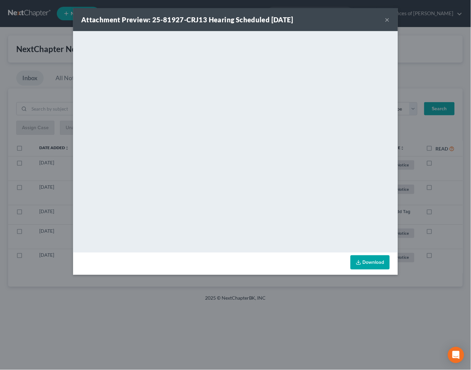
click at [247, 280] on div "Attachment Preview: 25-81927-CRJ13 Hearing Scheduled 10/07/2025 × <object ng-at…" at bounding box center [235, 185] width 471 height 370
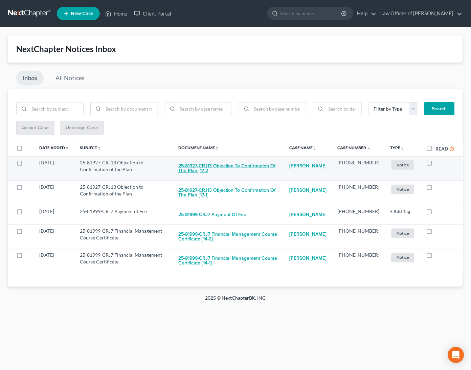
click at [247, 164] on button "25-81927-CRJ13 Objection to Confirmation of the Plan [17-2]" at bounding box center [228, 168] width 100 height 18
checkbox input "true"
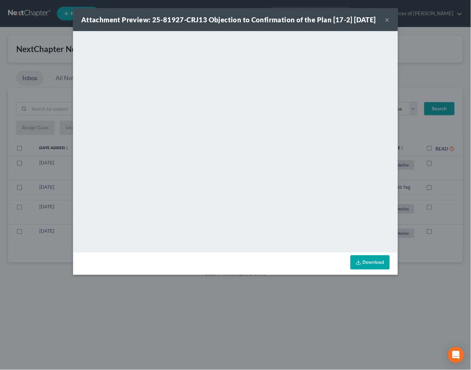
click at [283, 306] on div "Attachment Preview: 25-81927-CRJ13 Objection to Confirmation of the Plan [17-2]…" at bounding box center [235, 185] width 471 height 370
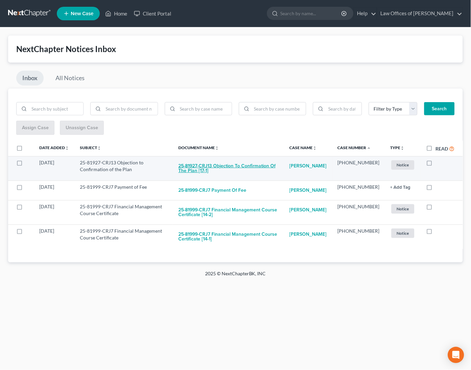
click at [243, 162] on button "25-81927-CRJ13 Objection to Confirmation of the Plan [17-1]" at bounding box center [228, 168] width 100 height 18
checkbox input "true"
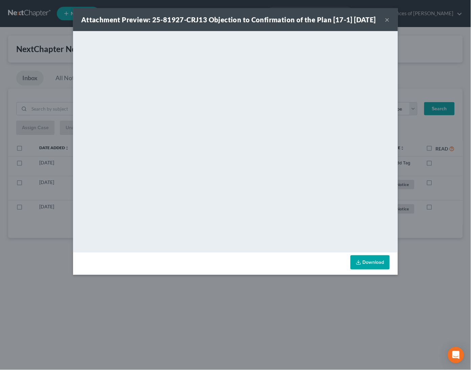
drag, startPoint x: 252, startPoint y: 308, endPoint x: 251, endPoint y: 303, distance: 4.8
click at [252, 308] on div "Attachment Preview: 25-81927-CRJ13 Objection to Confirmation of the Plan [17-1]…" at bounding box center [235, 185] width 471 height 370
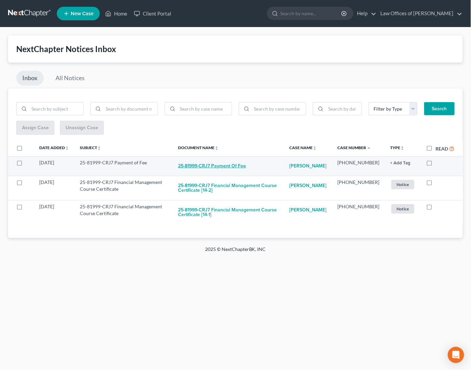
click at [215, 168] on button "25-81999-CRJ7 Payment of Fee" at bounding box center [212, 166] width 68 height 14
checkbox input "true"
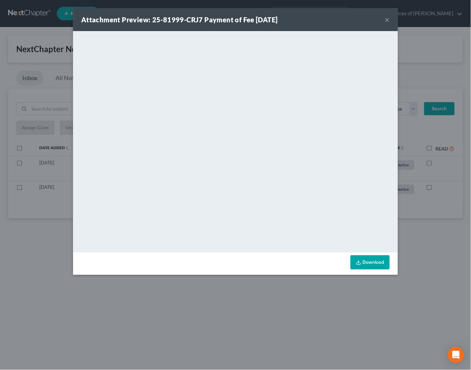
drag, startPoint x: 219, startPoint y: 292, endPoint x: 204, endPoint y: 251, distance: 43.6
click at [219, 292] on div "Attachment Preview: 25-81999-CRJ7 Payment of Fee 10/09/2025 × <object ng-attr-d…" at bounding box center [235, 185] width 471 height 370
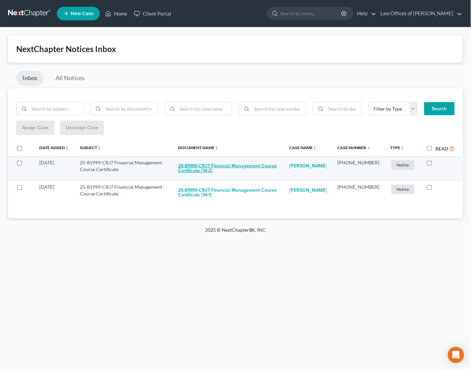
click at [197, 161] on button "25-81999-CRJ7 Financial Management Course Certificate [14-2]" at bounding box center [228, 168] width 100 height 18
checkbox input "true"
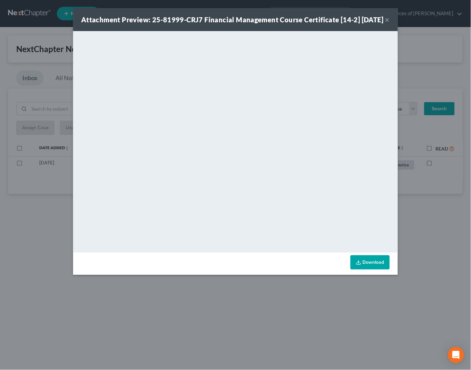
click at [209, 301] on div "Attachment Preview: 25-81999-CRJ7 Financial Management Course Certificate [14-2…" at bounding box center [235, 185] width 471 height 370
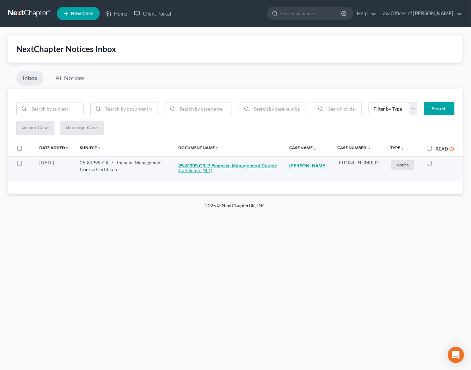
click at [212, 166] on button "25-81999-CRJ7 Financial Management Course Certificate [14-1]" at bounding box center [229, 168] width 100 height 18
checkbox input "true"
